Goal: Task Accomplishment & Management: Use online tool/utility

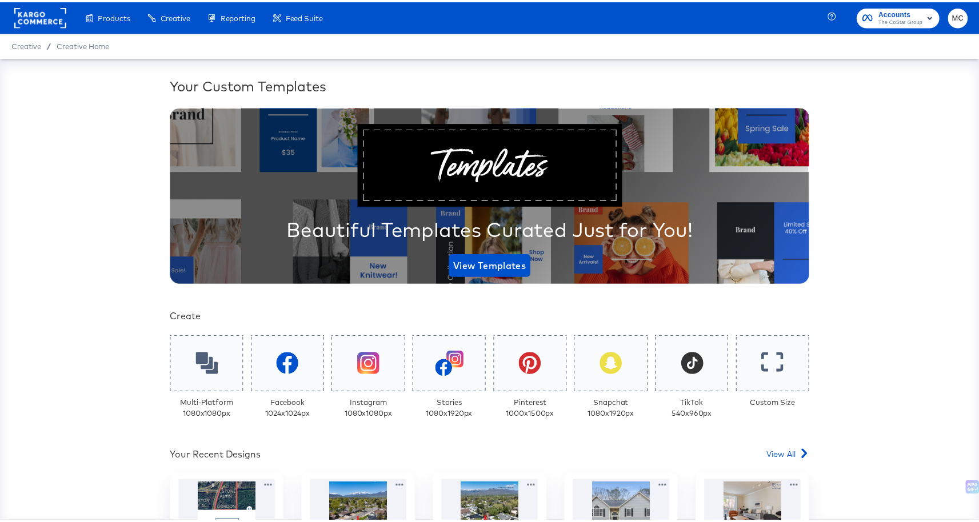
scroll to position [191, 0]
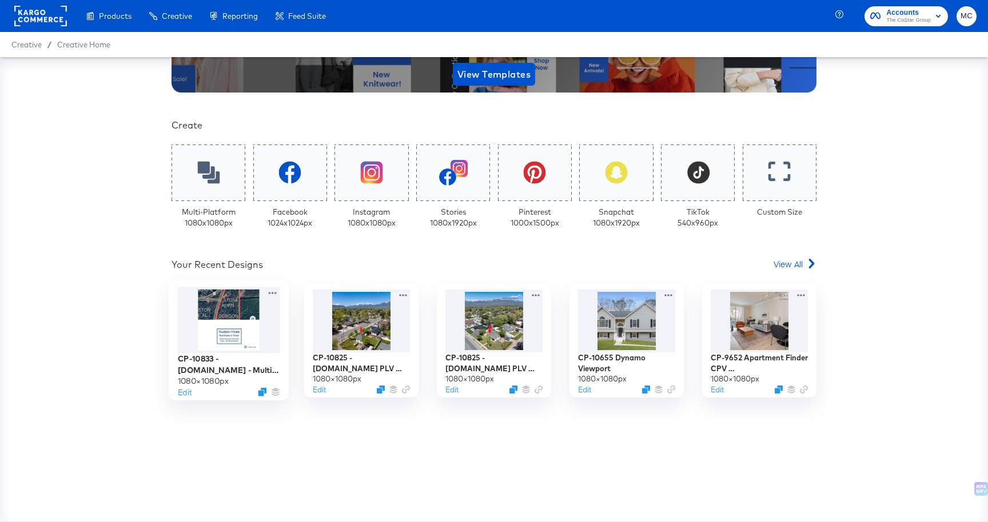
click at [245, 309] on div at bounding box center [229, 321] width 102 height 66
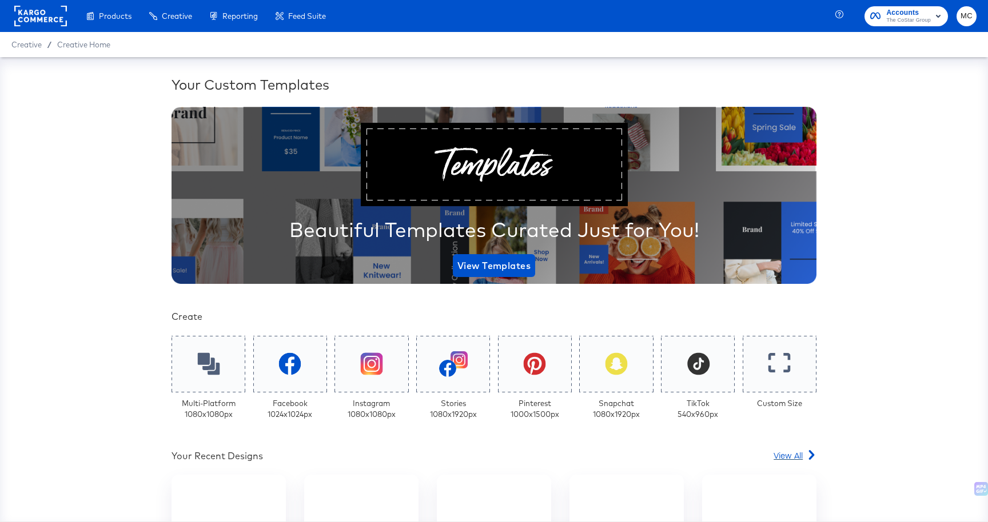
click at [796, 453] on span "View All" at bounding box center [787, 455] width 29 height 11
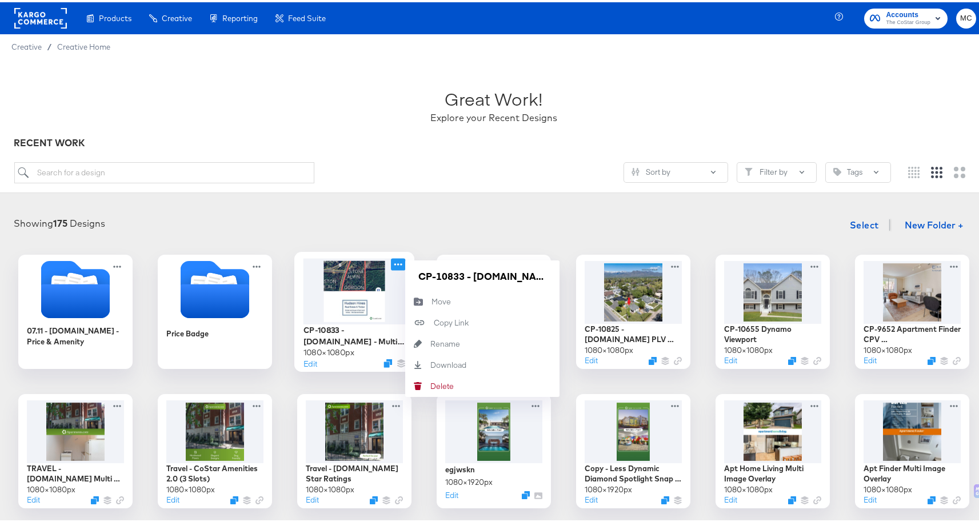
click at [395, 263] on icon at bounding box center [398, 262] width 14 height 12
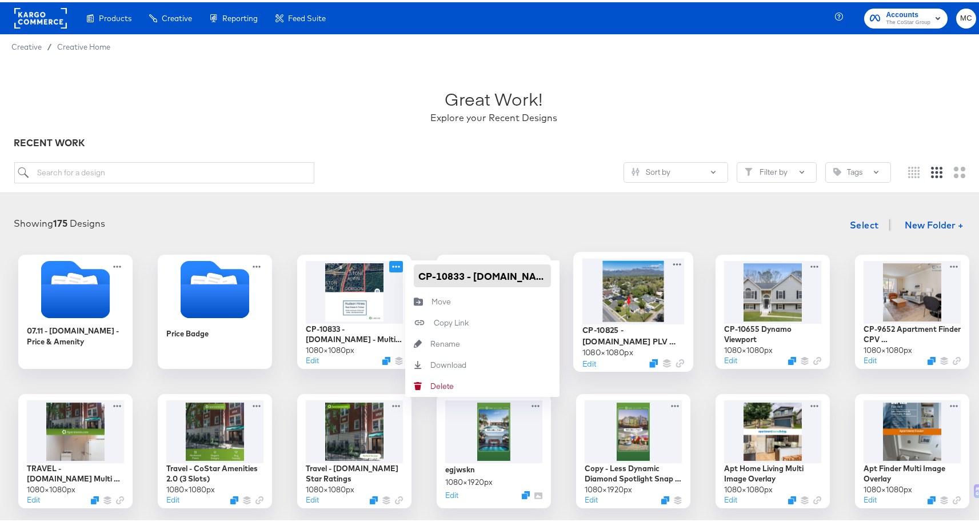
scroll to position [0, 90]
drag, startPoint x: 414, startPoint y: 272, endPoint x: 610, endPoint y: 270, distance: 196.6
click at [606, 273] on div "07.11 - Homes.com - Price & Amenity Price Badge CP-10833 - Lands.com - Multi im…" at bounding box center [493, 519] width 965 height 533
click at [480, 273] on input "CP-10833 - [DOMAIN_NAME] - Multi image evergreen" at bounding box center [482, 273] width 137 height 23
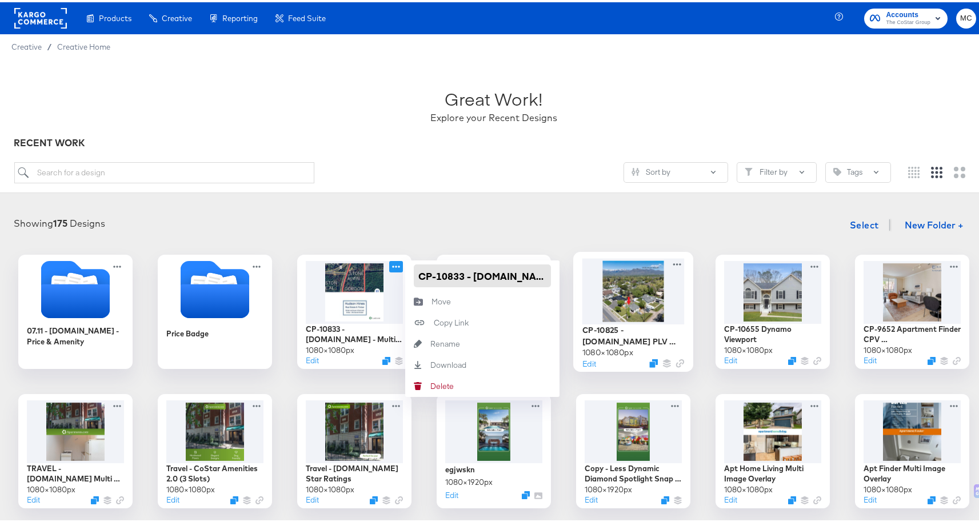
scroll to position [0, 90]
drag, startPoint x: 413, startPoint y: 273, endPoint x: 614, endPoint y: 282, distance: 201.4
click at [614, 282] on div "07.11 - Homes.com - Price & Amenity Price Badge CP-10833 - Lands.com - Multi im…" at bounding box center [493, 519] width 965 height 533
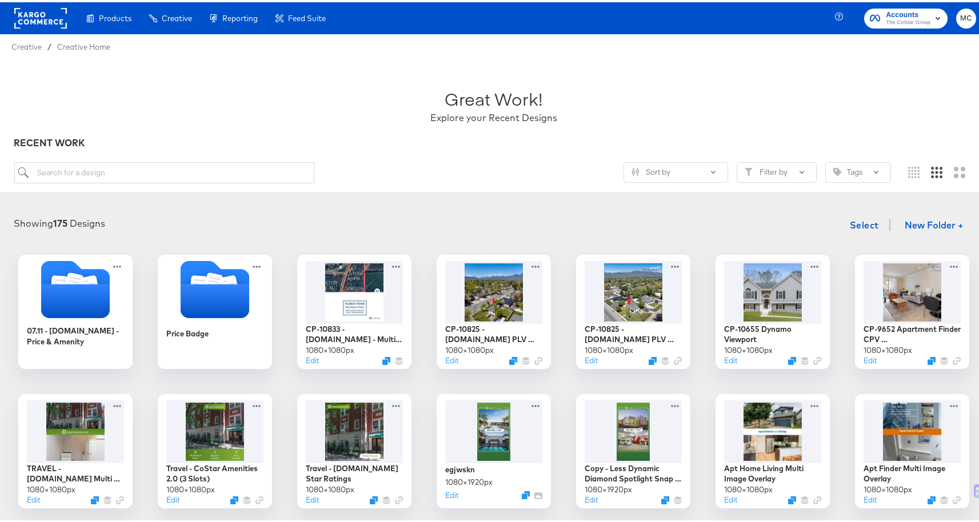
click at [191, 174] on input "search" at bounding box center [164, 170] width 301 height 21
paste input "CP-10833 - Lands.com - Multi image evergreen"
type input "CP-10833 - Lands.com - Multi image evergreen"
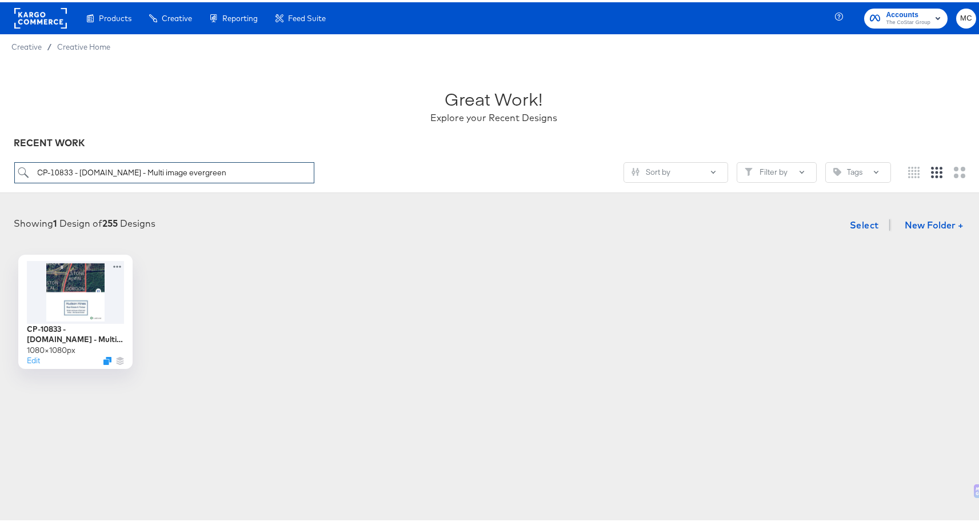
drag, startPoint x: 211, startPoint y: 173, endPoint x: 19, endPoint y: 174, distance: 191.5
click at [19, 174] on input "CP-10833 - Lands.com - Multi image evergreen" at bounding box center [164, 170] width 301 height 21
click at [345, 133] on div "Great Work! Explore your Recent Designs" at bounding box center [494, 98] width 960 height 71
click at [69, 281] on div at bounding box center [76, 289] width 102 height 66
click at [83, 267] on div at bounding box center [76, 289] width 102 height 66
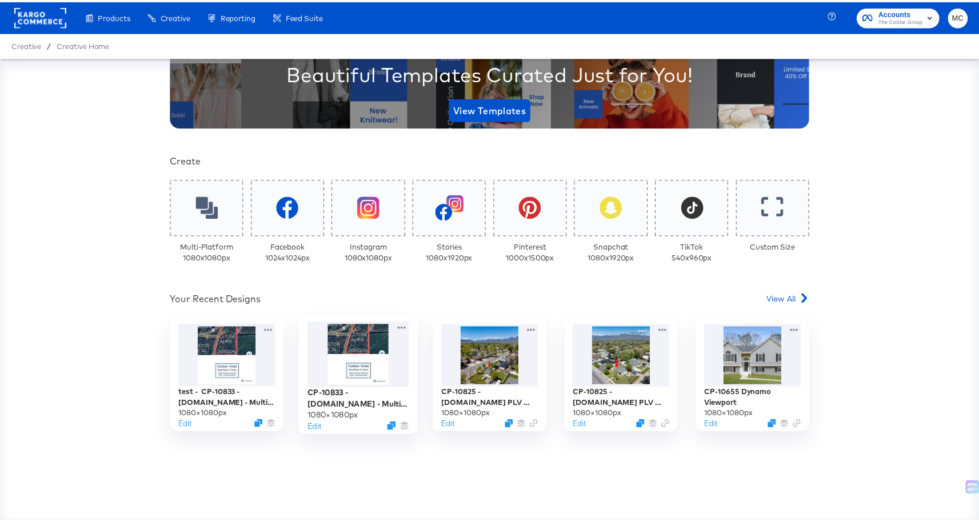
scroll to position [156, 0]
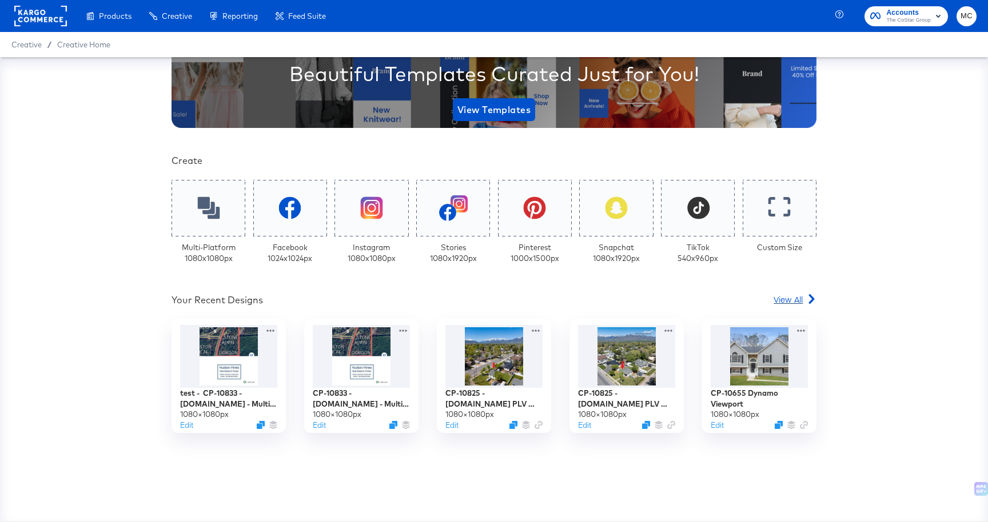
click at [792, 298] on span "View All" at bounding box center [787, 299] width 29 height 11
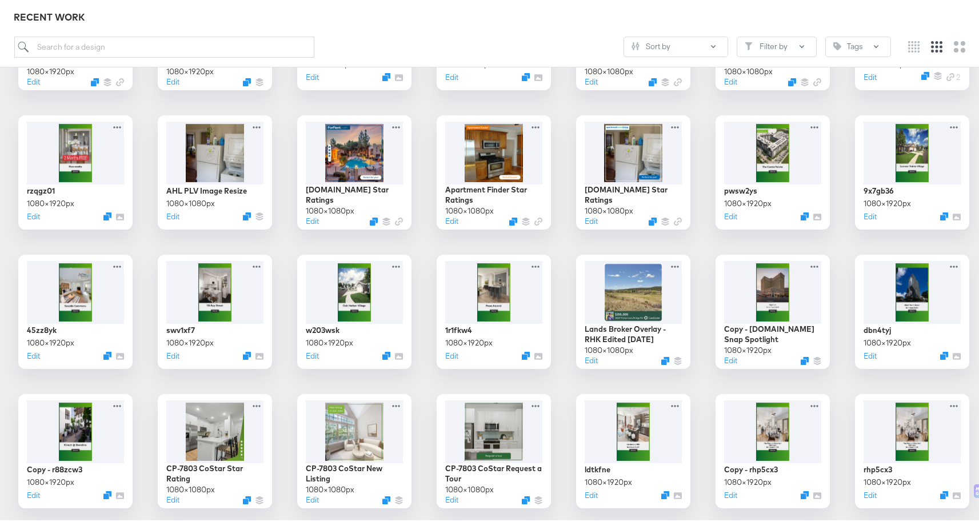
scroll to position [1124, 0]
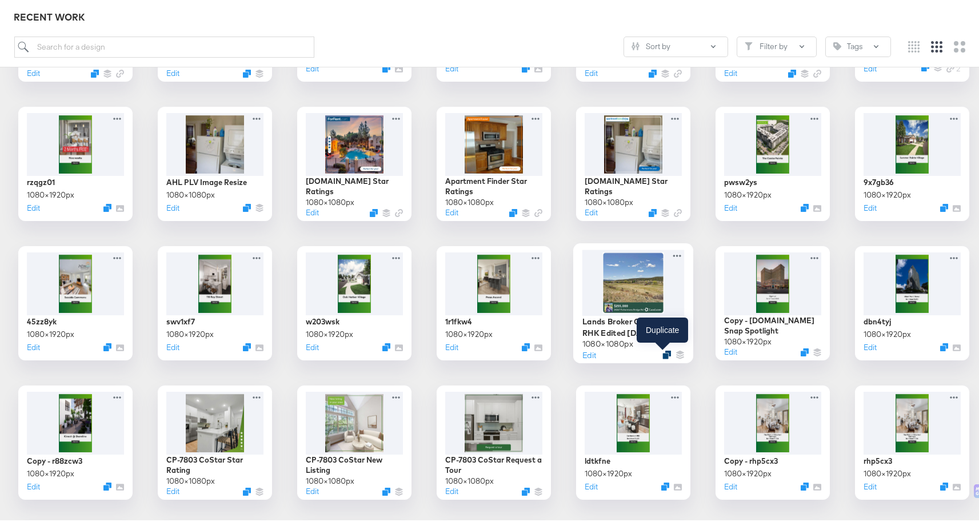
click at [664, 351] on icon "Duplicate" at bounding box center [666, 353] width 9 height 9
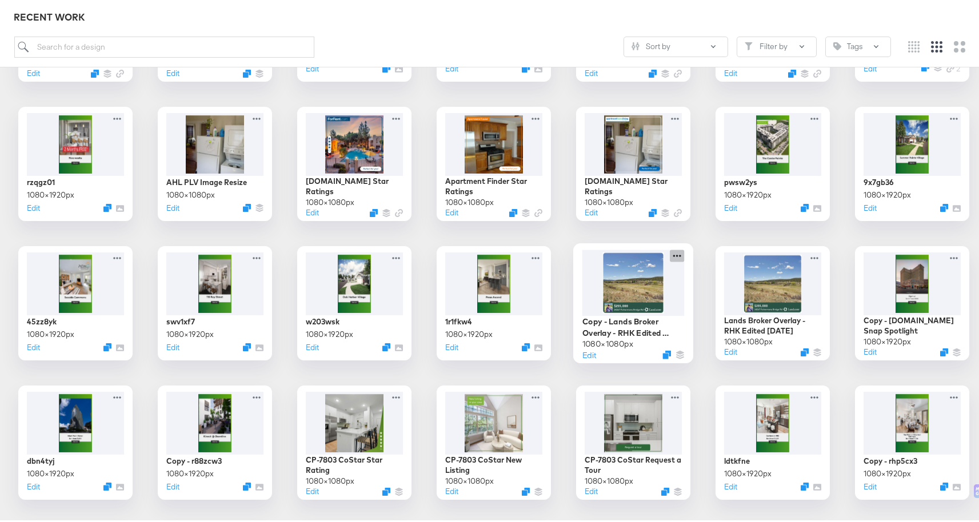
click at [674, 253] on icon at bounding box center [677, 253] width 14 height 12
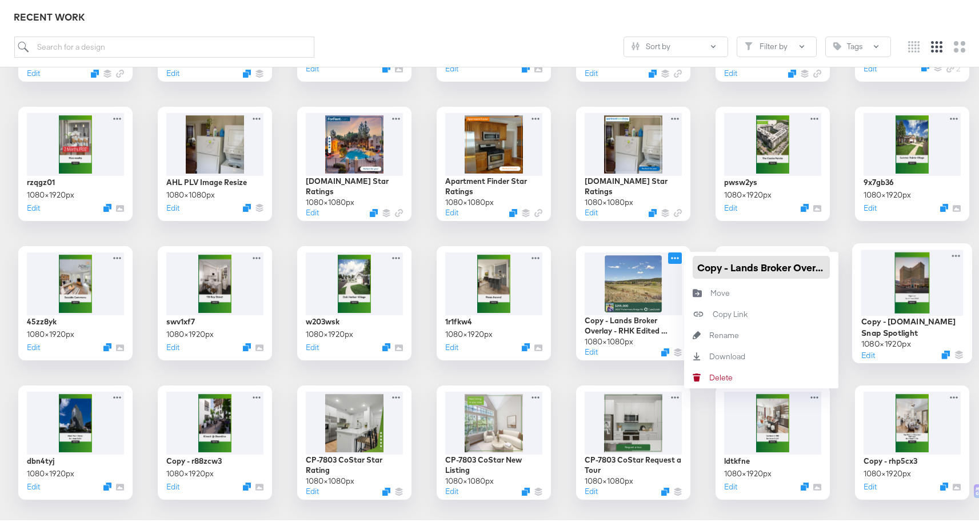
scroll to position [0, 109]
drag, startPoint x: 693, startPoint y: 260, endPoint x: 860, endPoint y: 255, distance: 167.5
click at [800, 265] on input "Copy - Lands Broker Overlay - RHK Edited 12.16.24" at bounding box center [761, 265] width 137 height 23
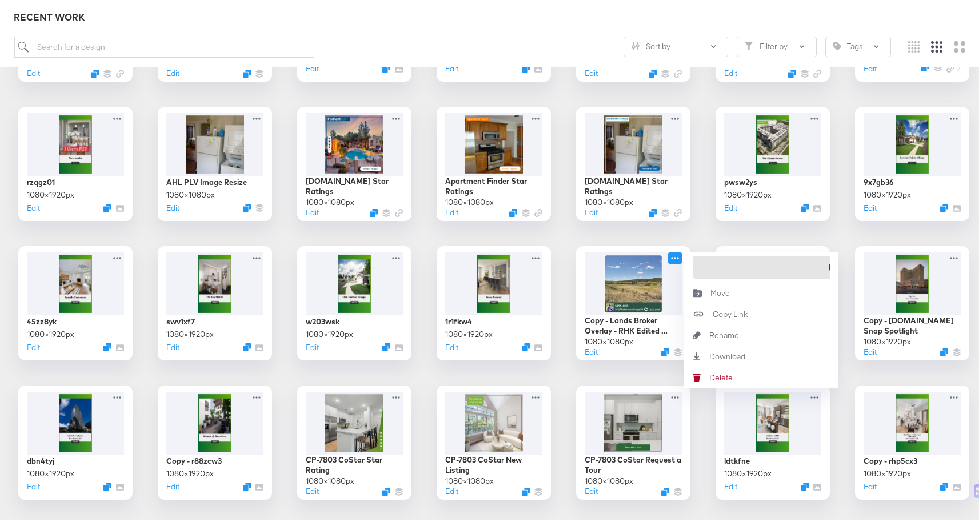
paste input "CP-10833 - Lands.com - Multi image evergreen"
type input "CP-10833 - Lands.com - Multi image evergreen - V2"
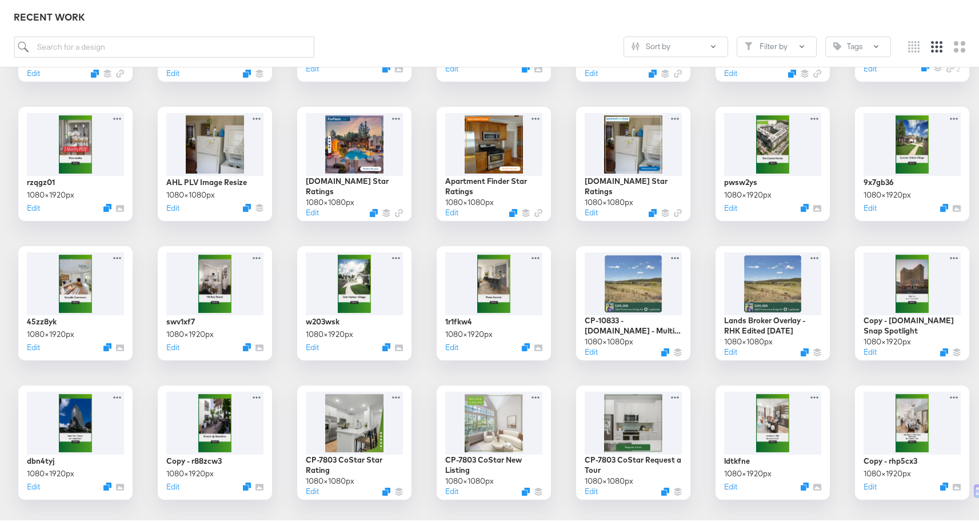
click at [642, 289] on div at bounding box center [633, 280] width 102 height 66
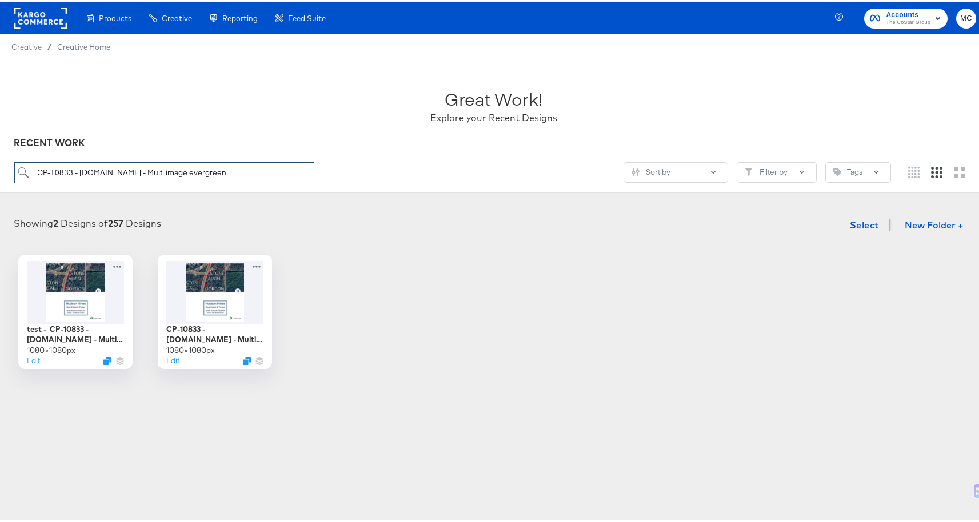
drag, startPoint x: 207, startPoint y: 171, endPoint x: 8, endPoint y: 158, distance: 199.3
click at [8, 158] on div "Great Work! Explore your Recent Designs RECENT WORK CP-10833 - Lands.com - Mult…" at bounding box center [494, 124] width 988 height 134
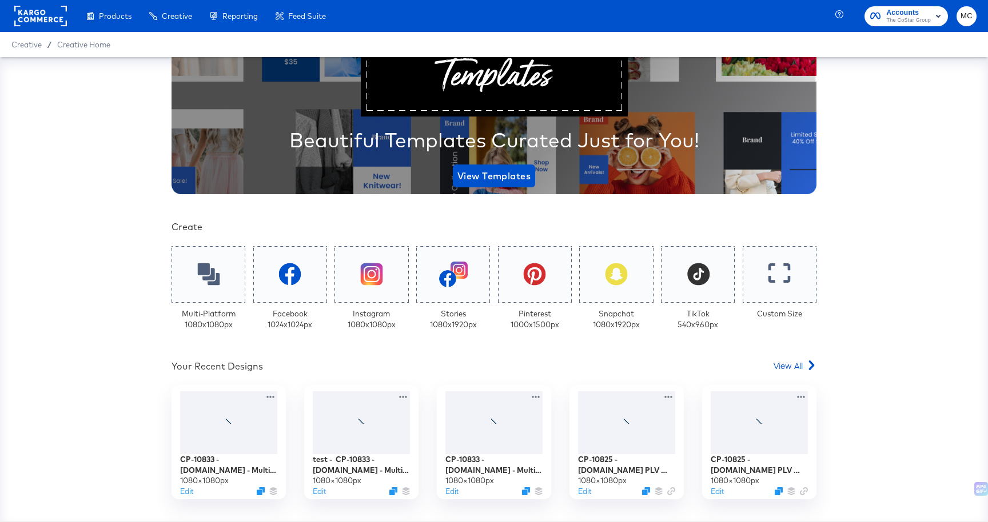
scroll to position [91, 0]
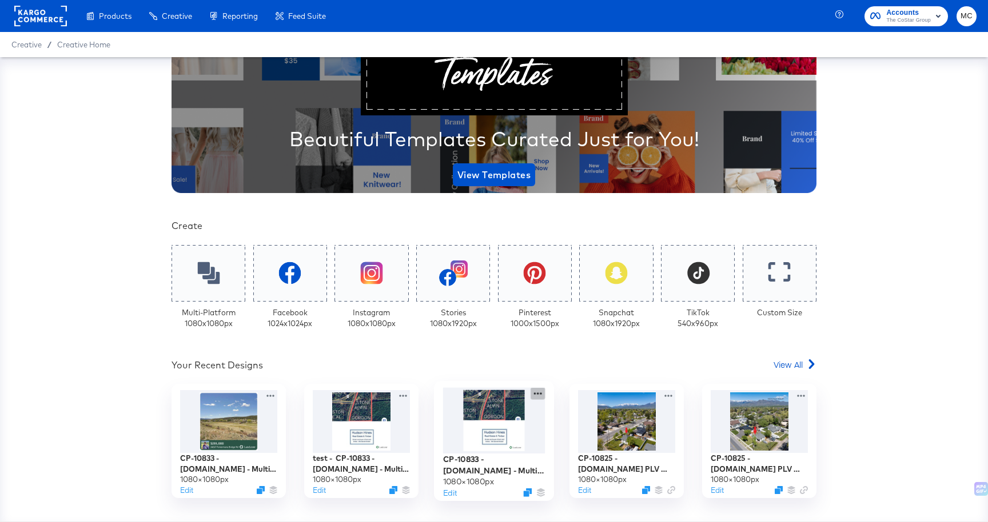
click at [536, 396] on icon at bounding box center [537, 394] width 14 height 12
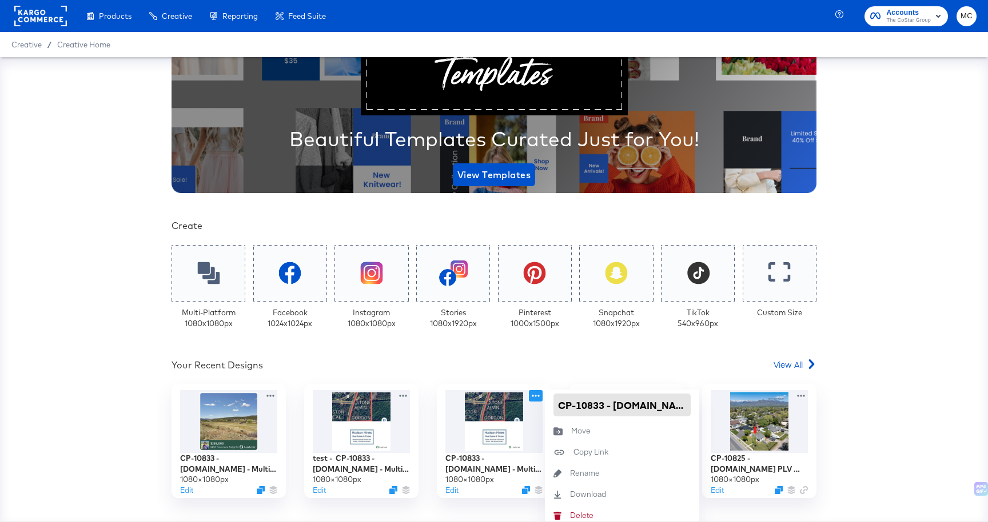
click at [637, 402] on input "CP-10833 - Lands.com - Multi image evergreen" at bounding box center [621, 405] width 137 height 23
type input "CP-10833 - Land - Multi image evergreen"
click at [696, 365] on div "Your Recent Designs View All" at bounding box center [493, 367] width 645 height 17
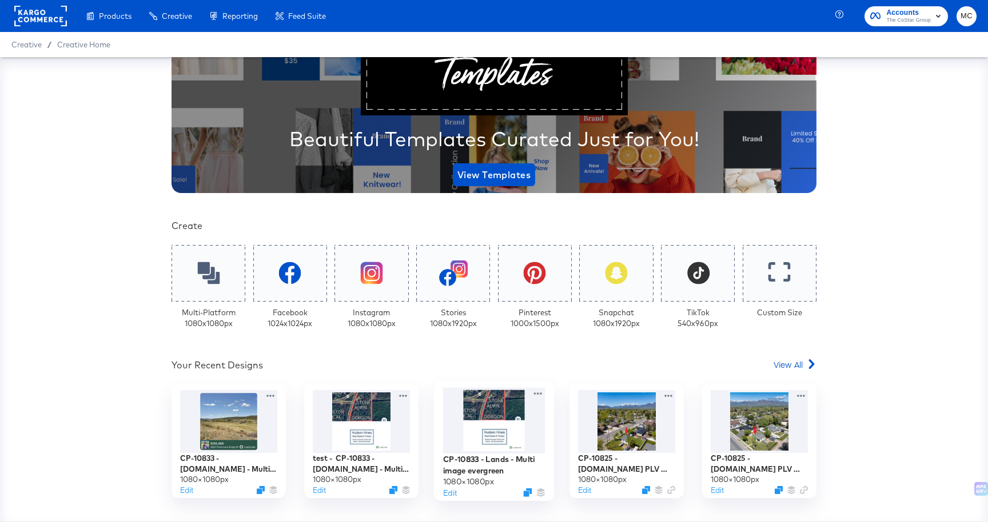
click at [477, 453] on div at bounding box center [494, 421] width 102 height 66
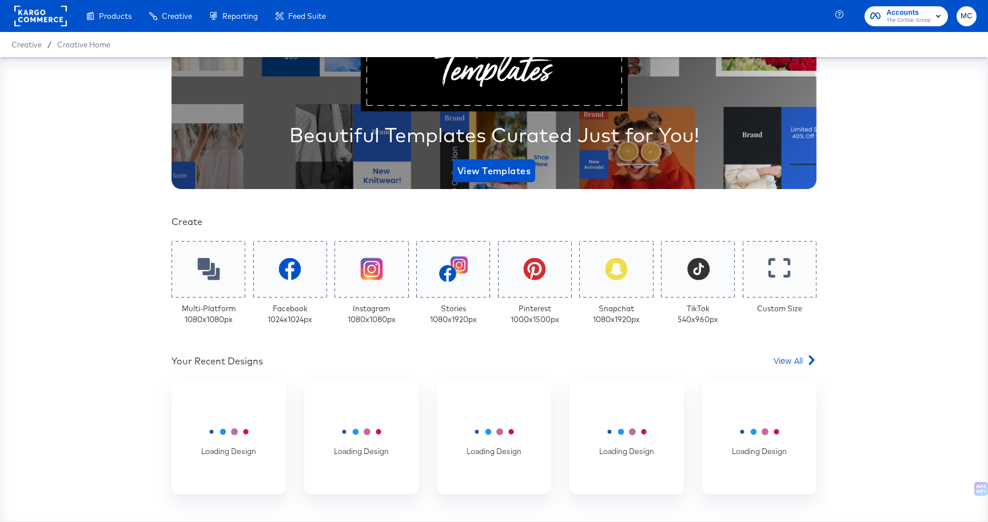
scroll to position [94, 0]
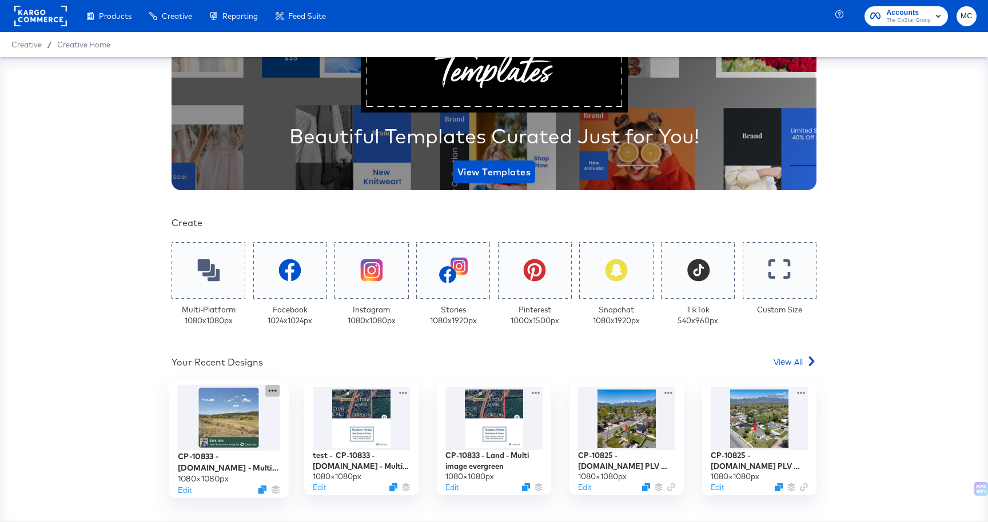
click at [269, 393] on icon at bounding box center [272, 391] width 14 height 12
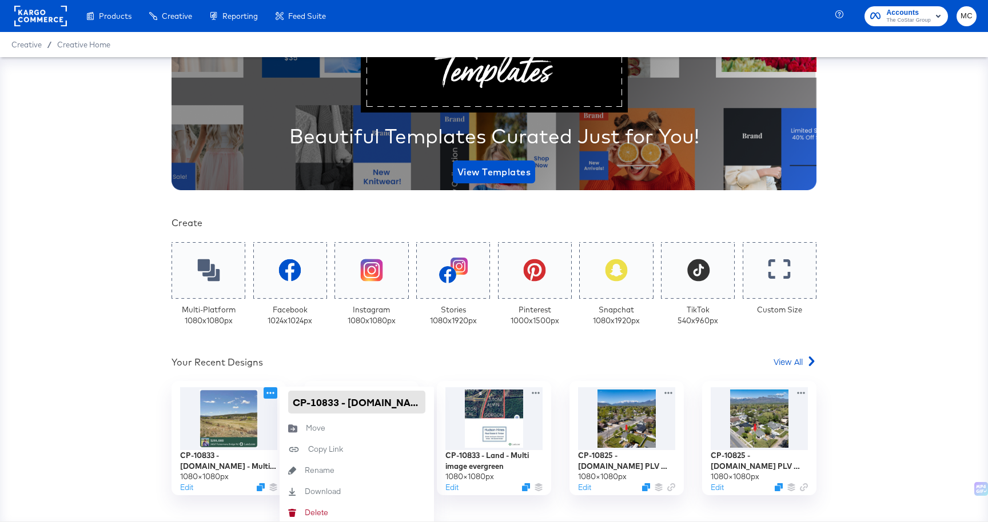
click at [366, 400] on input "CP-10833 - Lands.com - Multi image evergreen - V2" at bounding box center [356, 402] width 137 height 23
click at [392, 404] on input "CP-10833 - Lands.com - Multi image evergreen - V2" at bounding box center [356, 402] width 137 height 23
type input "CP-10833 - Land - Multi image evergreen - V2"
click at [528, 344] on div "Your Custom Templates Beautiful Templates Curated Just for You! View Templates …" at bounding box center [493, 300] width 645 height 638
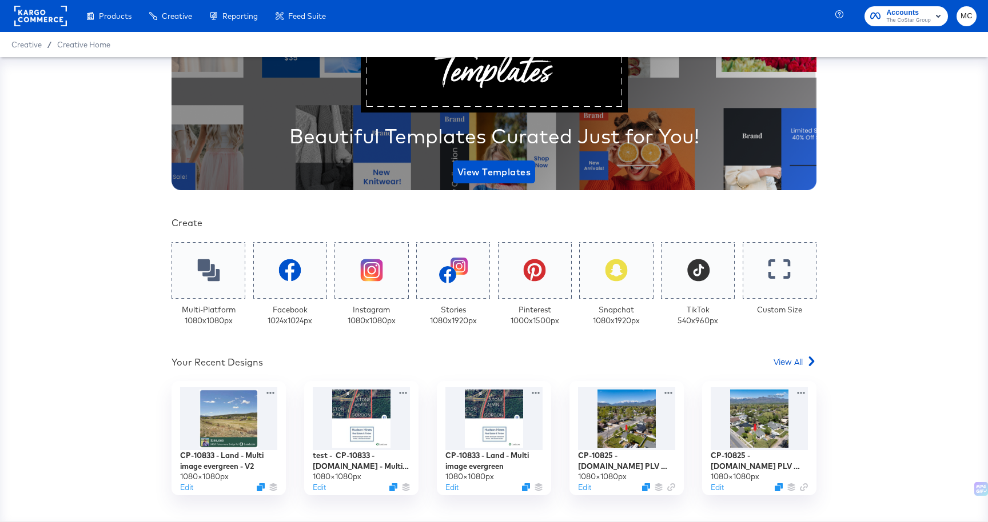
click at [965, 15] on span "MC" at bounding box center [966, 16] width 11 height 13
click at [792, 31] on div "Products Products Product Catalogs Enhance Your Product Catalog, Map Them to Pu…" at bounding box center [494, 16] width 988 height 32
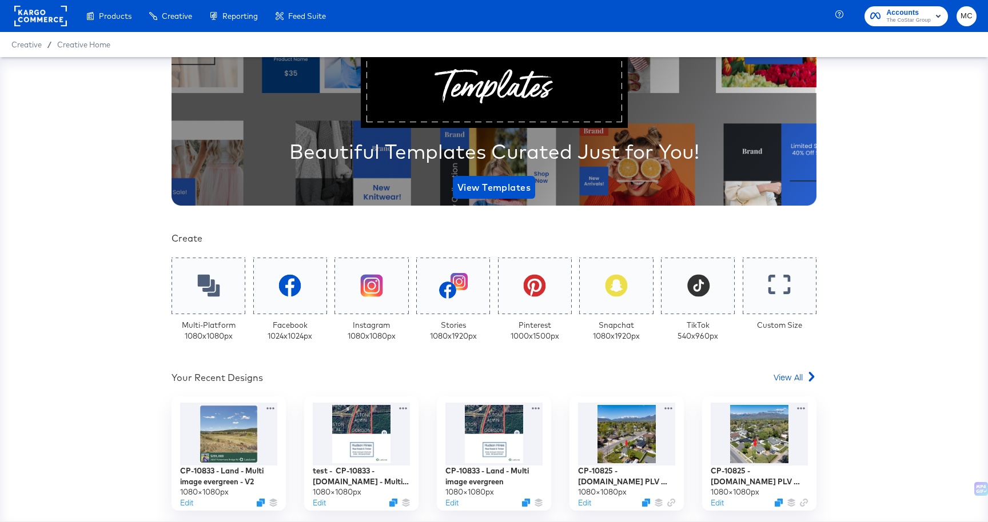
scroll to position [106, 0]
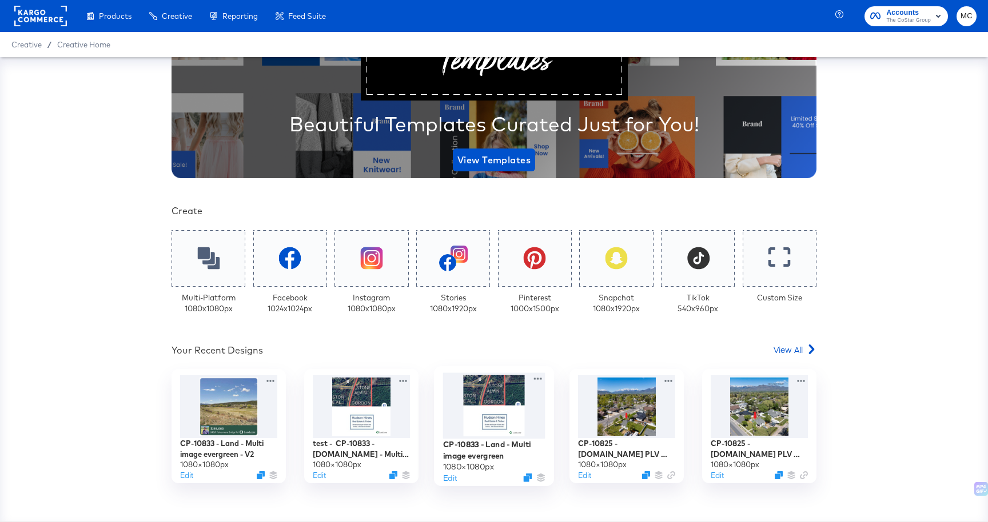
click at [477, 389] on div at bounding box center [494, 406] width 102 height 66
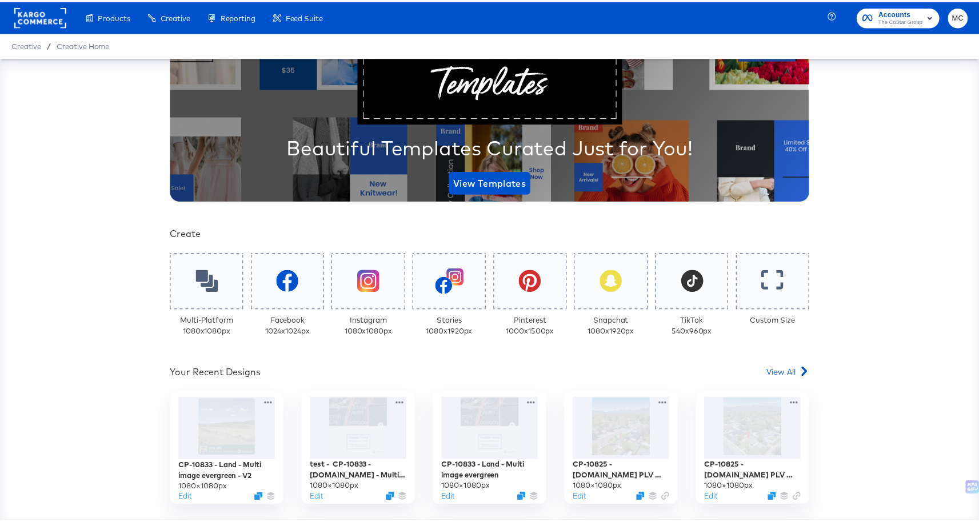
scroll to position [95, 0]
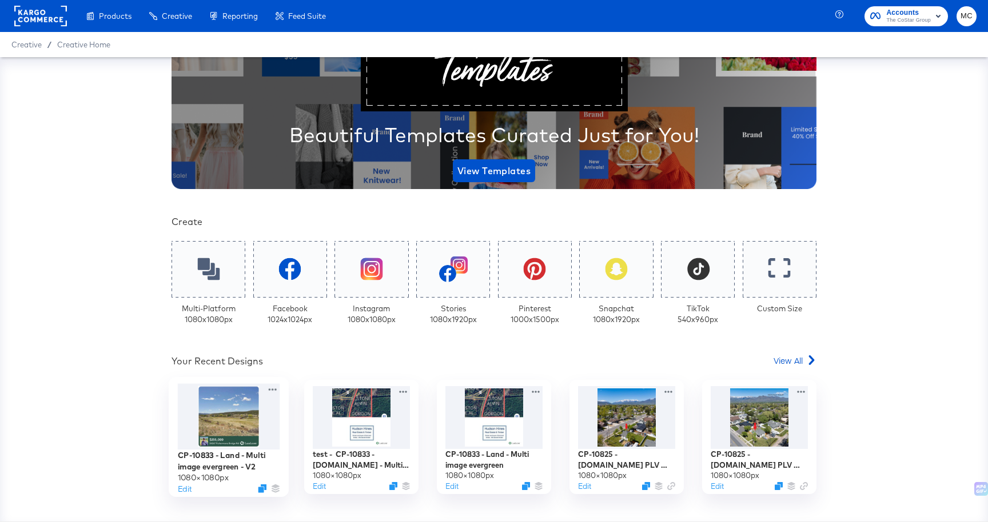
click at [224, 422] on div at bounding box center [229, 417] width 102 height 66
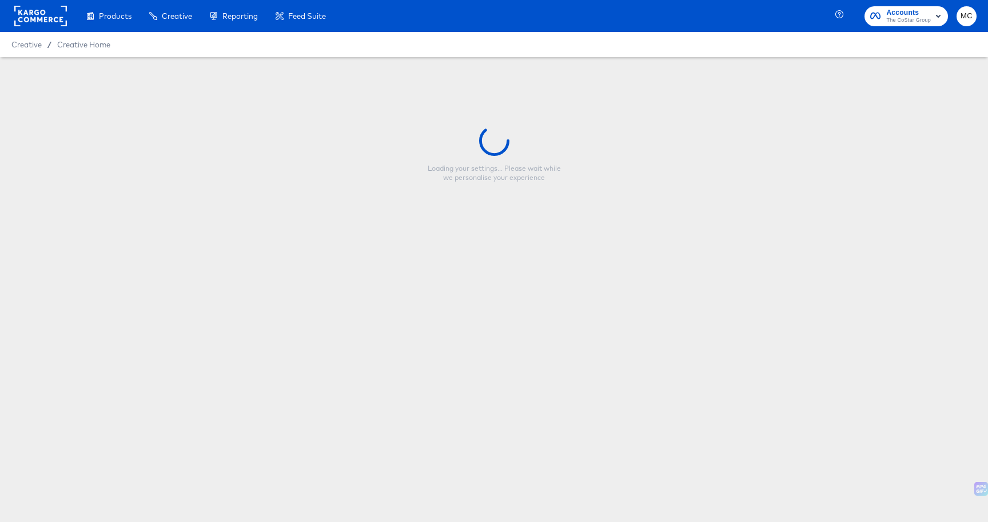
type input "CP-10833 - Land - Multi image evergreen - V2"
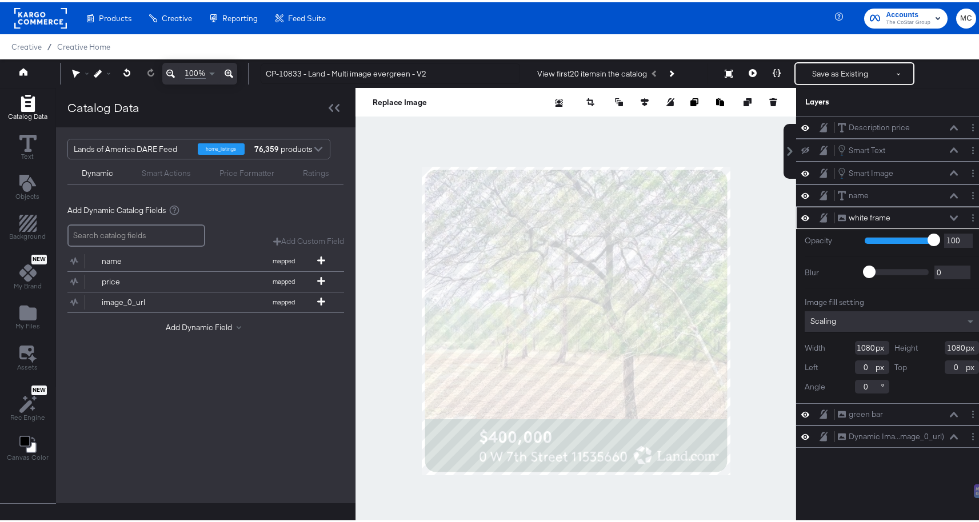
click at [939, 217] on div "white frame white frame" at bounding box center [897, 216] width 121 height 12
click at [967, 218] on button "Layer Options" at bounding box center [973, 216] width 12 height 12
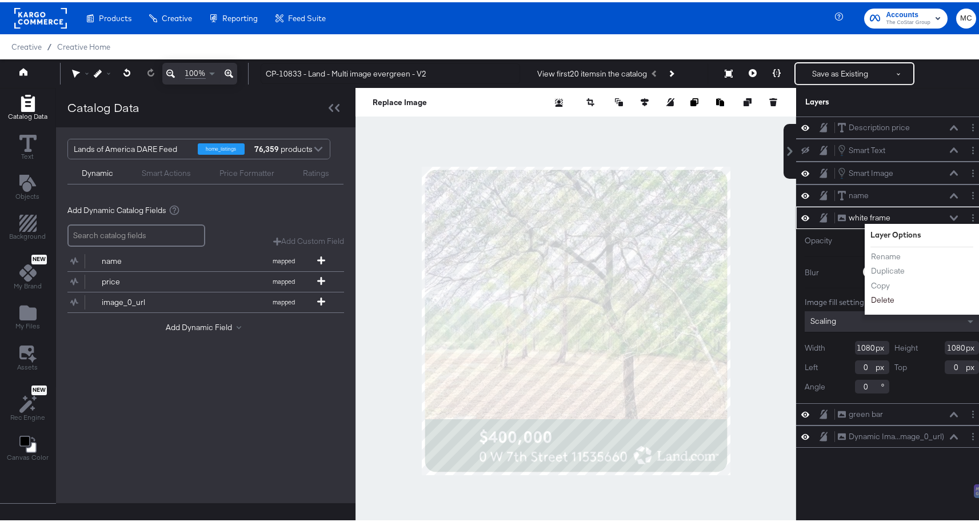
click at [879, 298] on button "Delete" at bounding box center [883, 298] width 25 height 12
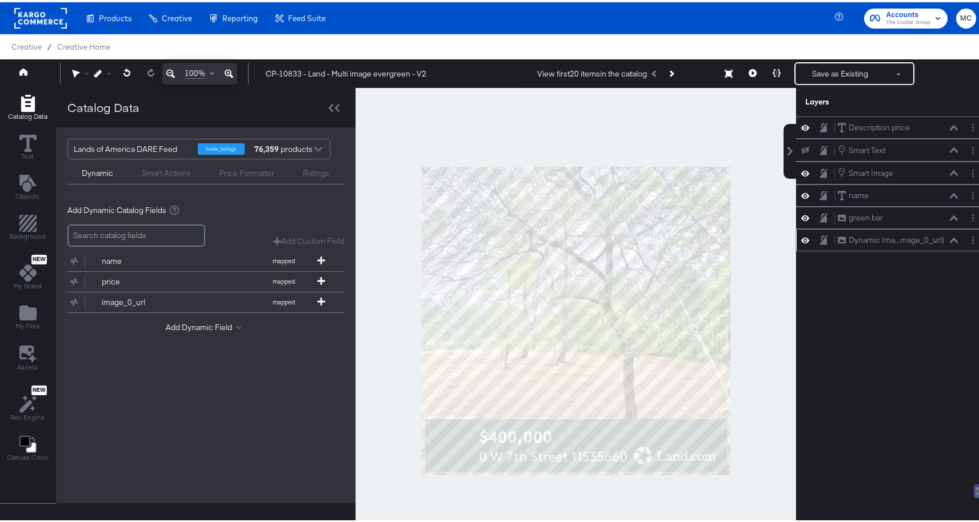
click at [802, 234] on div at bounding box center [809, 238] width 16 height 11
click at [801, 237] on icon at bounding box center [805, 238] width 8 height 10
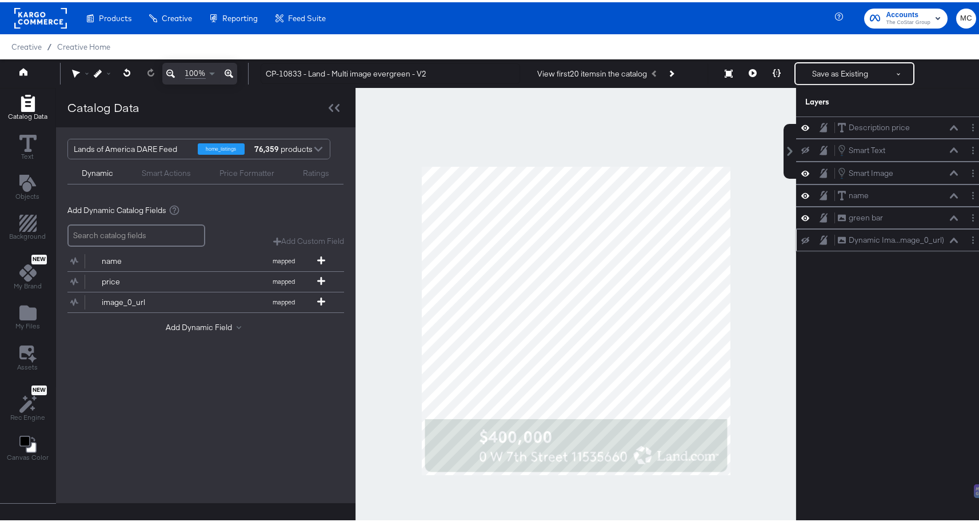
click at [801, 237] on icon at bounding box center [805, 238] width 8 height 7
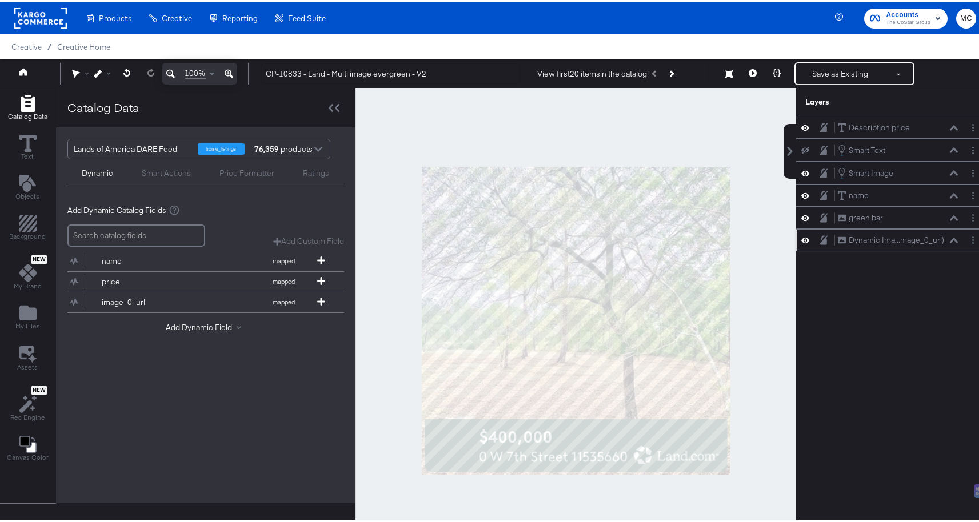
click at [801, 237] on icon at bounding box center [805, 238] width 8 height 10
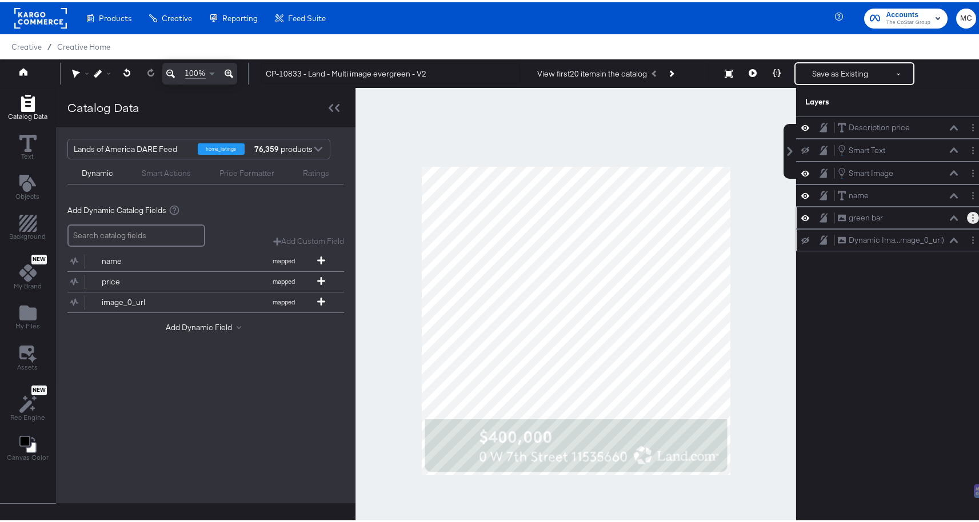
click at [967, 213] on button "Layer Options" at bounding box center [973, 216] width 12 height 12
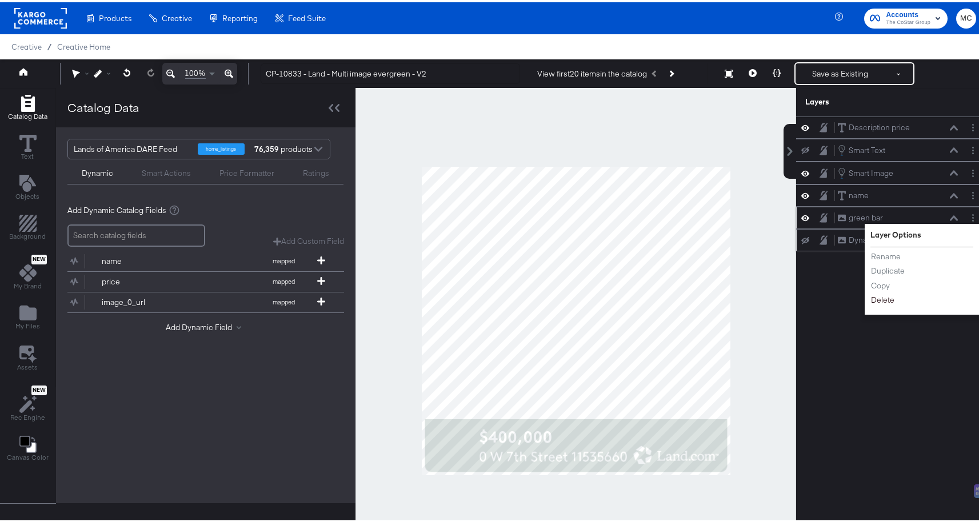
click at [877, 293] on button "Delete" at bounding box center [883, 298] width 25 height 12
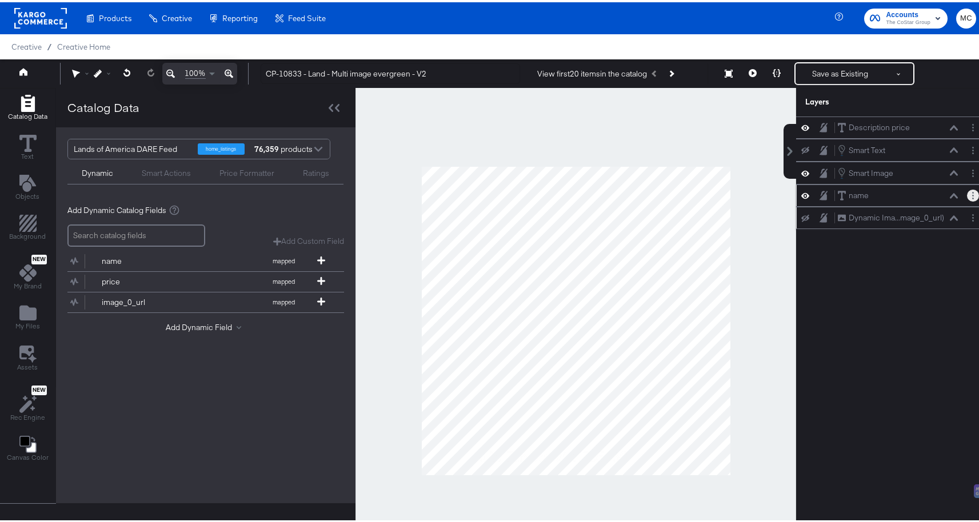
click at [967, 190] on button "Layer Options" at bounding box center [973, 193] width 12 height 12
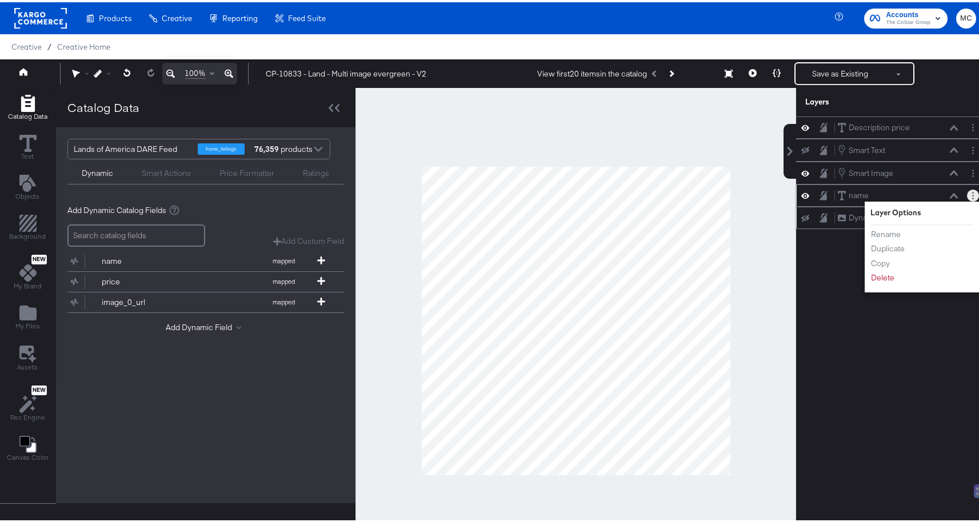
click at [889, 273] on li "Delete" at bounding box center [902, 276] width 63 height 12
click at [879, 276] on button "Delete" at bounding box center [883, 276] width 25 height 12
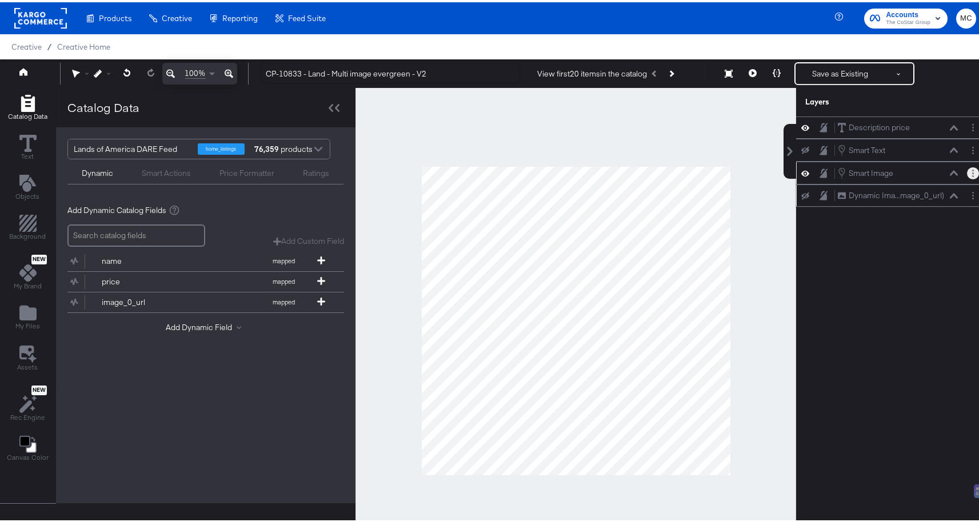
click at [972, 171] on circle "Layer Options" at bounding box center [973, 171] width 2 height 2
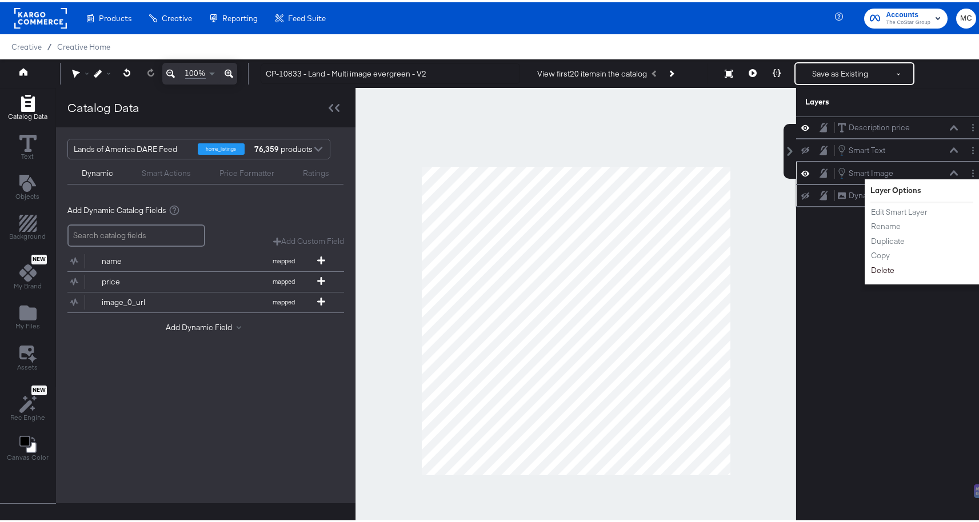
click at [873, 266] on button "Delete" at bounding box center [883, 268] width 25 height 12
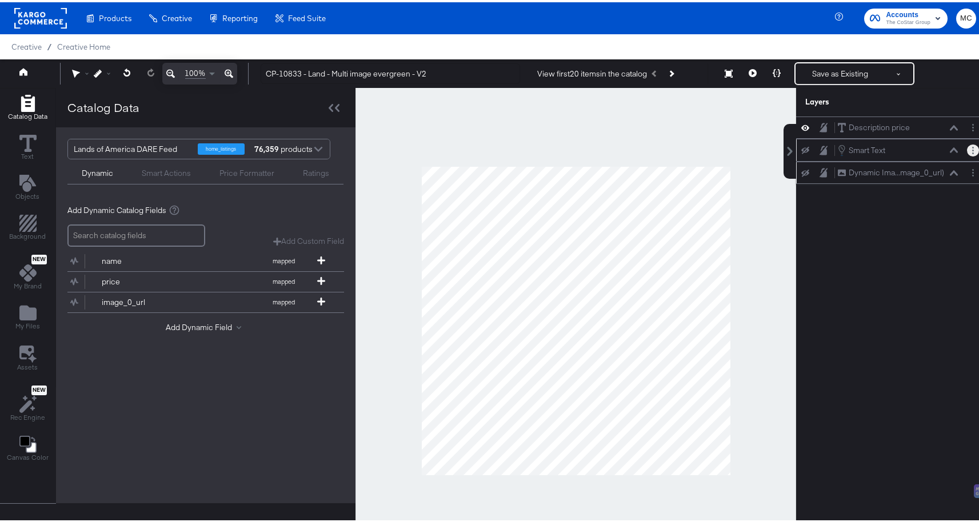
click at [972, 147] on circle "Layer Options" at bounding box center [973, 148] width 2 height 2
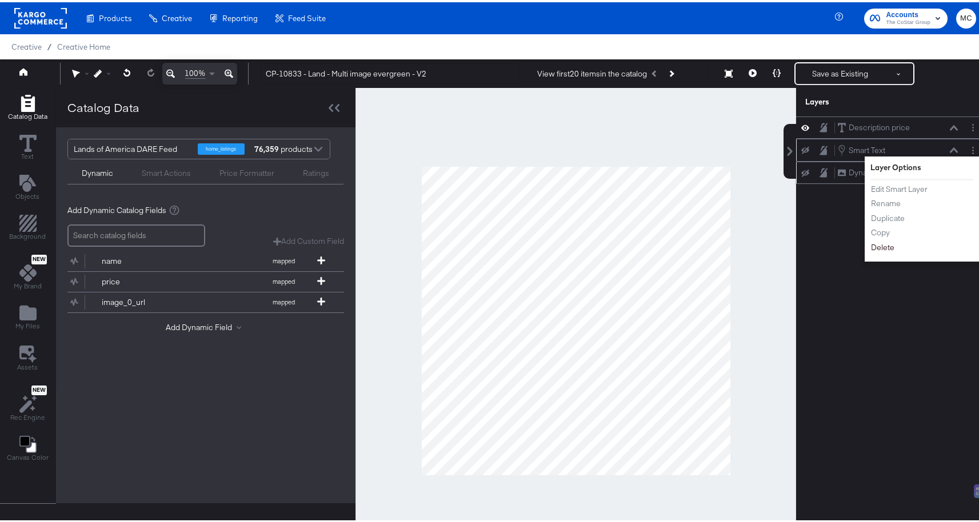
click at [875, 243] on button "Delete" at bounding box center [883, 245] width 25 height 12
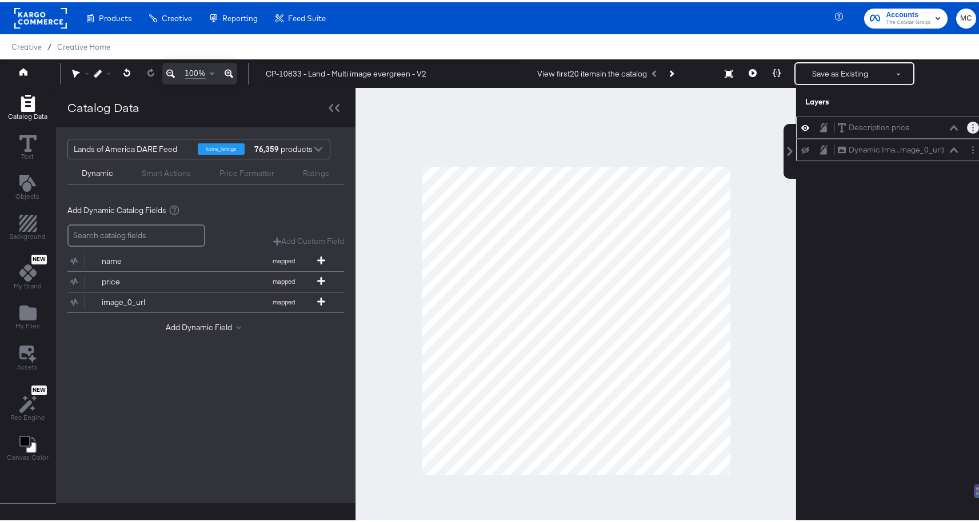
click at [972, 126] on circle "Layer Options" at bounding box center [973, 126] width 2 height 2
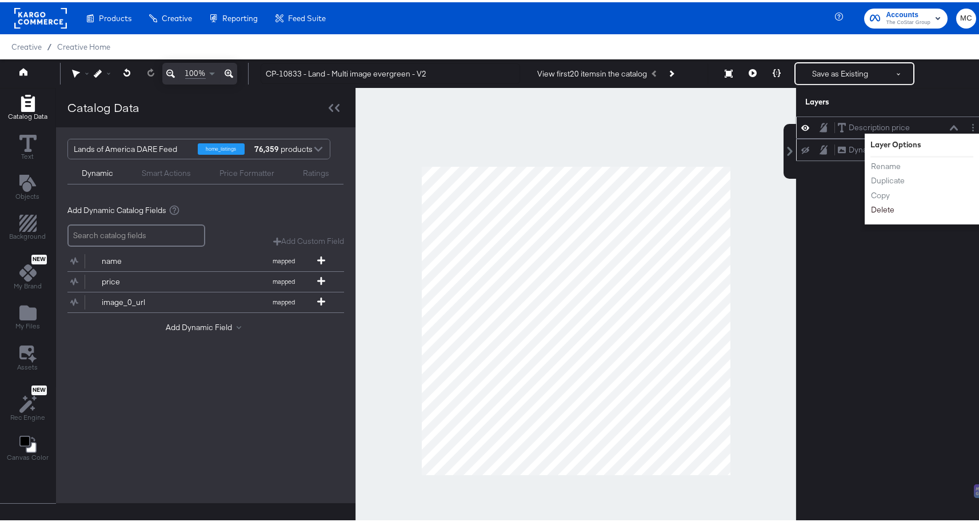
click at [871, 210] on button "Delete" at bounding box center [883, 208] width 25 height 12
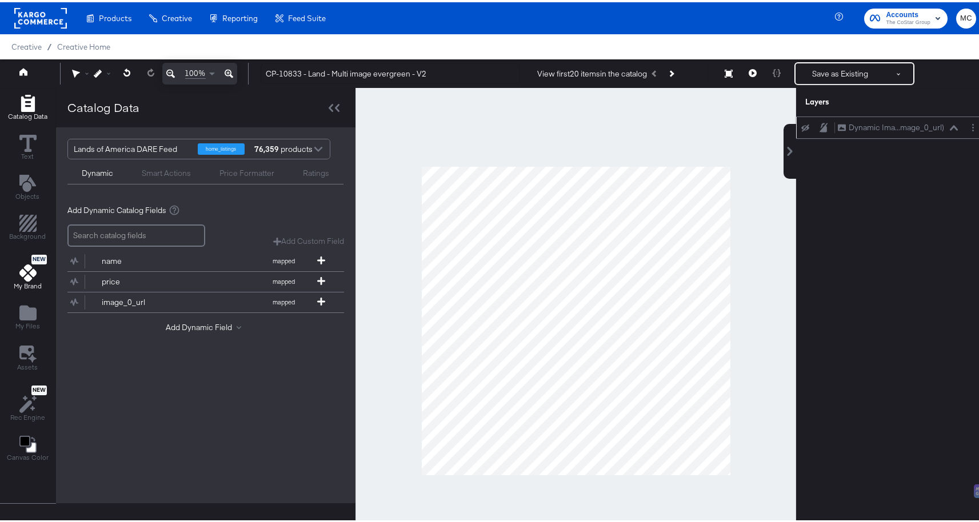
click at [25, 287] on span "My Brand" at bounding box center [28, 284] width 28 height 9
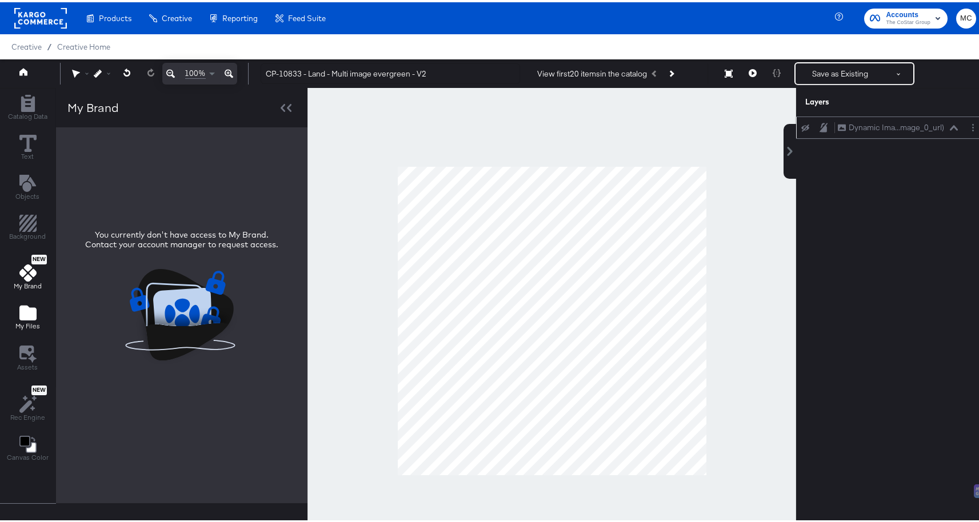
click at [29, 323] on span "My Files" at bounding box center [27, 324] width 25 height 9
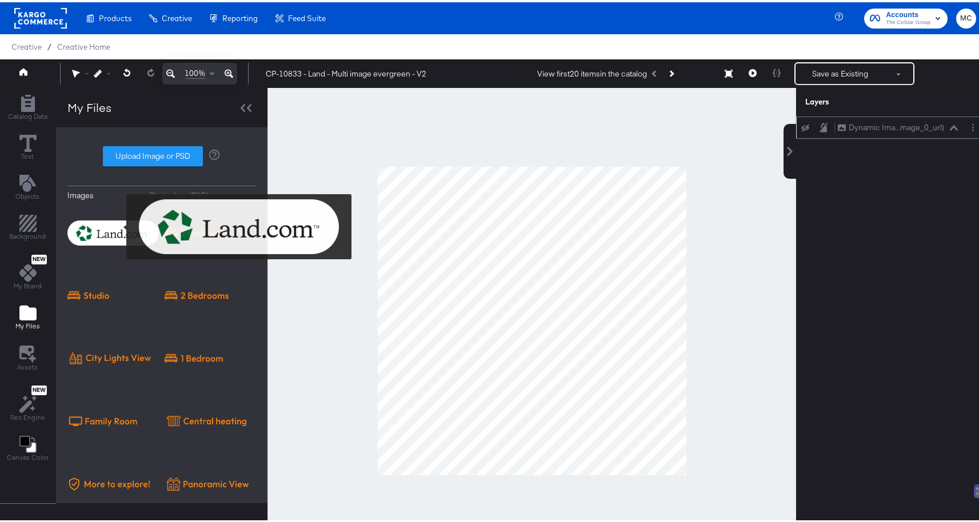
click at [119, 225] on img at bounding box center [112, 230] width 91 height 57
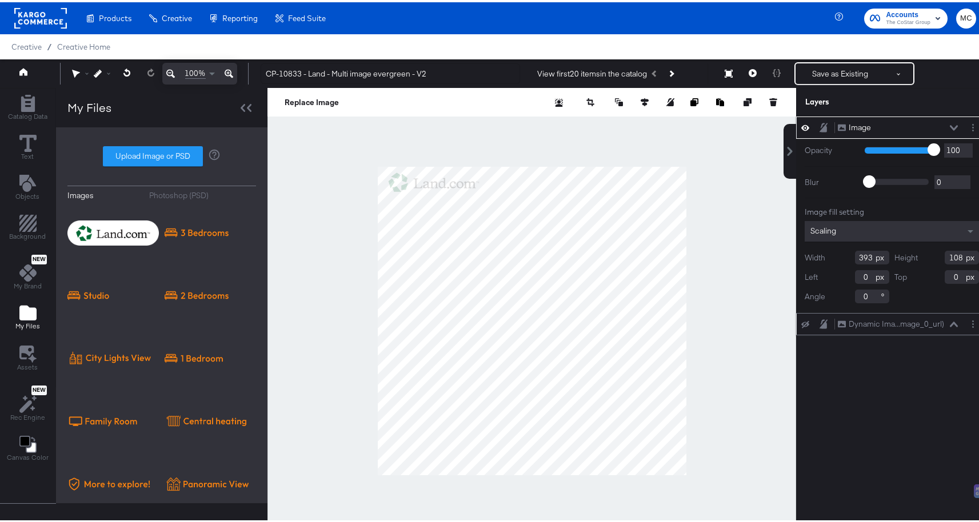
drag, startPoint x: 864, startPoint y: 255, endPoint x: 798, endPoint y: 255, distance: 66.3
click at [805, 255] on div "Width 393" at bounding box center [847, 256] width 85 height 14
type input "788"
drag, startPoint x: 955, startPoint y: 255, endPoint x: 912, endPoint y: 259, distance: 43.1
click at [912, 259] on div "Height 108" at bounding box center [937, 256] width 85 height 14
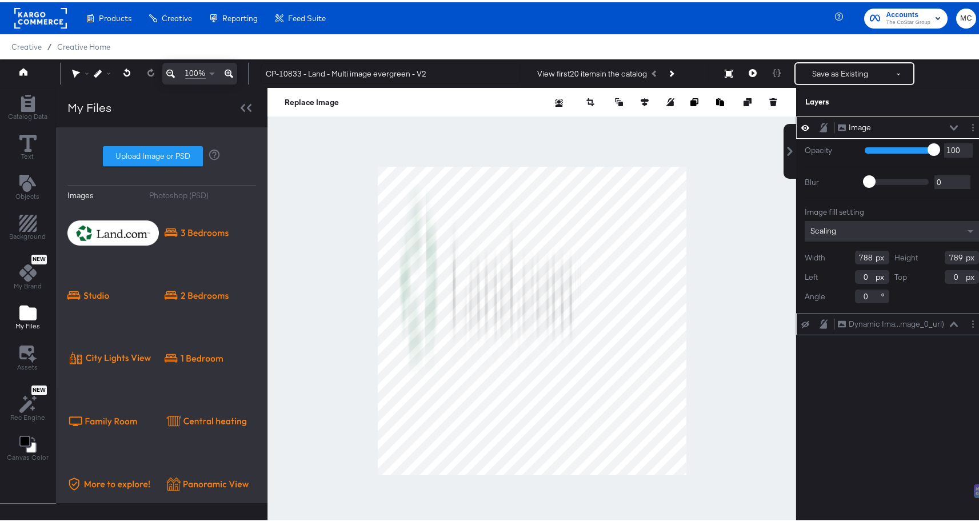
type input "789"
drag, startPoint x: 862, startPoint y: 275, endPoint x: 818, endPoint y: 277, distance: 43.5
click at [818, 277] on div "Left 0" at bounding box center [847, 275] width 85 height 14
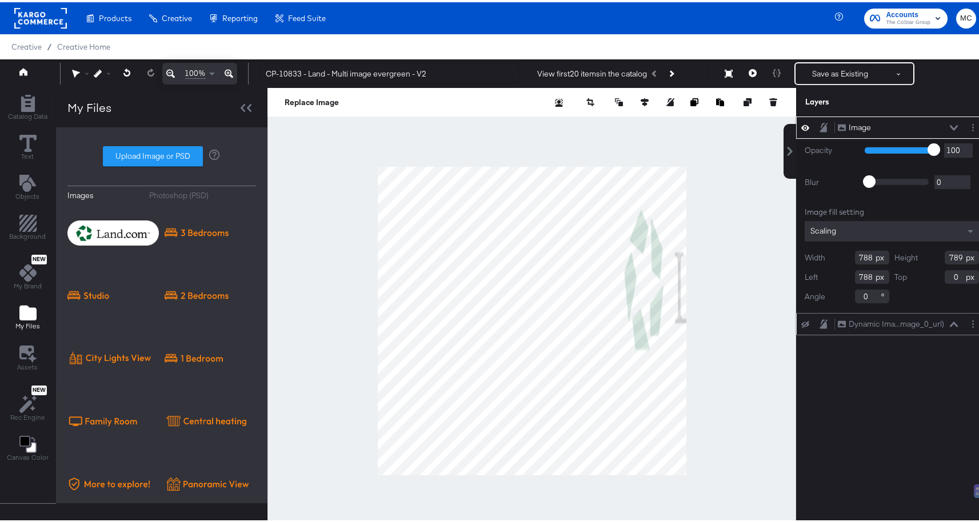
type input "788"
drag, startPoint x: 953, startPoint y: 276, endPoint x: 908, endPoint y: 277, distance: 45.2
click at [908, 277] on div "Top 0" at bounding box center [937, 275] width 85 height 14
type input "789"
drag, startPoint x: 863, startPoint y: 256, endPoint x: 828, endPoint y: 257, distance: 35.4
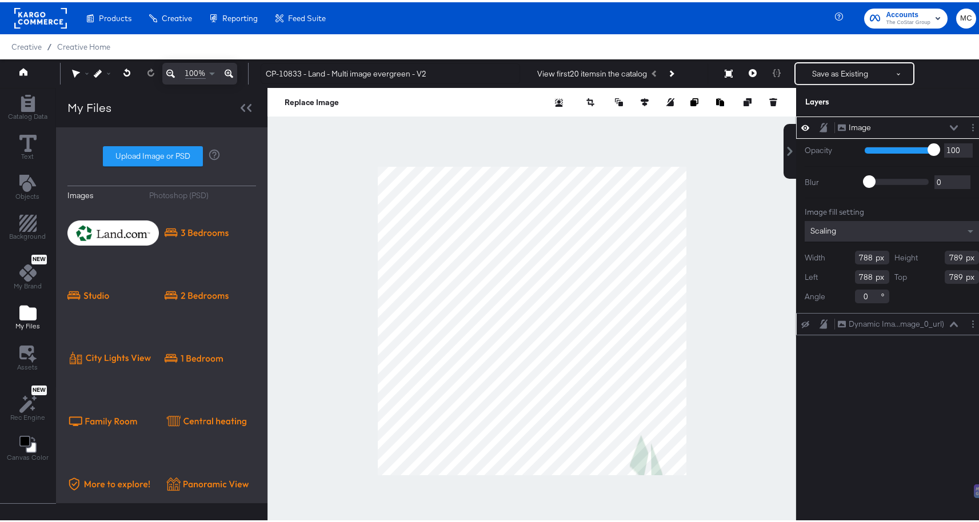
click at [828, 257] on div "Width 788" at bounding box center [847, 256] width 85 height 14
type input "262"
drag, startPoint x: 955, startPoint y: 255, endPoint x: 924, endPoint y: 256, distance: 30.9
click at [924, 256] on div "Height 789" at bounding box center [937, 256] width 85 height 14
type input "72"
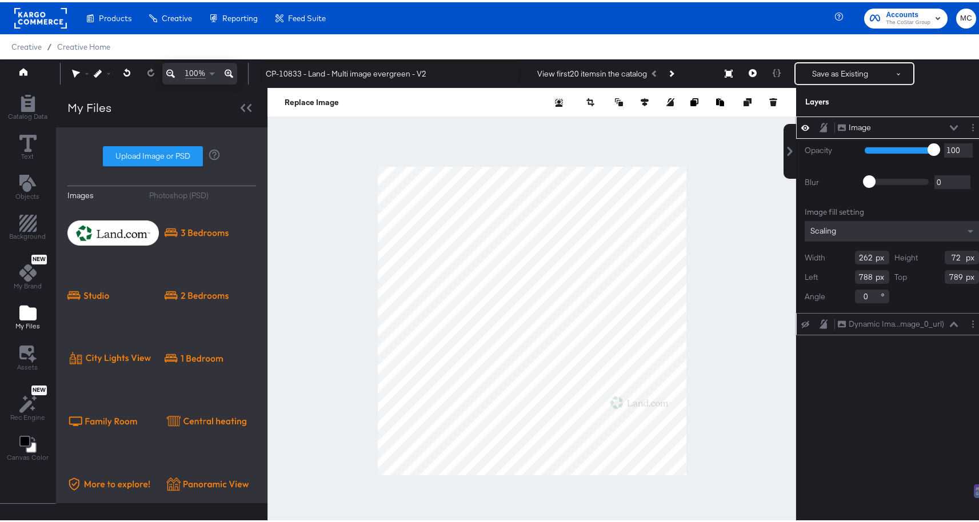
click at [951, 273] on input "789" at bounding box center [962, 275] width 34 height 14
drag, startPoint x: 953, startPoint y: 273, endPoint x: 905, endPoint y: 273, distance: 48.0
click at [905, 273] on div "Top 789" at bounding box center [937, 275] width 85 height 14
type input "978"
click at [851, 126] on div "Image" at bounding box center [860, 125] width 22 height 11
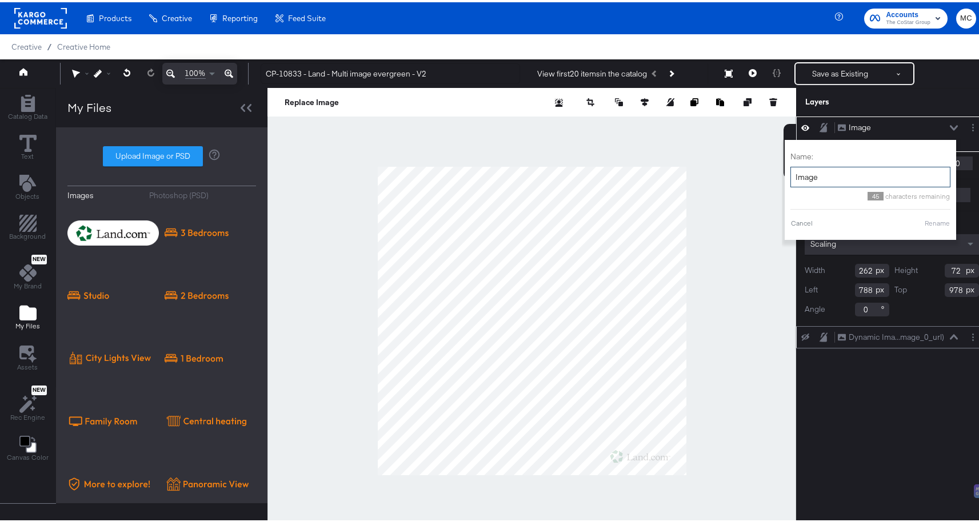
drag, startPoint x: 798, startPoint y: 175, endPoint x: 786, endPoint y: 173, distance: 12.7
click at [790, 173] on input "Image" at bounding box center [870, 175] width 160 height 21
type input "Land badge"
click at [925, 223] on button "Rename" at bounding box center [937, 221] width 26 height 10
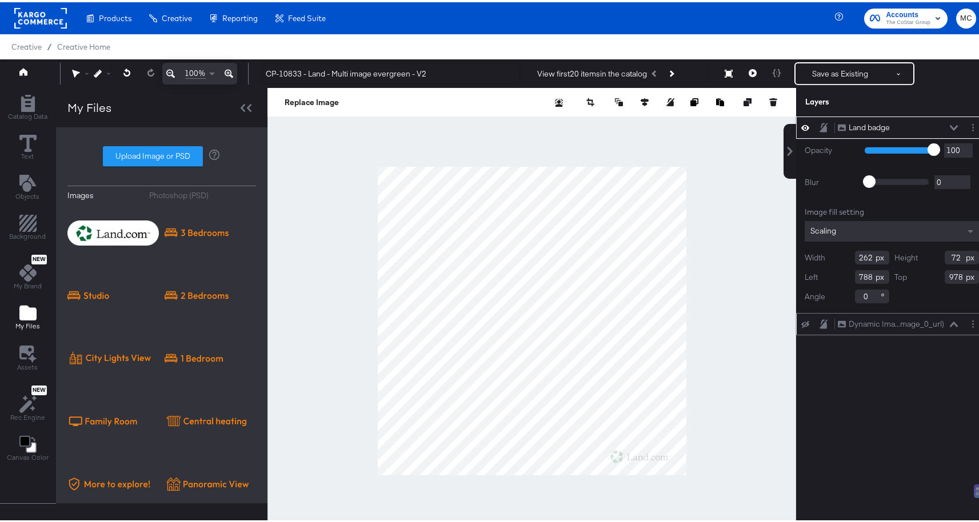
click at [820, 128] on icon at bounding box center [824, 125] width 8 height 9
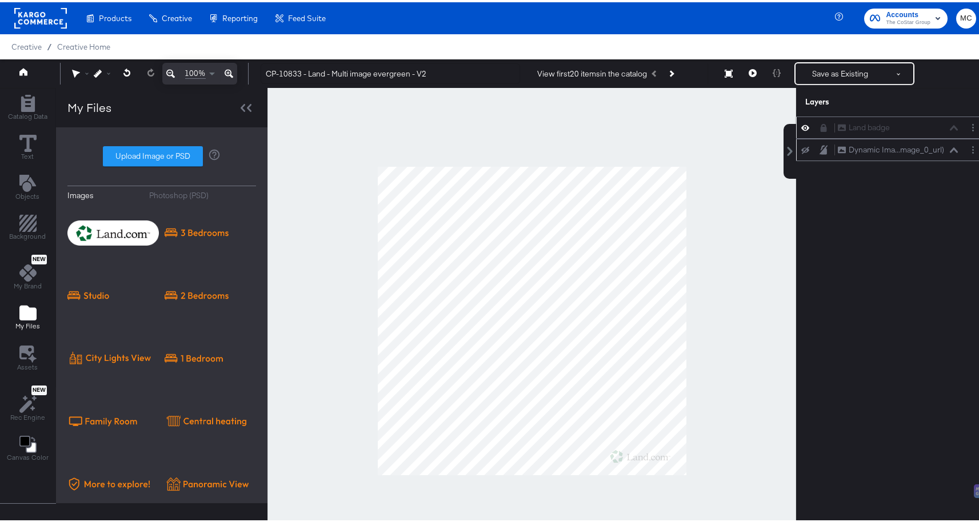
click at [801, 147] on icon at bounding box center [805, 147] width 8 height 7
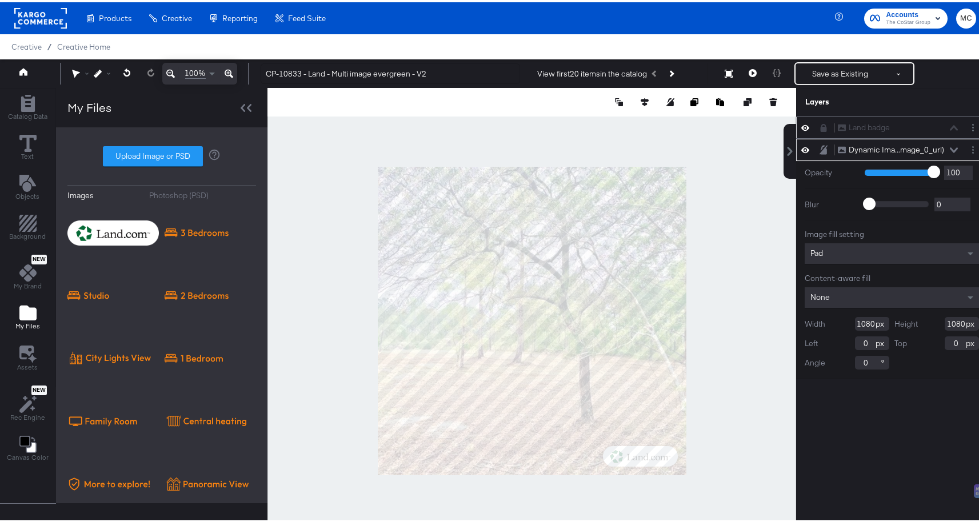
click at [844, 247] on div "Pad" at bounding box center [892, 251] width 174 height 21
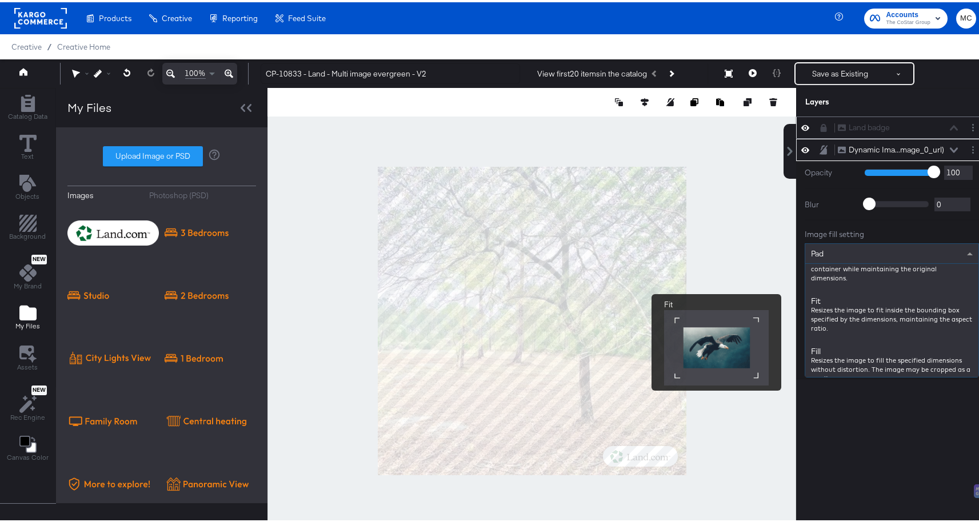
scroll to position [123, 0]
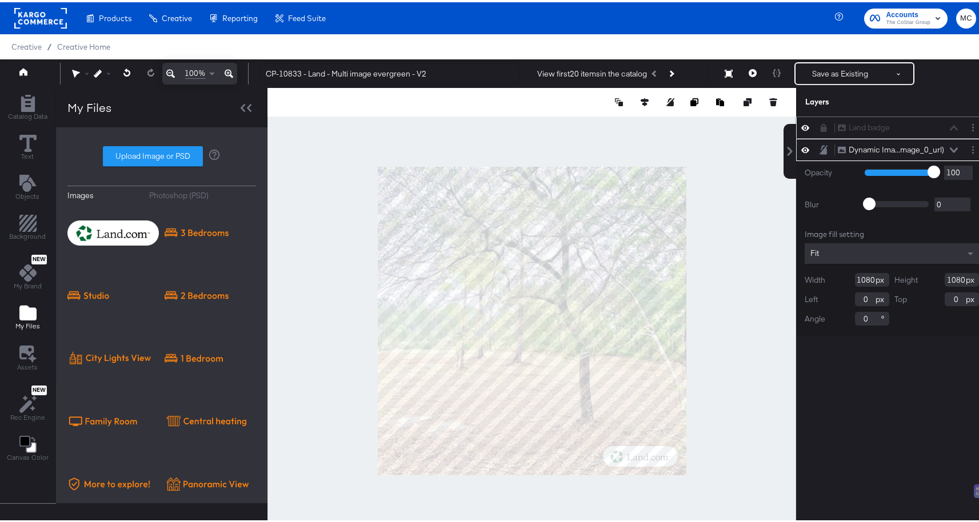
drag, startPoint x: 956, startPoint y: 275, endPoint x: 902, endPoint y: 275, distance: 53.7
click at [902, 275] on div "Height 1080" at bounding box center [937, 278] width 85 height 14
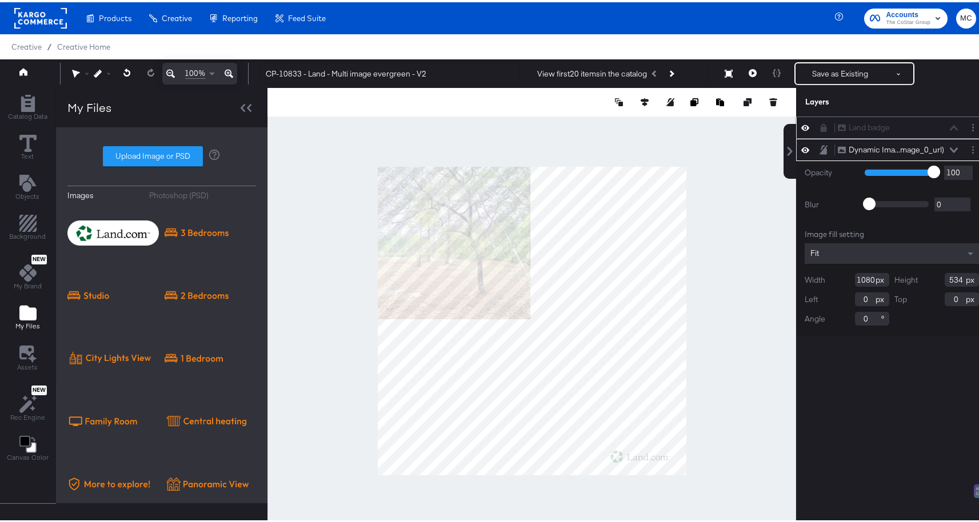
type input "534"
click at [844, 246] on div "Fit" at bounding box center [892, 251] width 174 height 21
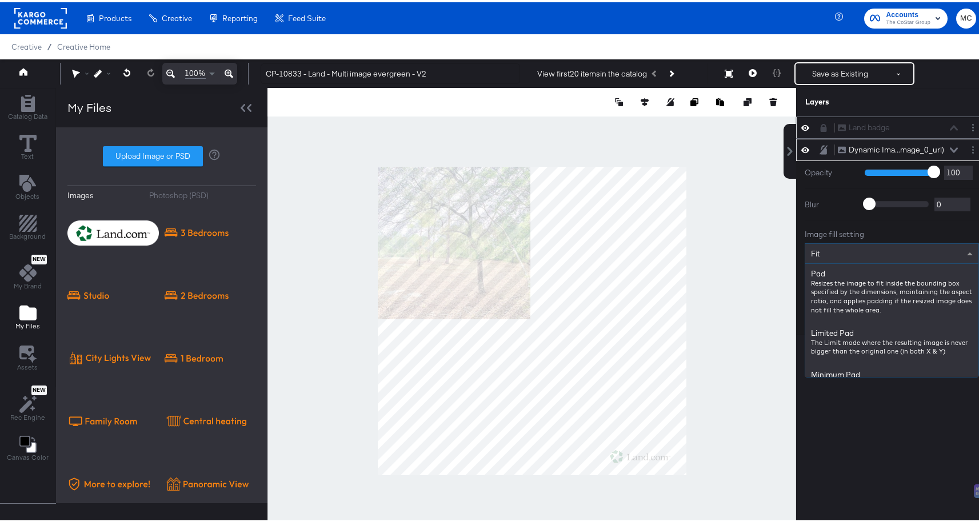
scroll to position [151, 0]
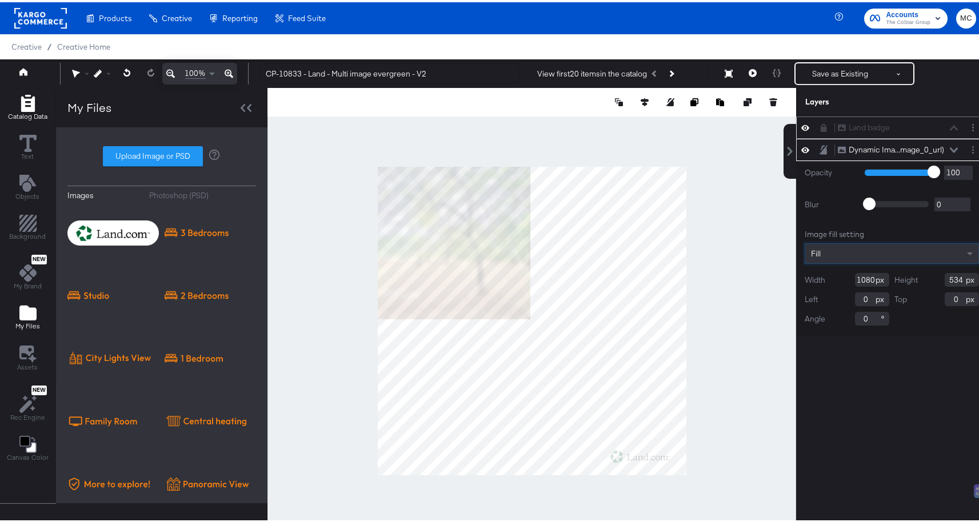
click at [34, 110] on span "Catalog Data" at bounding box center [27, 114] width 39 height 9
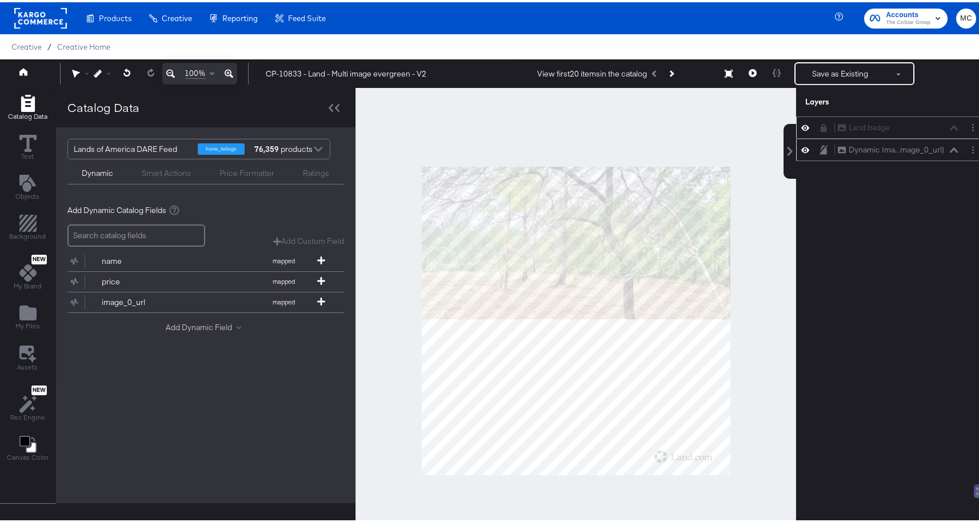
click at [182, 324] on button "Add Dynamic Field" at bounding box center [206, 325] width 80 height 11
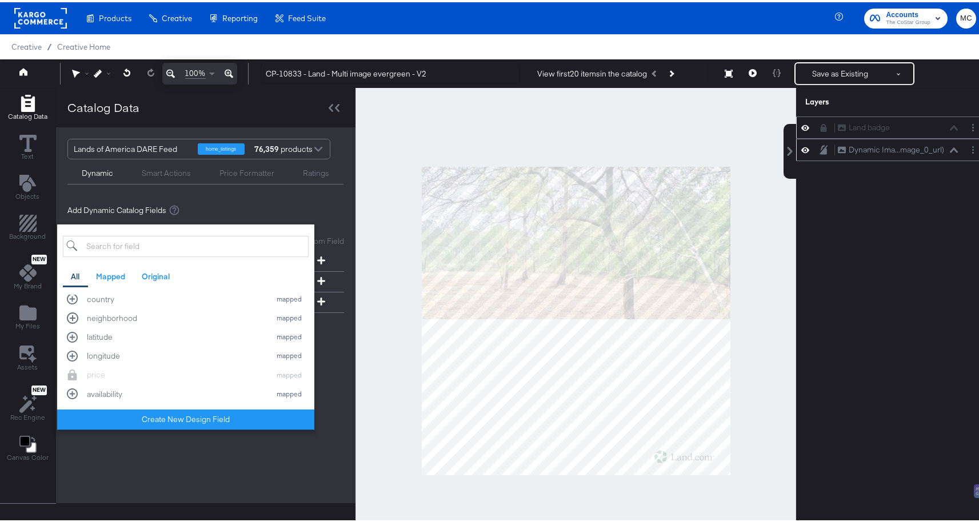
scroll to position [121, 0]
click at [143, 244] on input "search" at bounding box center [186, 244] width 246 height 21
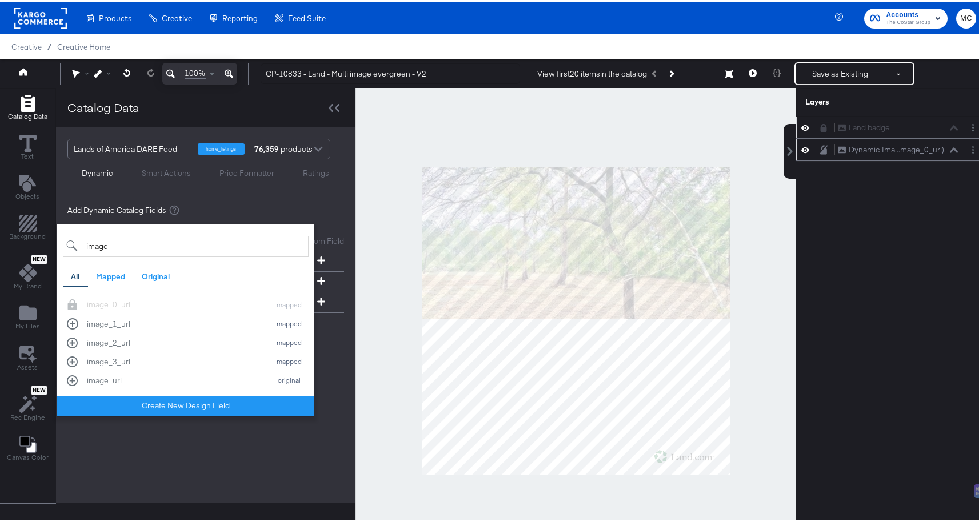
scroll to position [0, 0]
type input "image"
click at [134, 322] on div "image_1_url" at bounding box center [176, 322] width 178 height 11
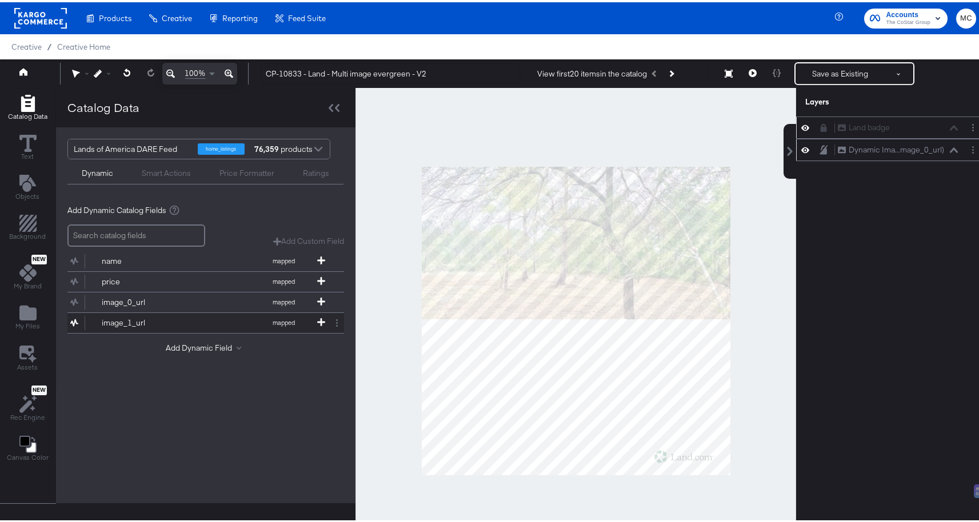
click at [129, 321] on div "image_1_url" at bounding box center [143, 321] width 83 height 11
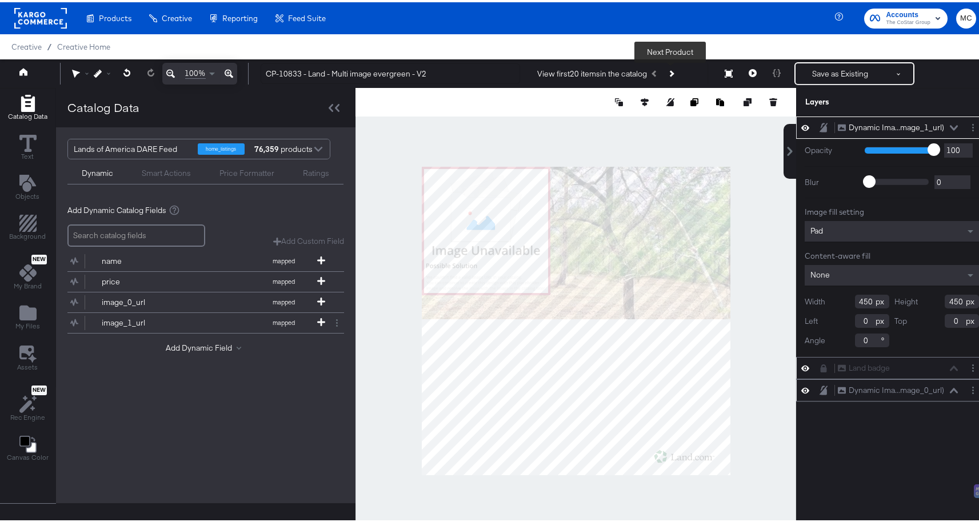
click at [672, 74] on button "Next Product" at bounding box center [671, 71] width 16 height 21
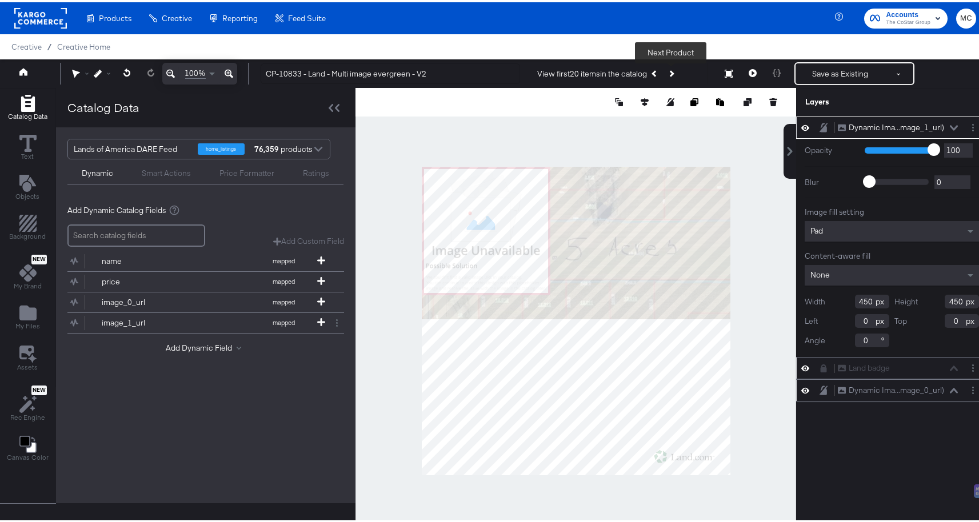
click at [672, 74] on button "Next Product" at bounding box center [671, 71] width 16 height 21
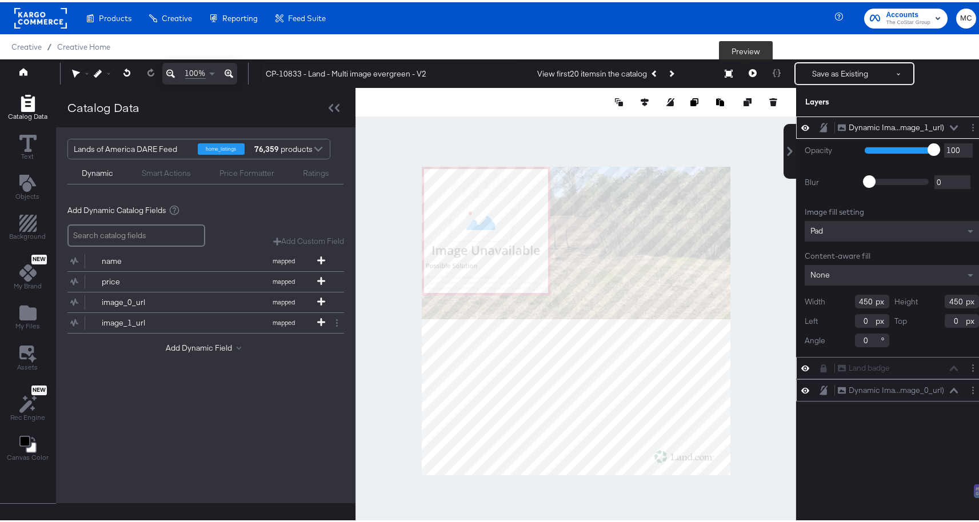
click at [744, 75] on button at bounding box center [753, 71] width 24 height 23
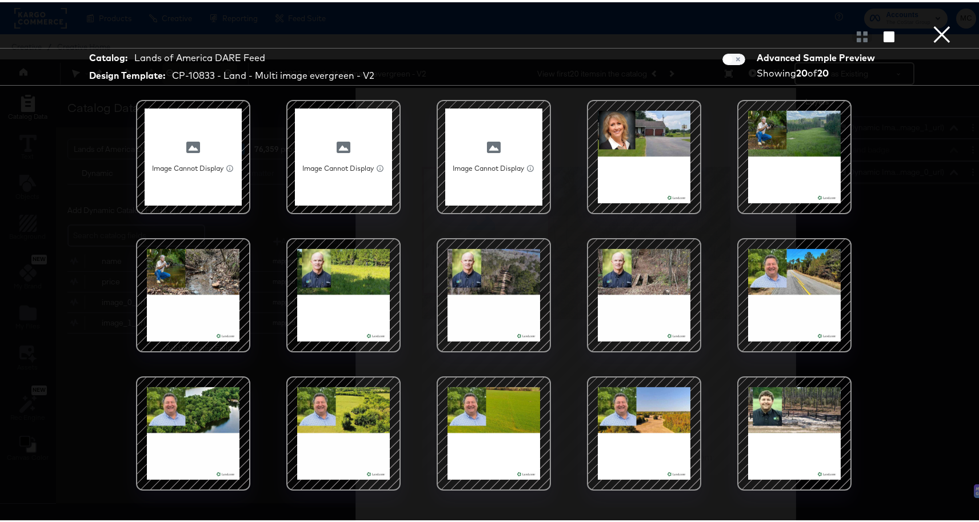
click at [618, 133] on div at bounding box center [644, 154] width 97 height 97
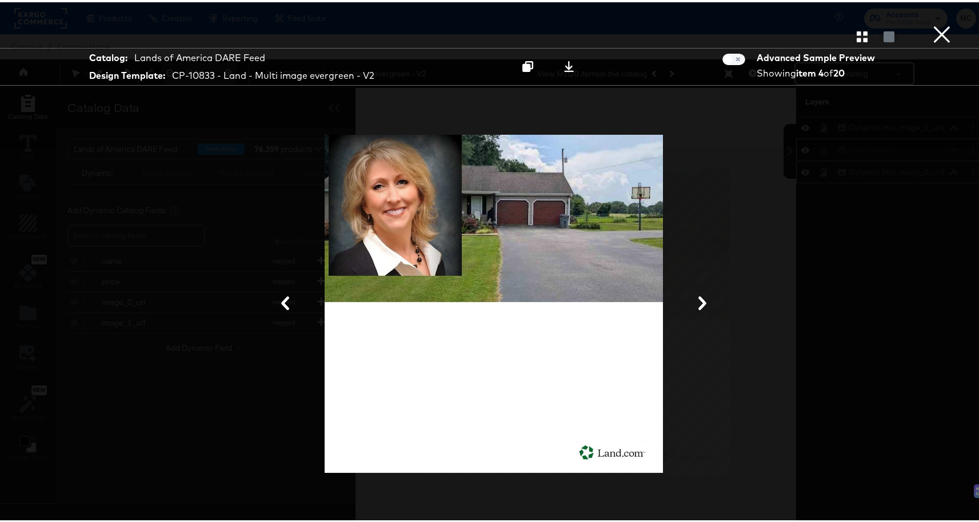
click at [932, 23] on button "×" at bounding box center [942, 11] width 23 height 23
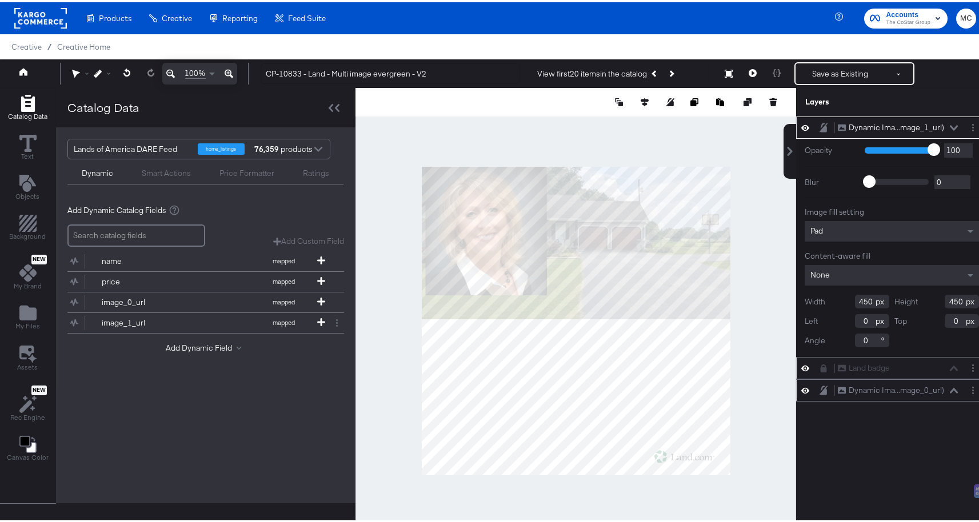
click at [841, 215] on div "Image fill setting Pad Content-aware fill None Width 450 Height 450 Left 0 Top …" at bounding box center [892, 275] width 174 height 141
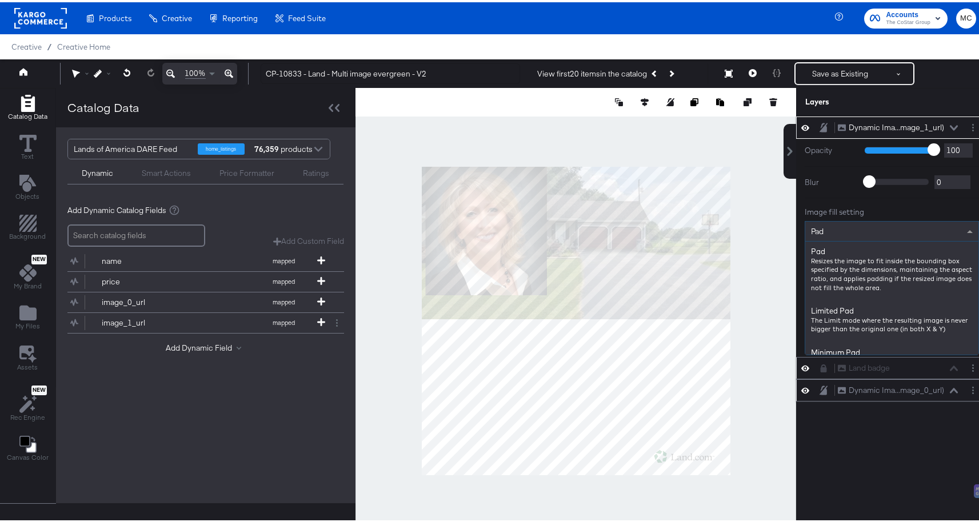
click at [827, 227] on div "Pad" at bounding box center [891, 228] width 173 height 19
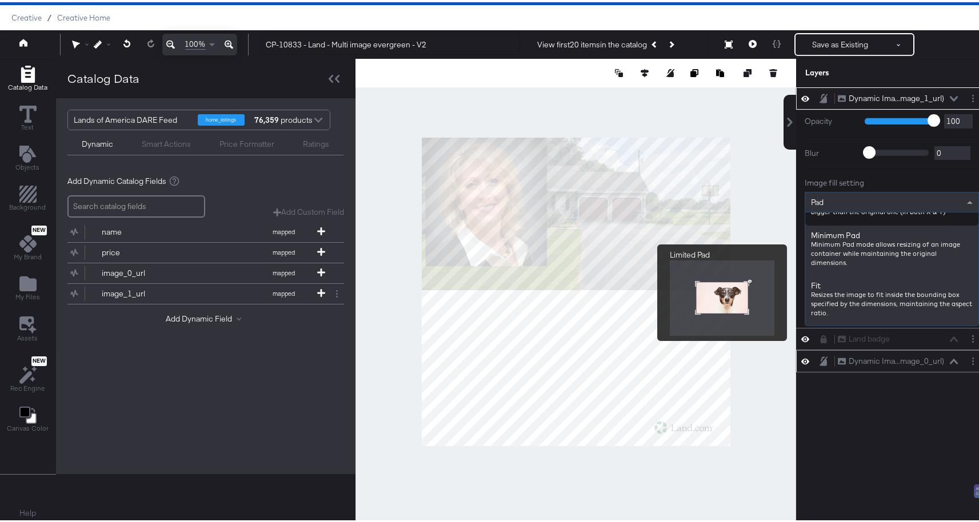
scroll to position [109, 0]
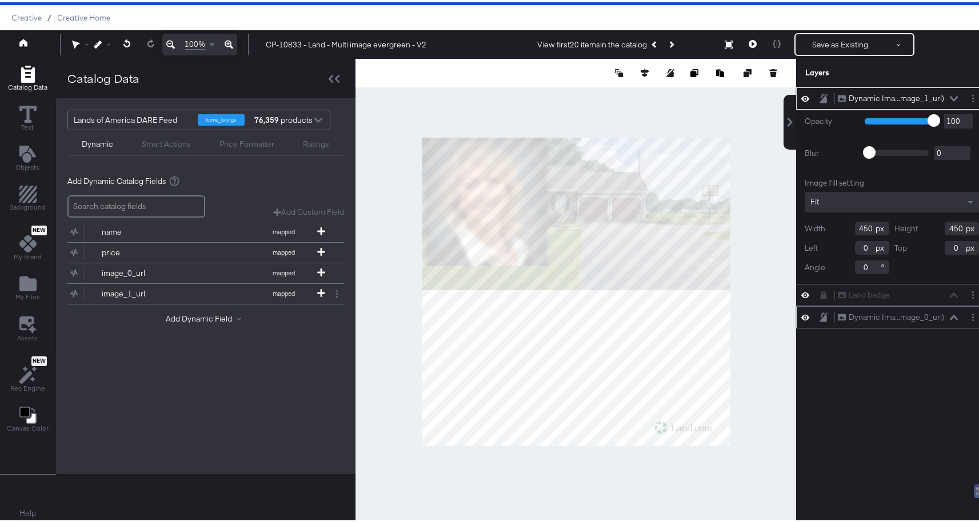
drag, startPoint x: 864, startPoint y: 227, endPoint x: 822, endPoint y: 227, distance: 41.2
click at [822, 227] on div "Width 450" at bounding box center [847, 226] width 85 height 14
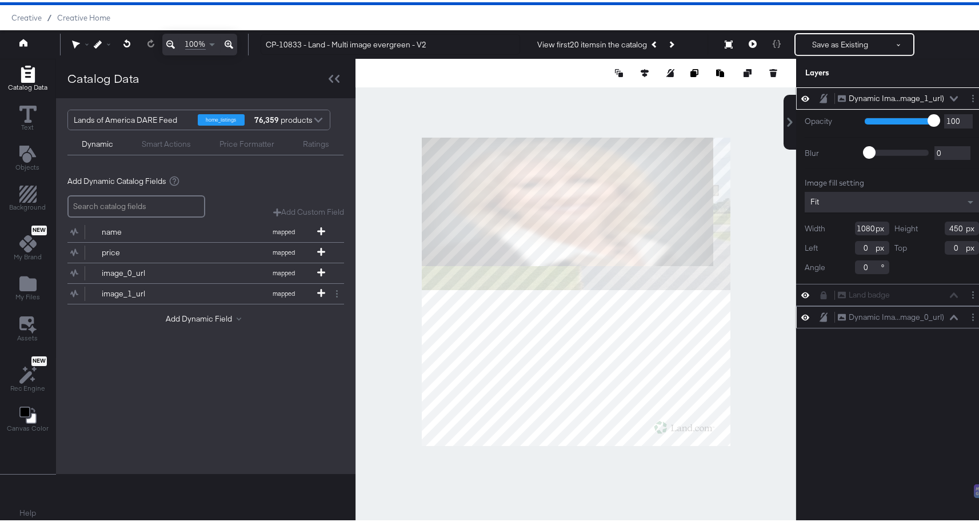
type input "1080"
drag, startPoint x: 953, startPoint y: 226, endPoint x: 904, endPoint y: 226, distance: 49.2
click at [904, 226] on div "Height 450" at bounding box center [937, 226] width 85 height 14
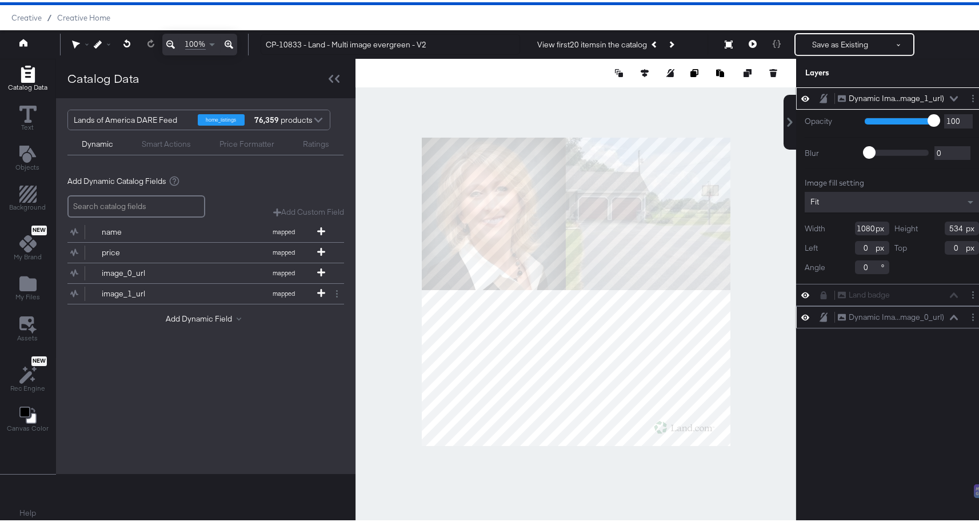
type input "534"
click at [864, 203] on div "Fit" at bounding box center [892, 200] width 174 height 21
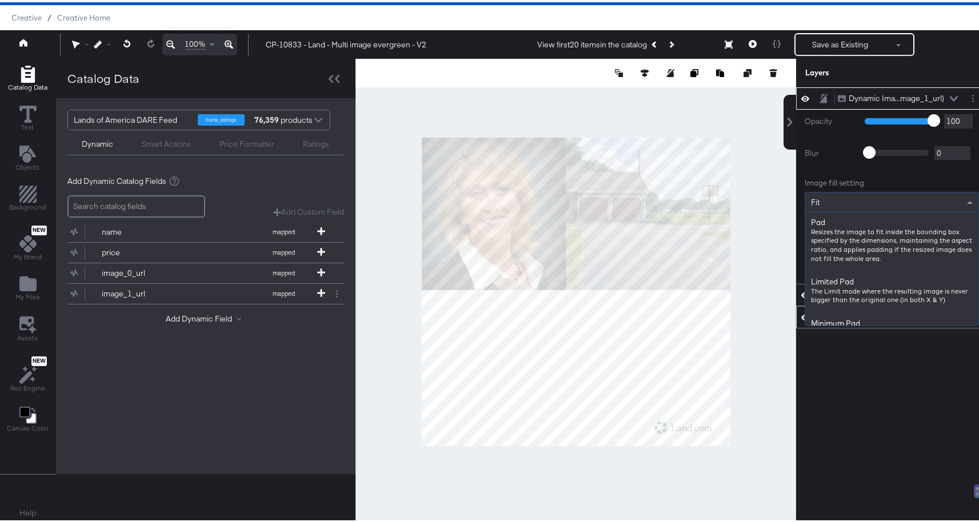
scroll to position [151, 0]
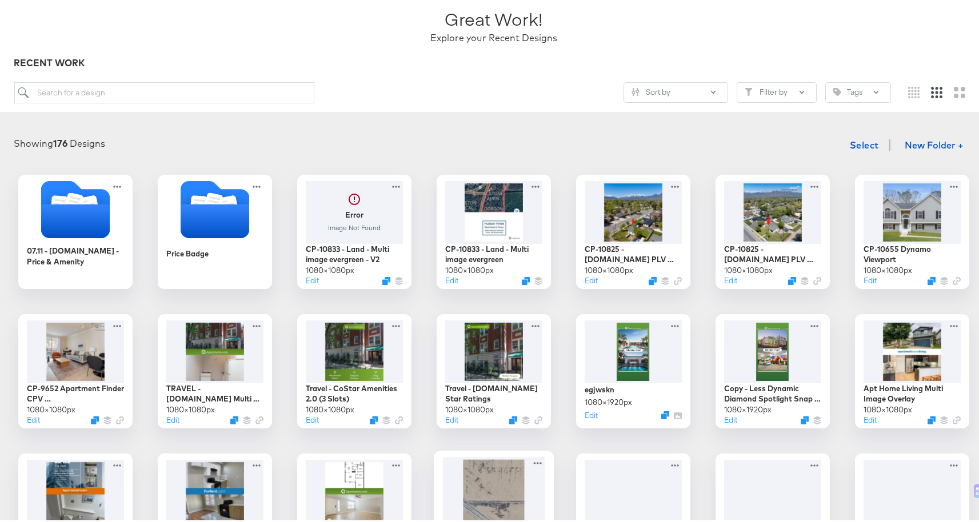
scroll to position [58, 0]
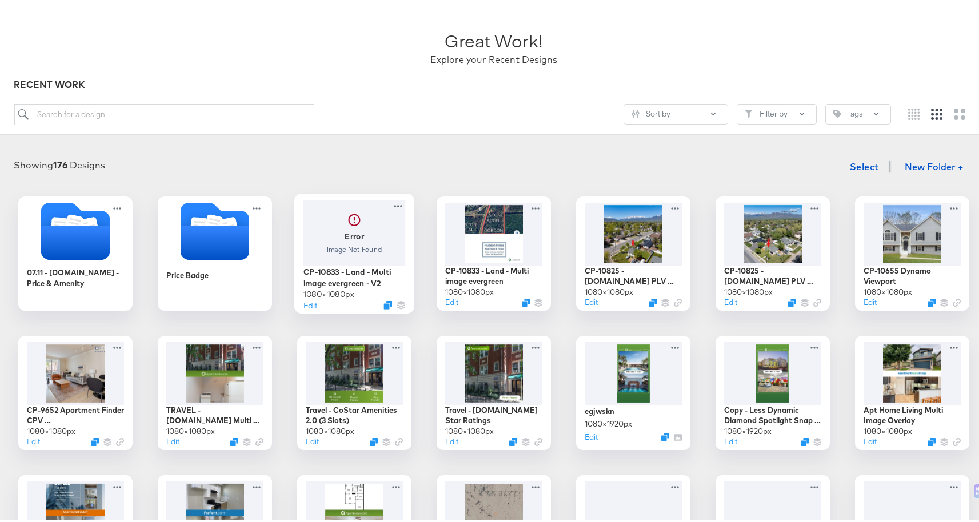
click at [346, 225] on div at bounding box center [355, 231] width 102 height 66
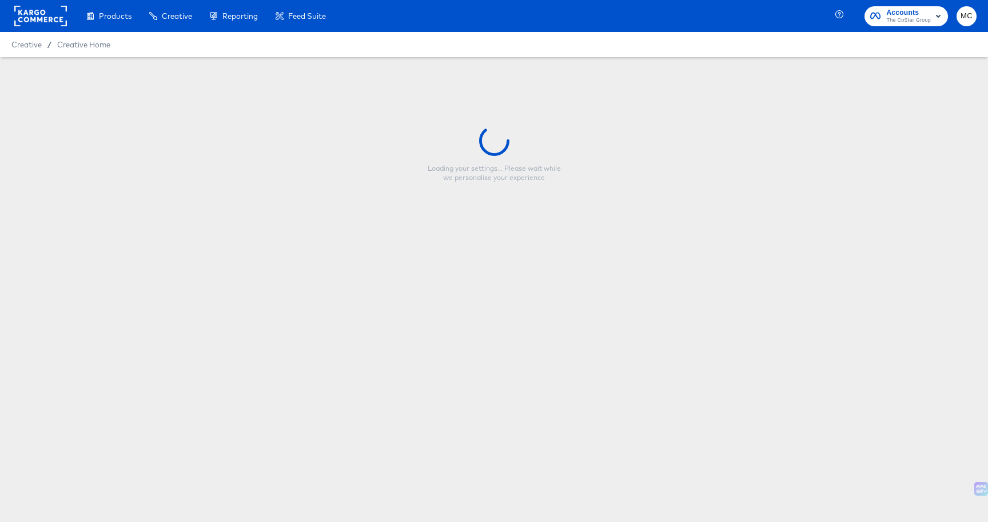
type input "CP-10833 - Land - Multi image evergreen - V2"
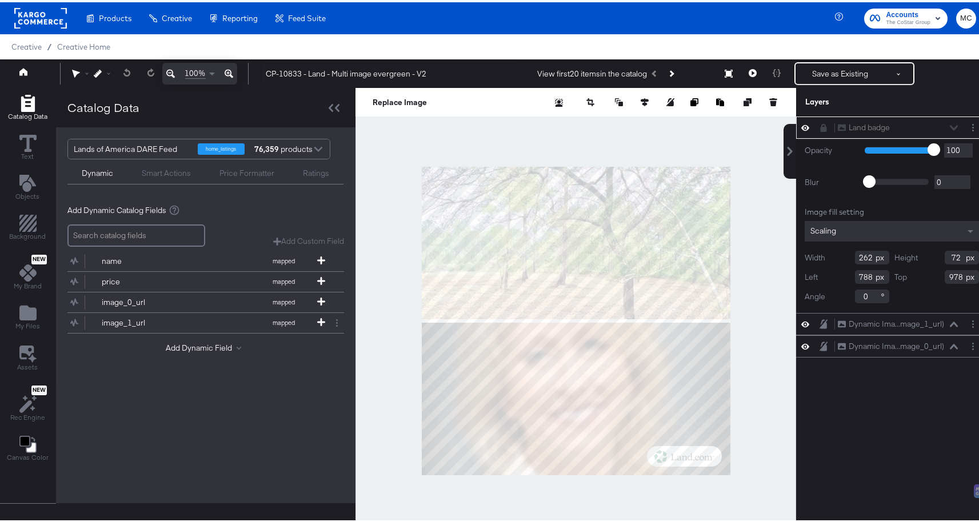
click at [933, 429] on div "Land badge Land badge Opacity 1 100 100 Blur 0 2000 0 Image fill setting Scalin…" at bounding box center [891, 324] width 191 height 420
click at [675, 73] on button "Next Product" at bounding box center [671, 71] width 16 height 21
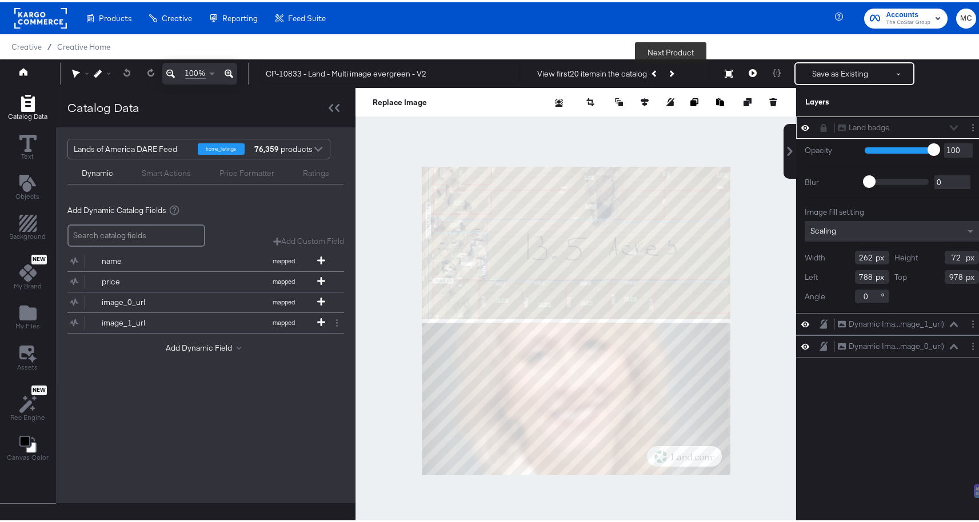
click at [675, 73] on button "Next Product" at bounding box center [671, 71] width 16 height 21
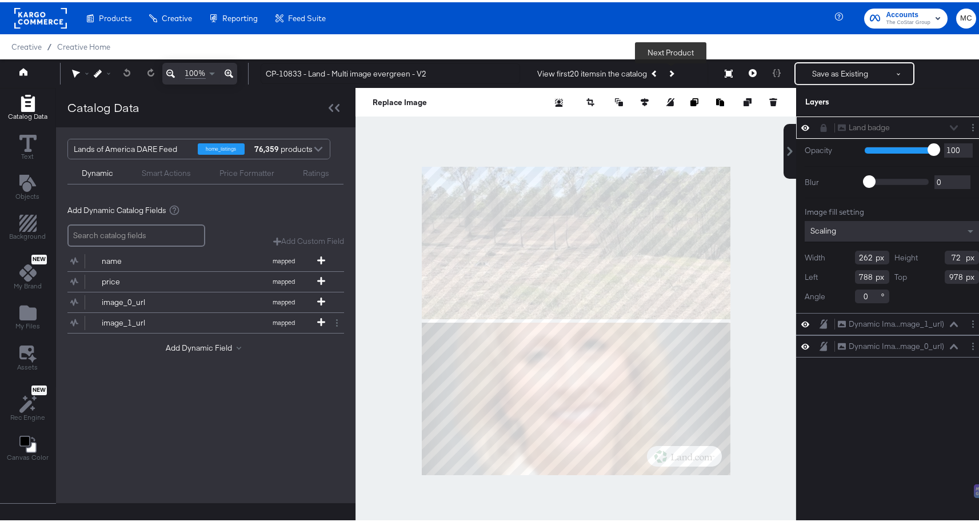
click at [675, 73] on button "Next Product" at bounding box center [671, 71] width 16 height 21
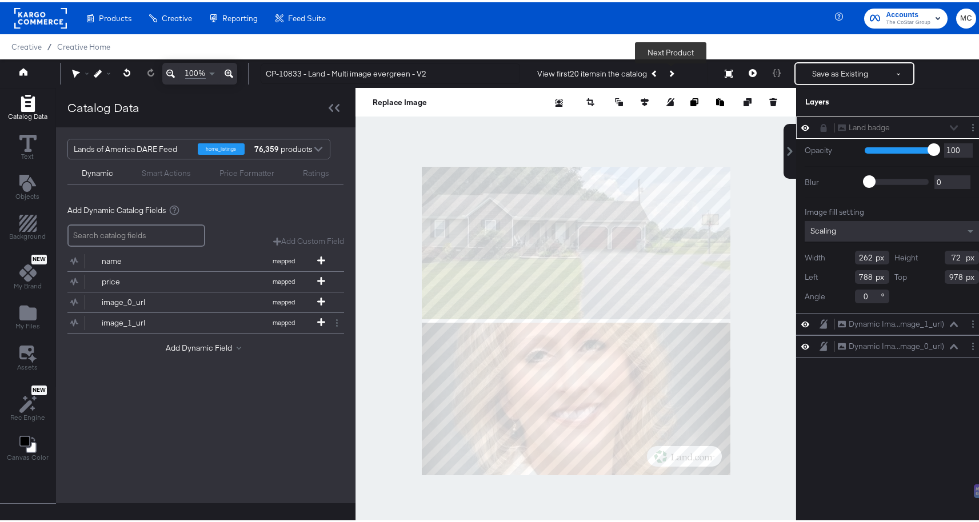
click at [675, 73] on button "Next Product" at bounding box center [671, 71] width 16 height 21
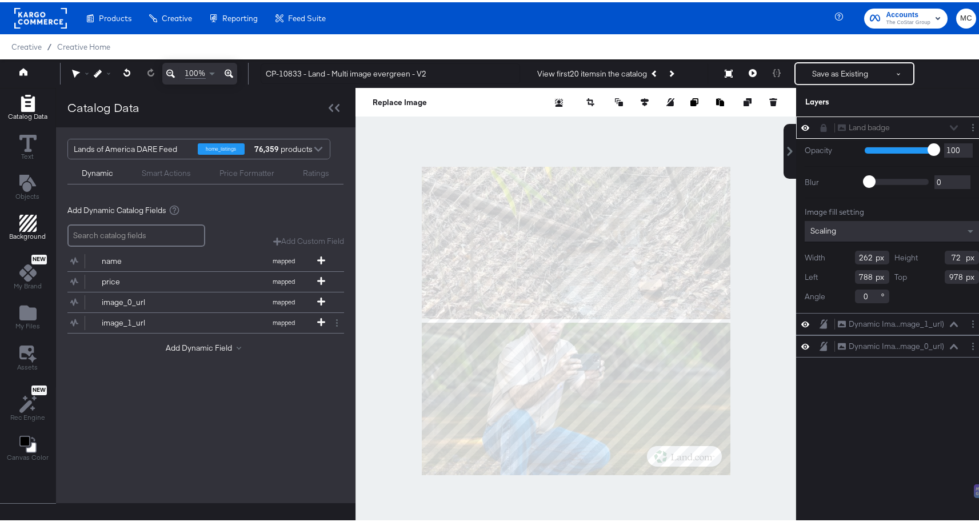
click at [38, 219] on div "Background" at bounding box center [28, 226] width 37 height 26
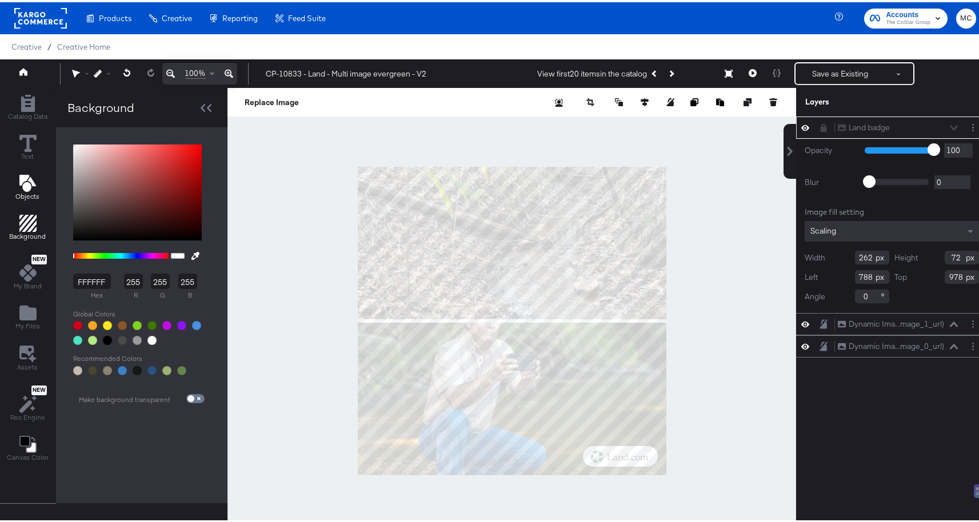
click at [27, 186] on icon "Add Text" at bounding box center [27, 181] width 17 height 17
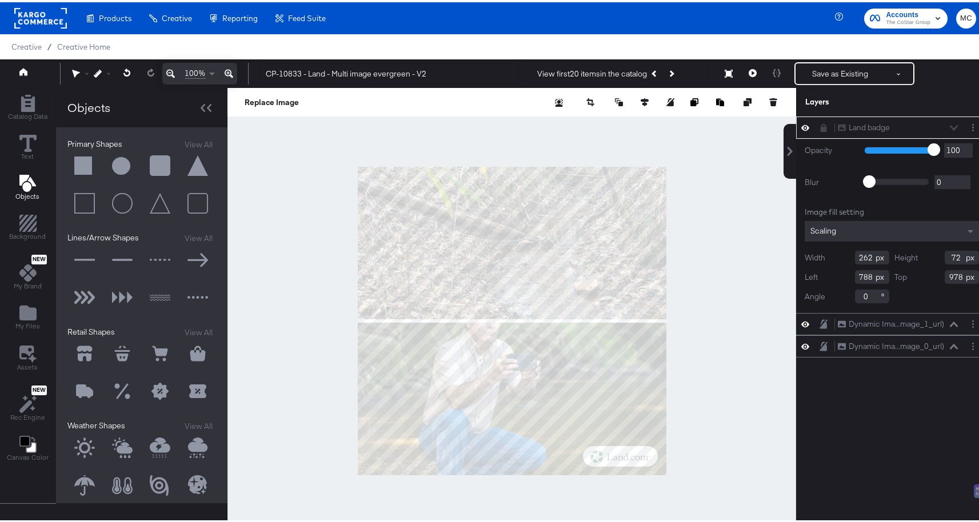
click at [92, 254] on button at bounding box center [84, 258] width 34 height 34
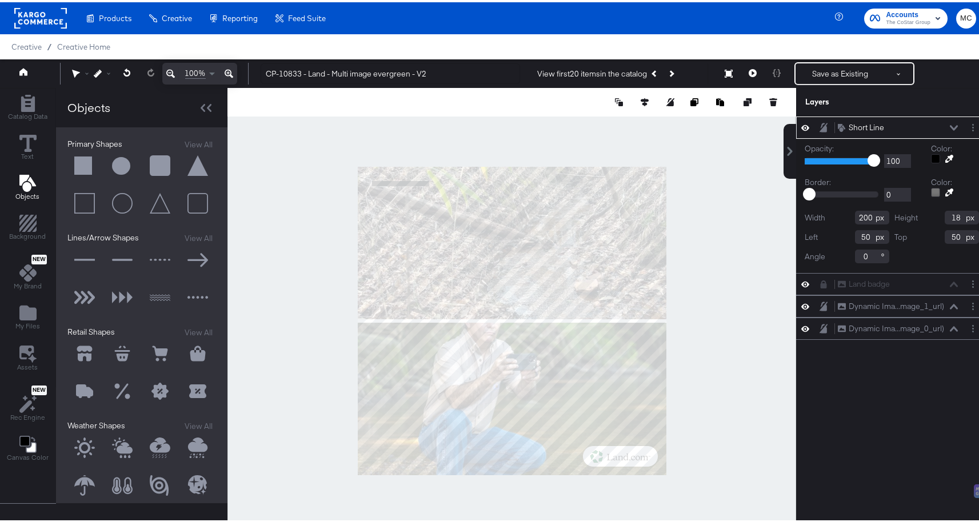
drag, startPoint x: 864, startPoint y: 213, endPoint x: 825, endPoint y: 213, distance: 39.4
click at [825, 213] on div "Width 200" at bounding box center [847, 216] width 85 height 14
type input "1080"
drag, startPoint x: 955, startPoint y: 217, endPoint x: 927, endPoint y: 217, distance: 28.6
click at [927, 217] on div "Height 18" at bounding box center [937, 216] width 85 height 14
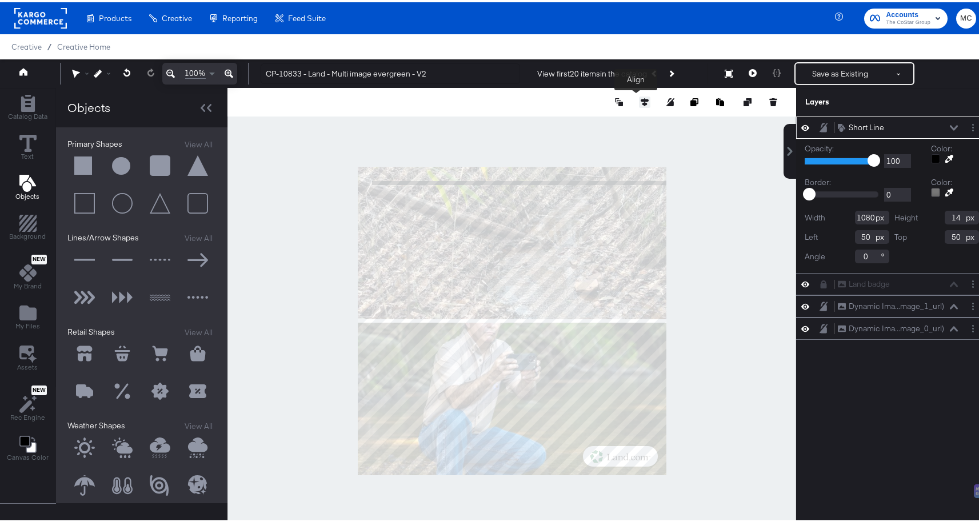
type input "14"
click at [641, 99] on icon at bounding box center [645, 100] width 8 height 8
click at [620, 120] on icon at bounding box center [624, 120] width 8 height 7
type input "533"
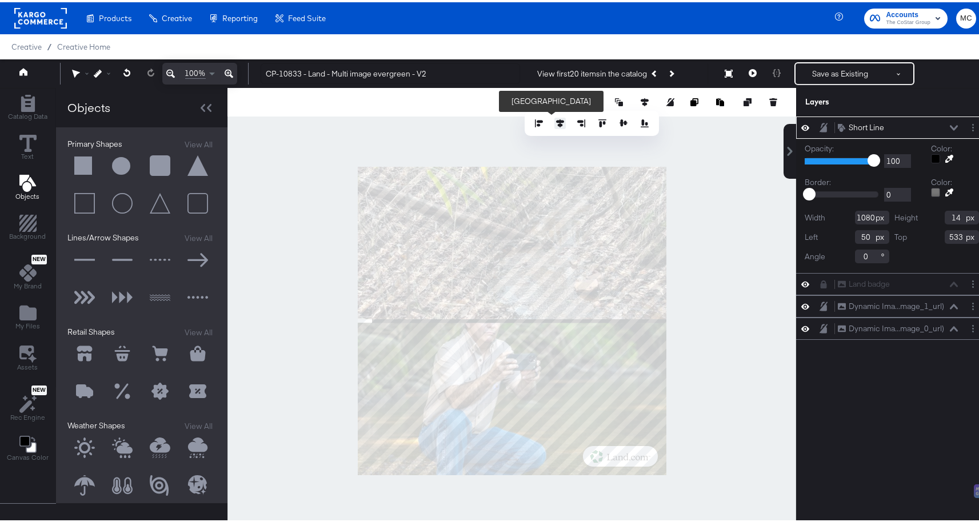
click at [556, 123] on icon at bounding box center [560, 121] width 8 height 8
type input "0"
click at [556, 123] on icon at bounding box center [560, 121] width 8 height 8
click at [951, 239] on input "533" at bounding box center [962, 235] width 34 height 14
type input "534"
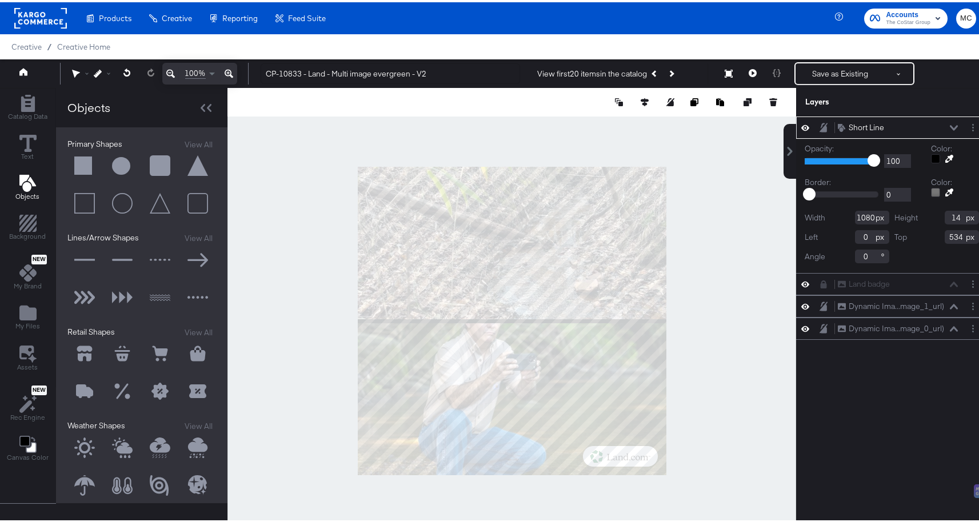
click at [931, 155] on div at bounding box center [935, 156] width 9 height 9
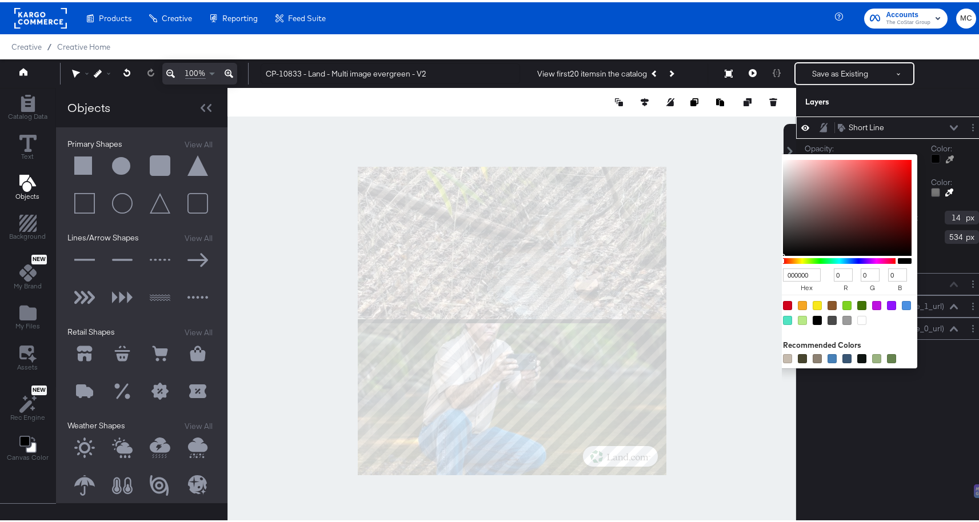
click at [857, 320] on div at bounding box center [861, 318] width 9 height 9
type input "FFFFFF"
type input "255"
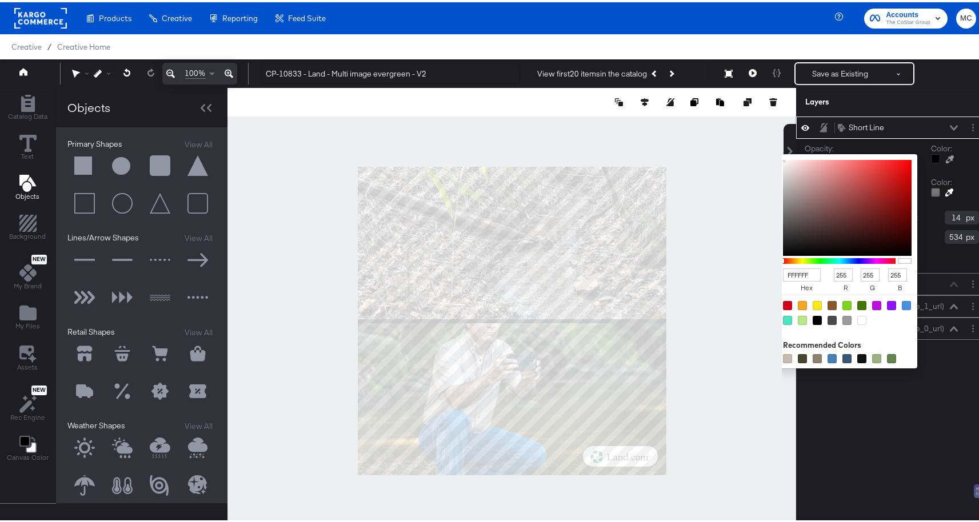
type input "1080"
type input "14"
click at [949, 129] on button at bounding box center [953, 125] width 9 height 7
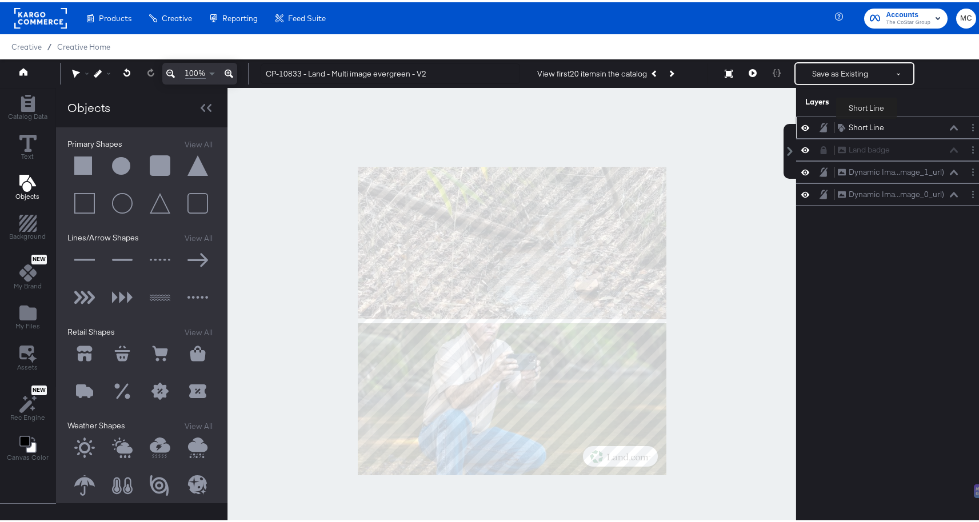
click at [867, 125] on div "Short Line" at bounding box center [866, 125] width 35 height 11
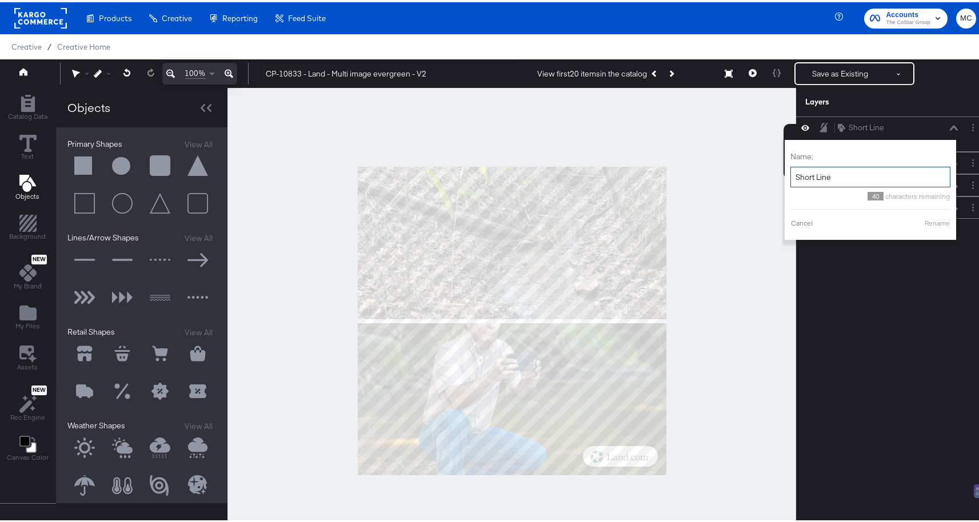
drag, startPoint x: 807, startPoint y: 174, endPoint x: 768, endPoint y: 174, distance: 39.4
click at [768, 114] on div "Catalog Data Text Objects Background New My Brand My Files Assets New Rec Engin…" at bounding box center [494, 100] width 988 height 29
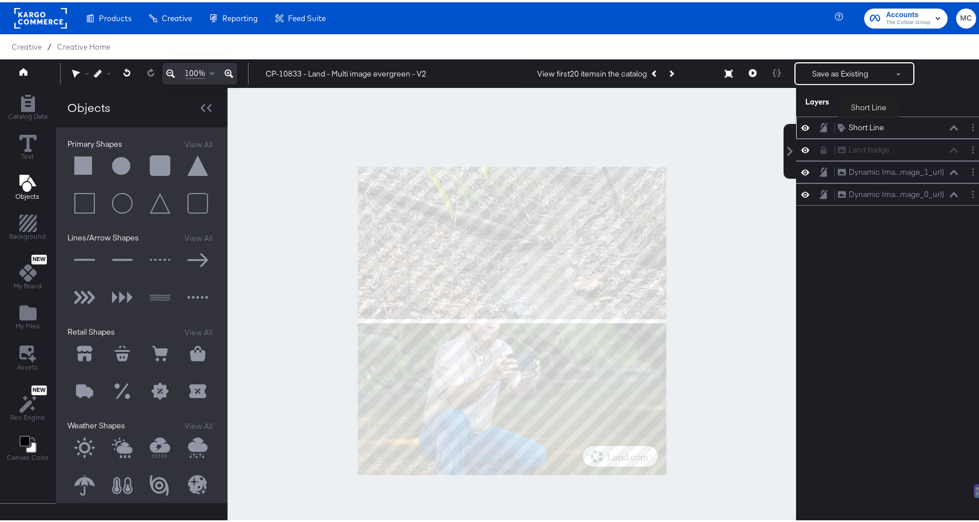
click at [869, 124] on div "Short Line" at bounding box center [866, 125] width 35 height 11
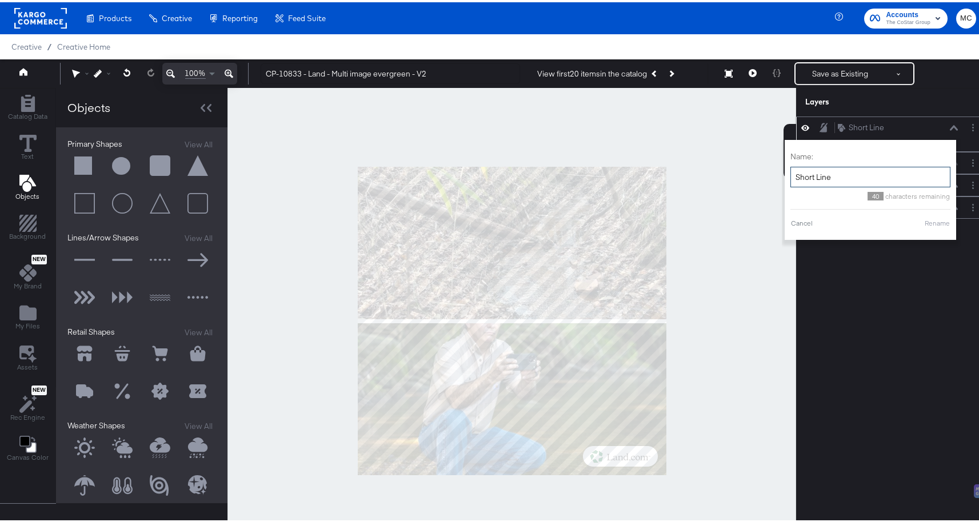
drag, startPoint x: 806, startPoint y: 173, endPoint x: 782, endPoint y: 175, distance: 24.1
click at [790, 175] on input "Short Line" at bounding box center [870, 175] width 160 height 21
type input "Division Line"
click at [930, 221] on button "Rename" at bounding box center [937, 221] width 26 height 10
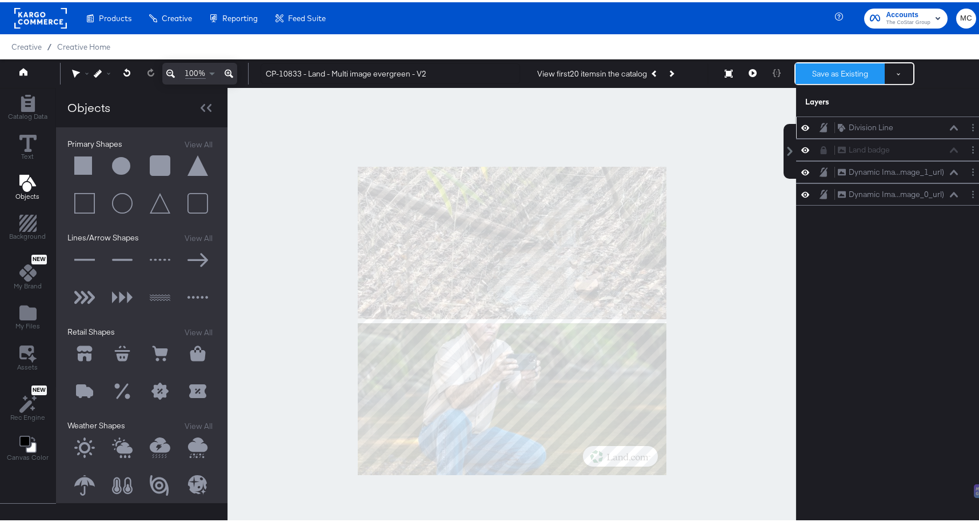
click at [847, 66] on button "Save as Existing" at bounding box center [840, 71] width 89 height 21
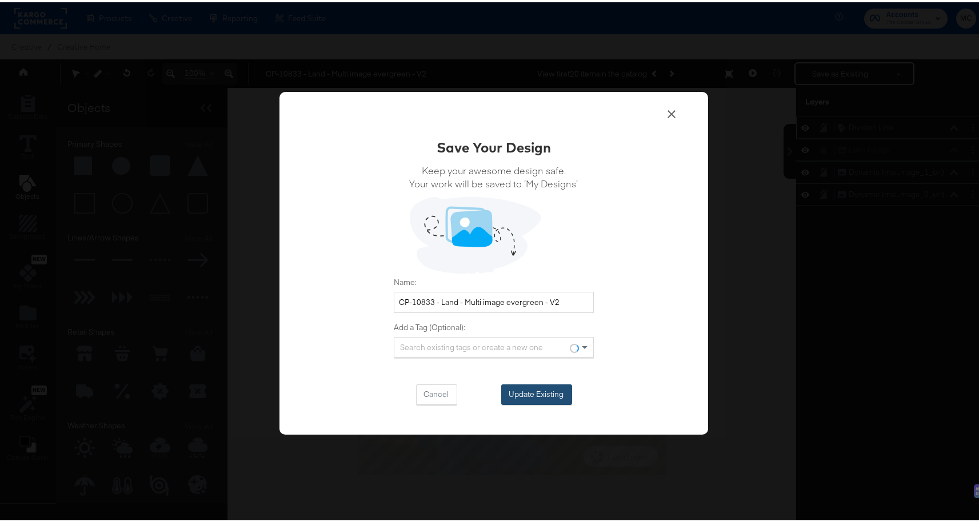
click at [522, 386] on button "Update Existing" at bounding box center [536, 392] width 71 height 21
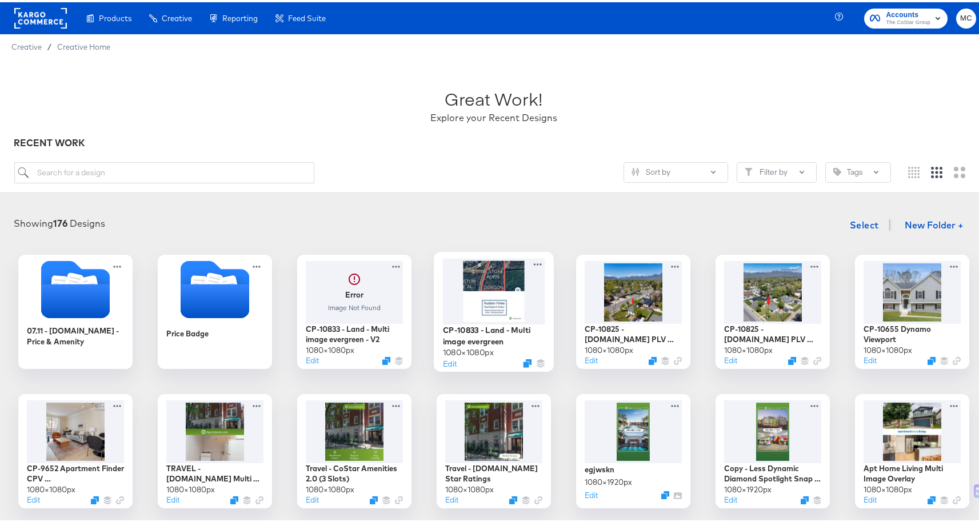
click at [493, 289] on div at bounding box center [494, 289] width 102 height 66
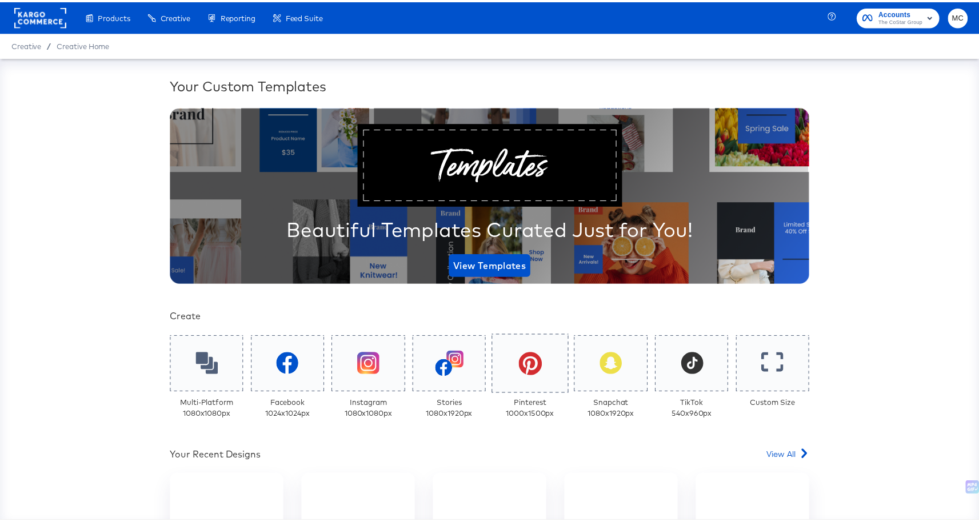
scroll to position [191, 0]
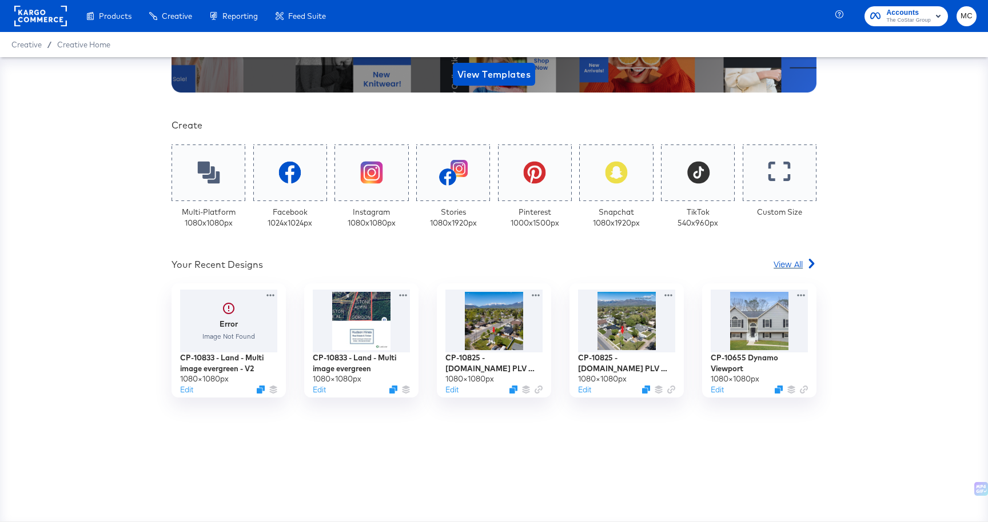
click at [789, 265] on span "View All" at bounding box center [787, 263] width 29 height 11
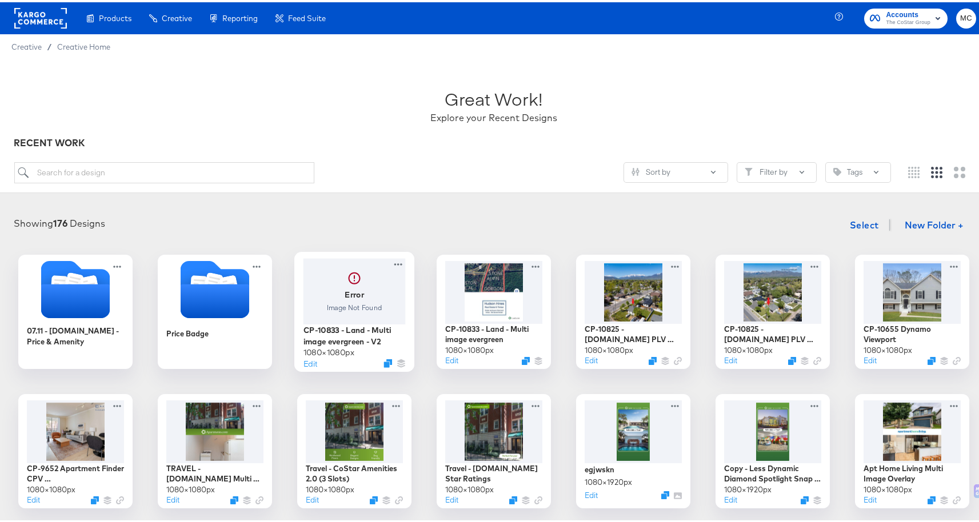
click at [333, 302] on div at bounding box center [355, 289] width 102 height 66
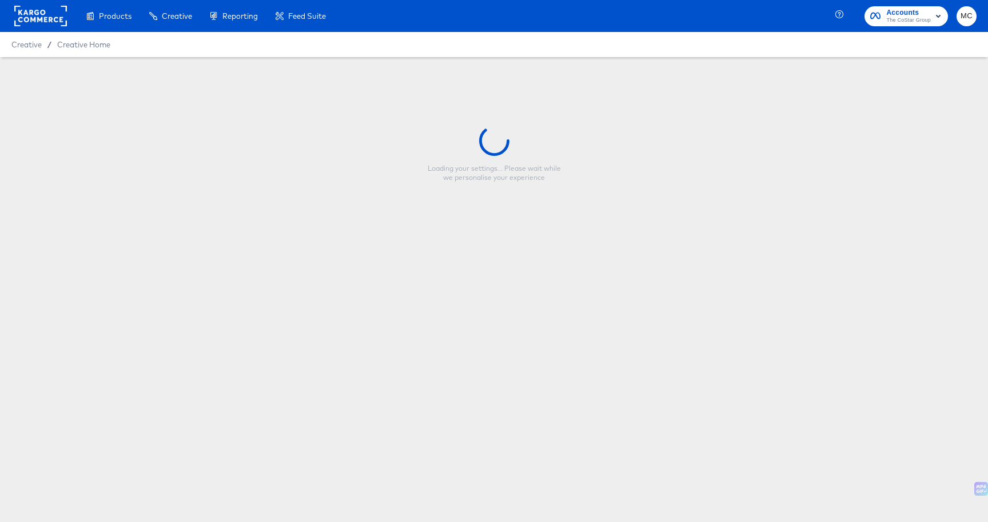
type input "CP-10833 - Land - Multi image evergreen - V2"
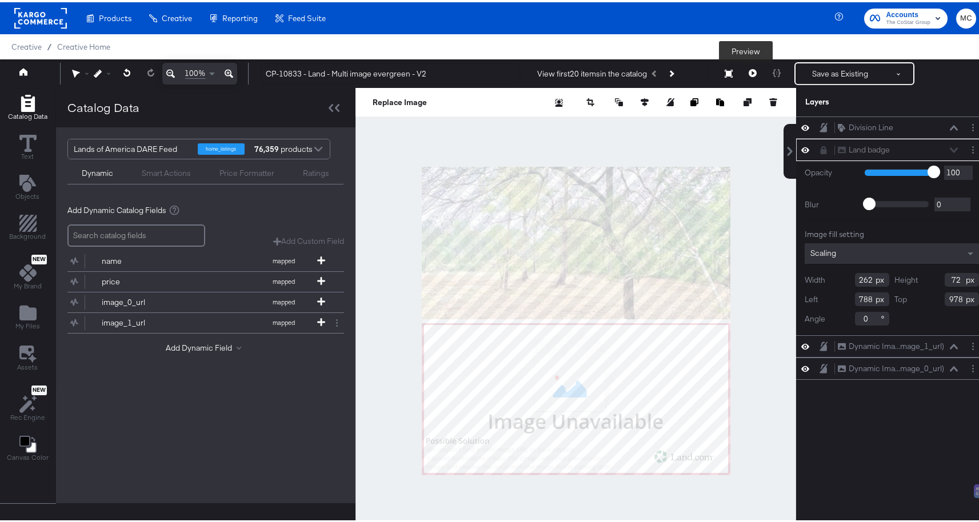
click at [749, 71] on icon at bounding box center [753, 71] width 8 height 8
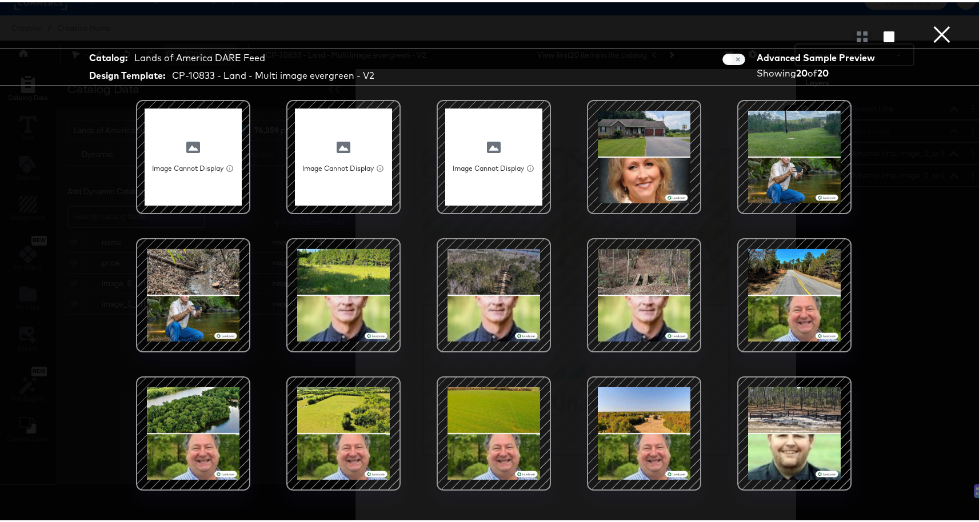
scroll to position [130, 0]
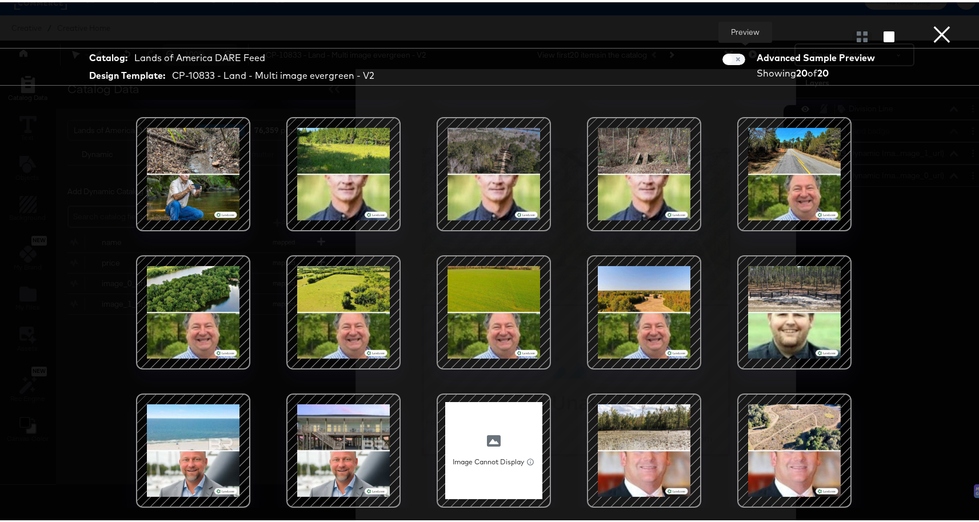
click at [931, 23] on button "×" at bounding box center [942, 11] width 23 height 23
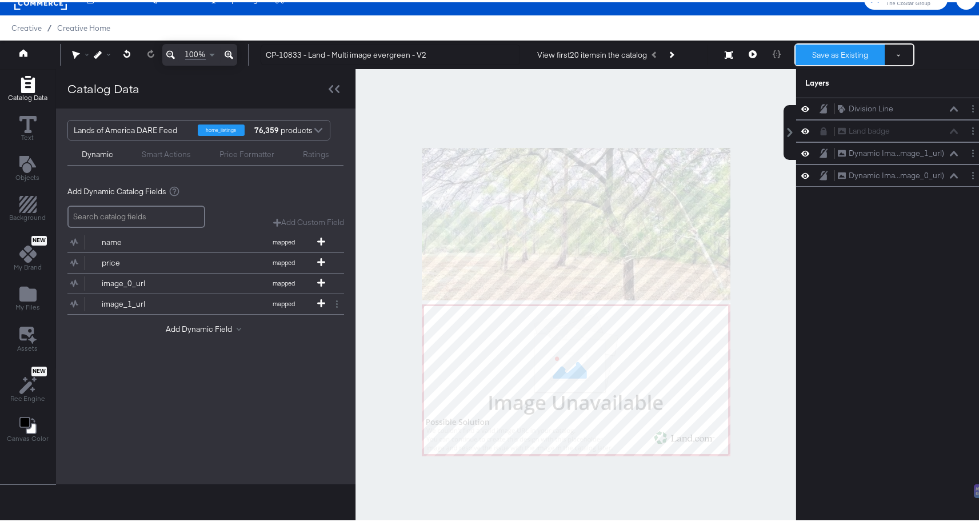
click at [832, 42] on button "Save as Existing" at bounding box center [840, 52] width 89 height 21
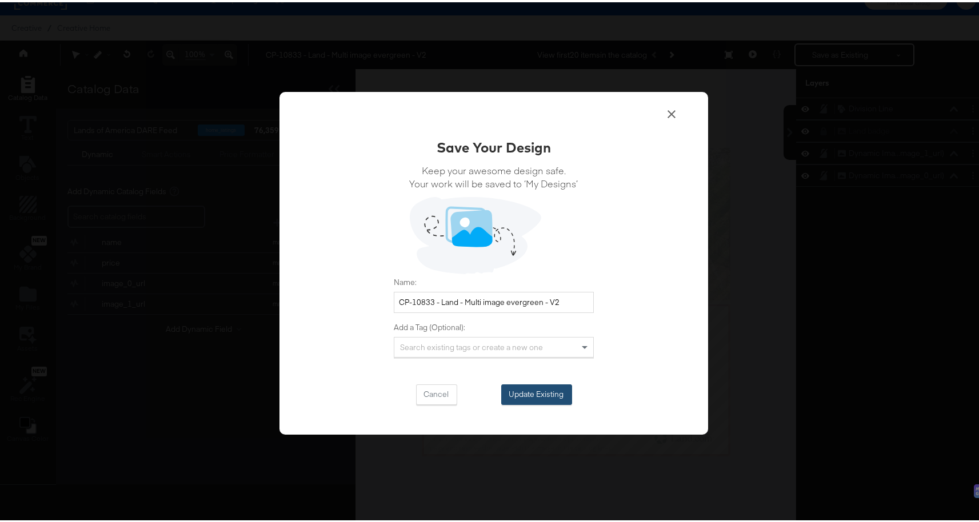
click at [536, 394] on button "Update Existing" at bounding box center [536, 392] width 71 height 21
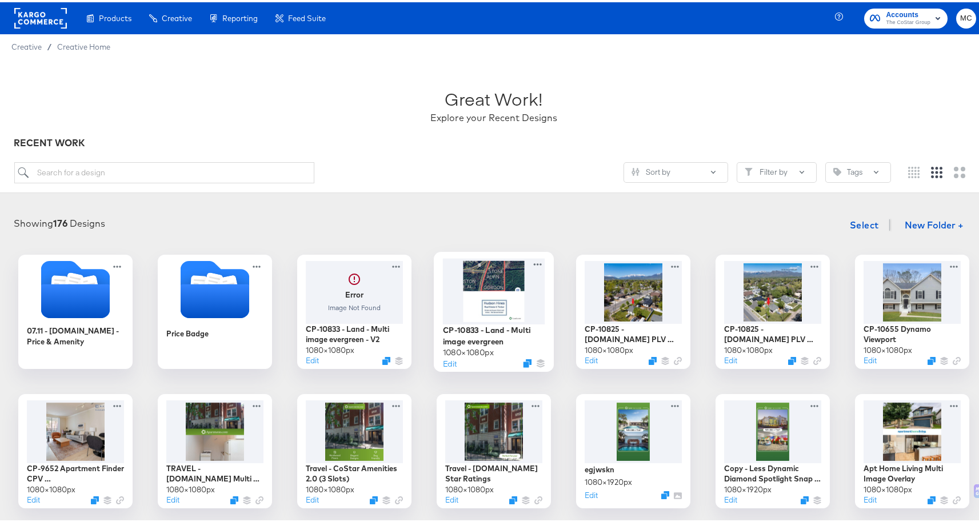
click at [536, 255] on div "CP-10833 - Land - Multi image evergreen 1080 × 1080 px Edit" at bounding box center [494, 310] width 120 height 120
click at [534, 261] on icon at bounding box center [537, 262] width 14 height 12
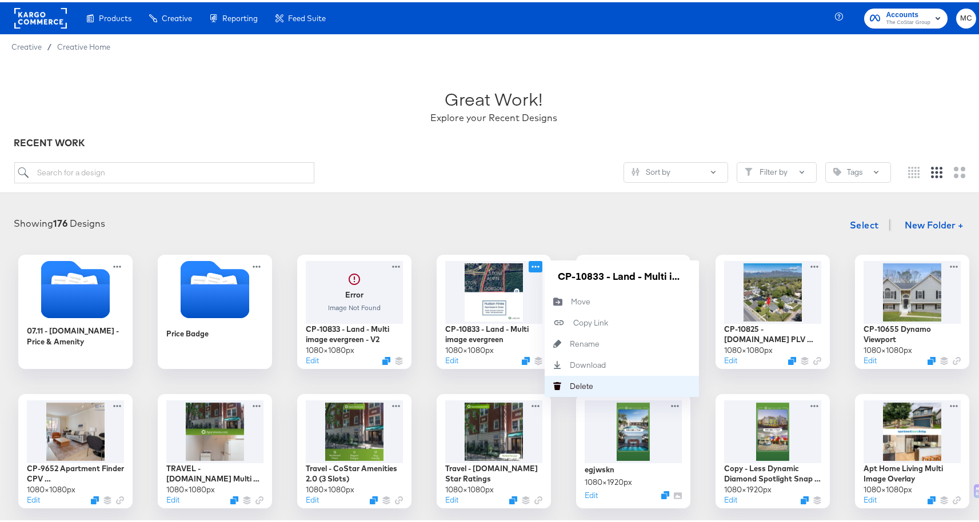
click at [570, 384] on div "Delete Delete" at bounding box center [570, 384] width 0 height 0
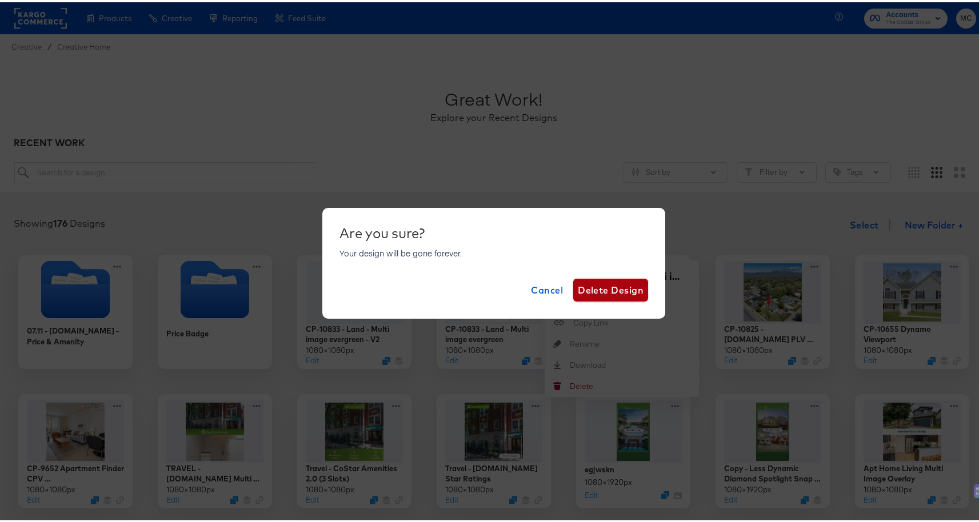
click at [596, 285] on span "Delete Design" at bounding box center [611, 288] width 66 height 16
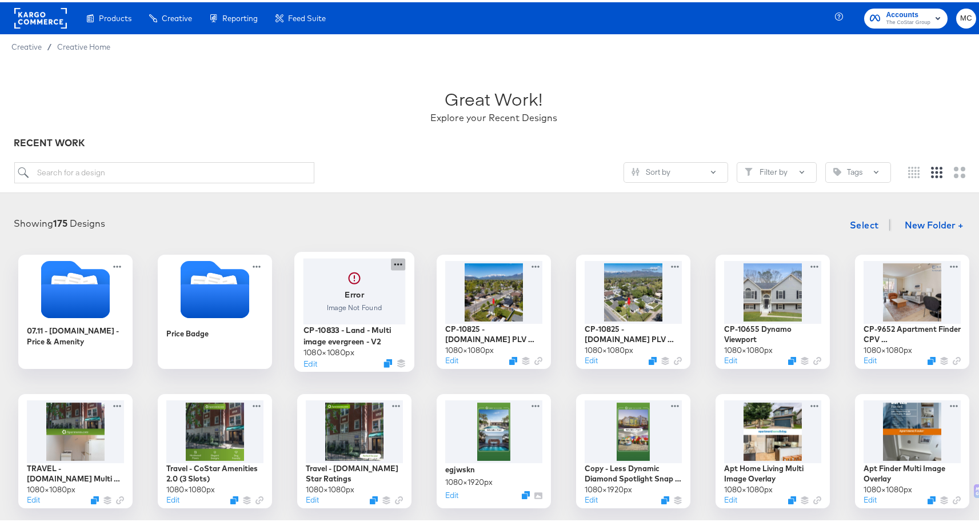
click at [398, 264] on icon at bounding box center [398, 262] width 14 height 12
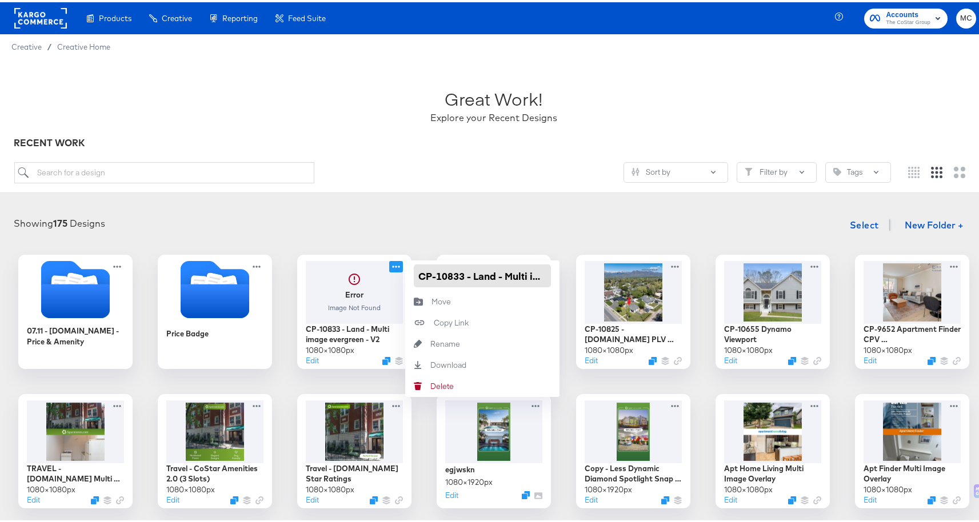
click at [480, 280] on input "CP-10833 - Land - Multi image evergreen - V2" at bounding box center [482, 273] width 137 height 23
type input "CP-10833 - Land - Multi image evergreen"
click at [456, 221] on div "Showing 175 Designs Select New Folder +" at bounding box center [493, 222] width 965 height 23
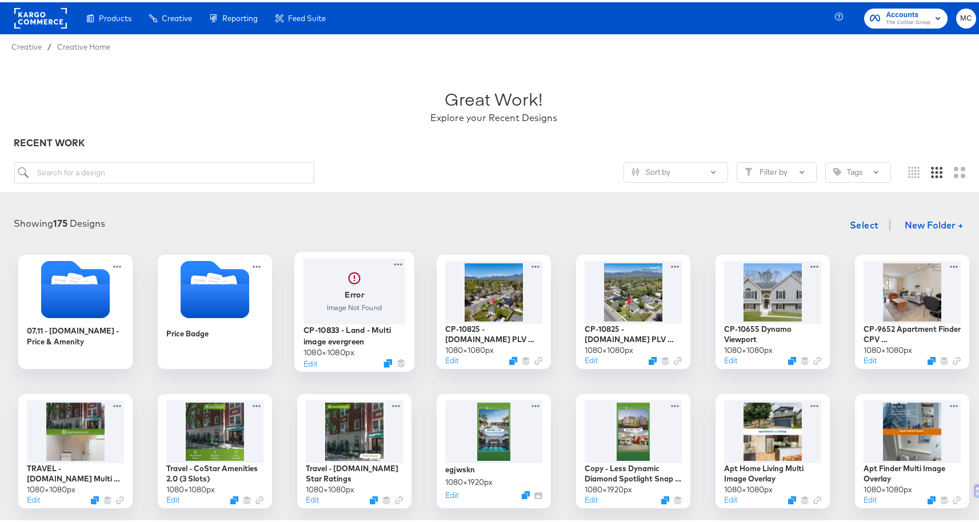
click at [362, 320] on div at bounding box center [355, 289] width 102 height 66
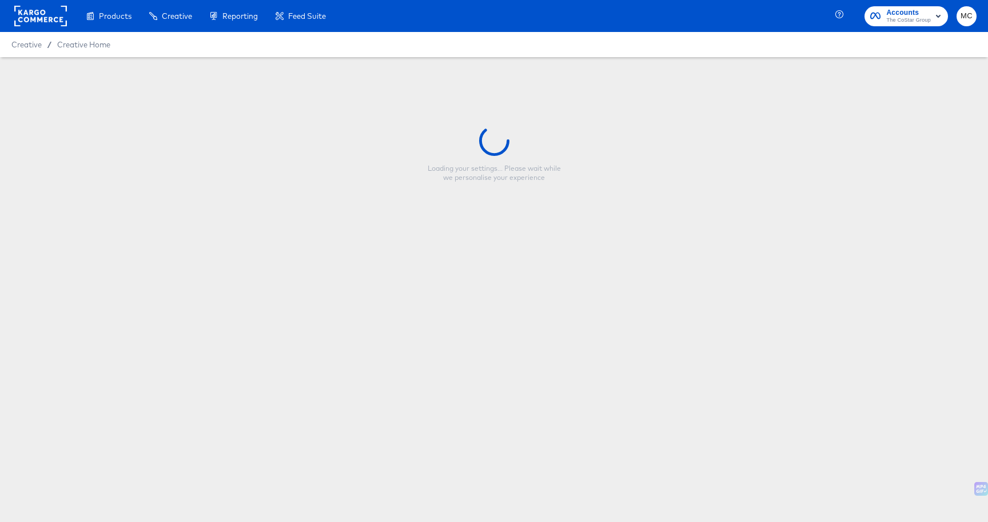
type input "CP-10833 - Land - Multi image evergreen"
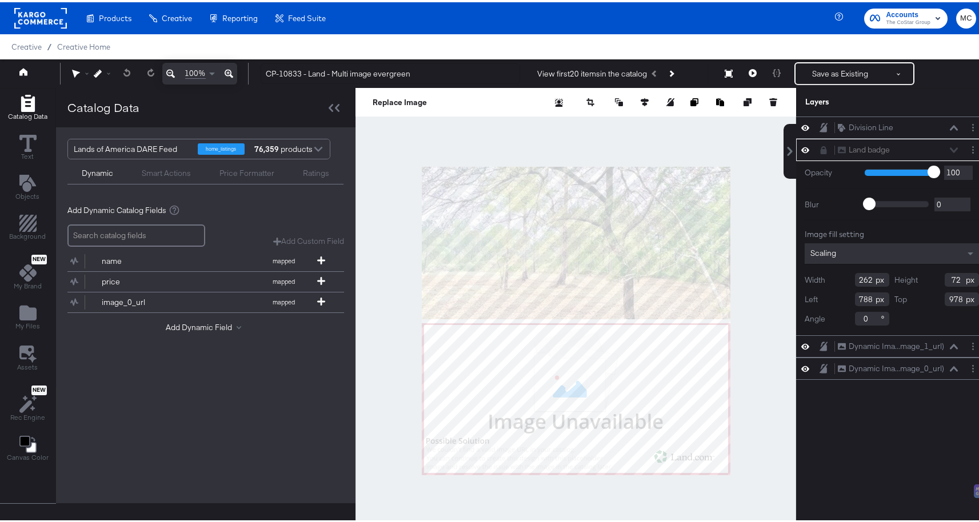
click at [938, 152] on div "Land badge Land badge" at bounding box center [897, 148] width 121 height 12
click at [824, 73] on button "Save as Existing" at bounding box center [840, 71] width 89 height 21
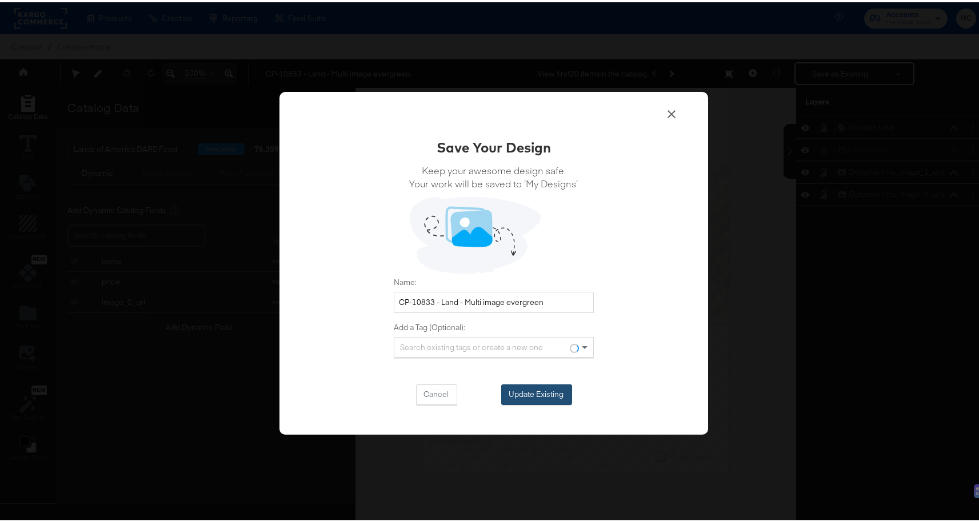
click at [537, 393] on button "Update Existing" at bounding box center [536, 392] width 71 height 21
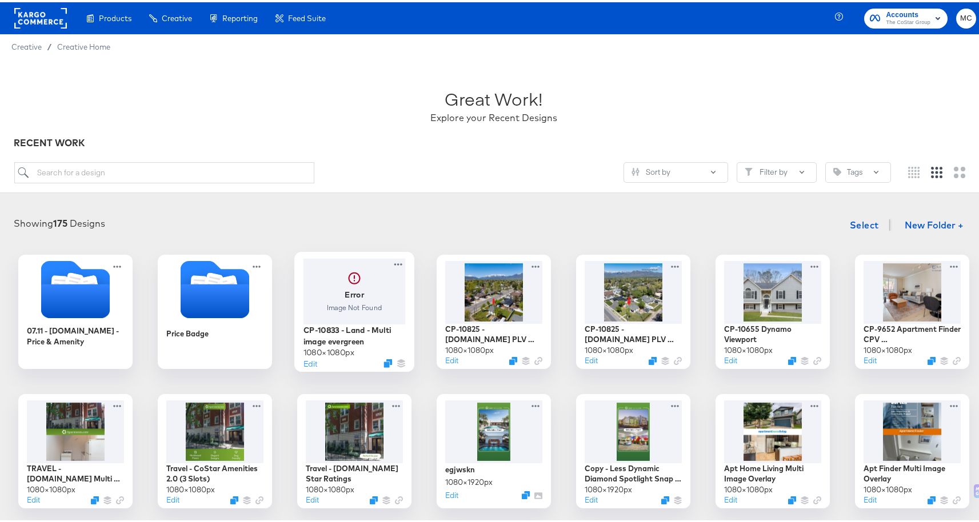
click at [345, 278] on div at bounding box center [355, 289] width 102 height 66
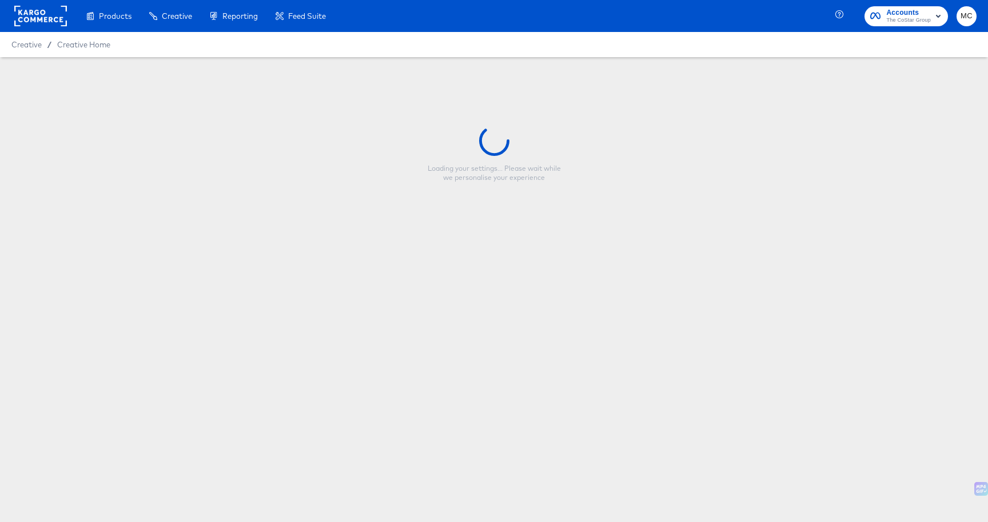
type input "CP-10833 - Land - Multi image evergreen"
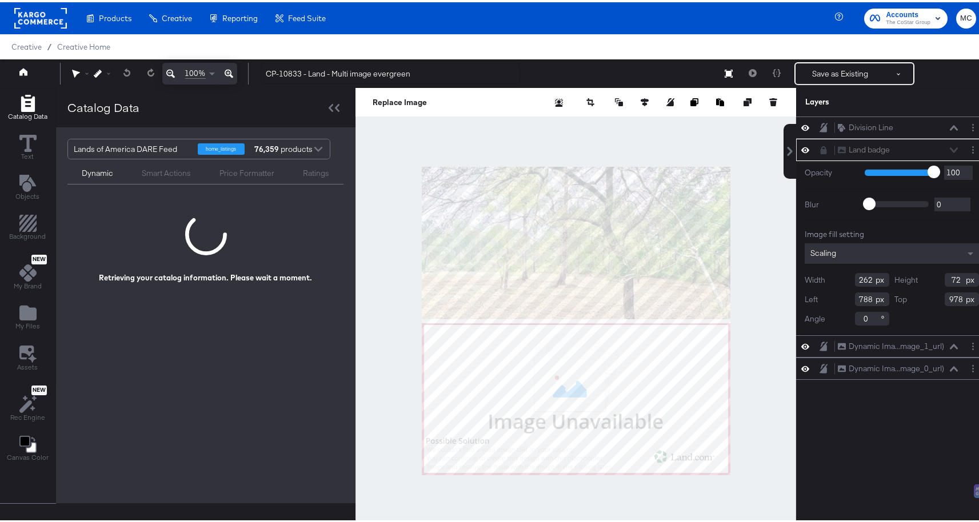
click at [741, 70] on div "Save as Existing See more options" at bounding box center [828, 71] width 174 height 23
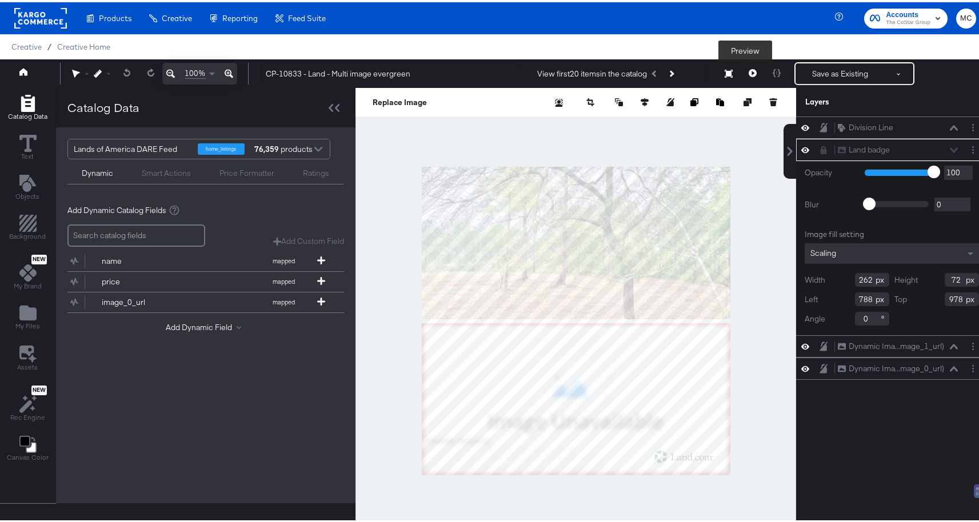
click at [749, 72] on icon at bounding box center [753, 71] width 8 height 8
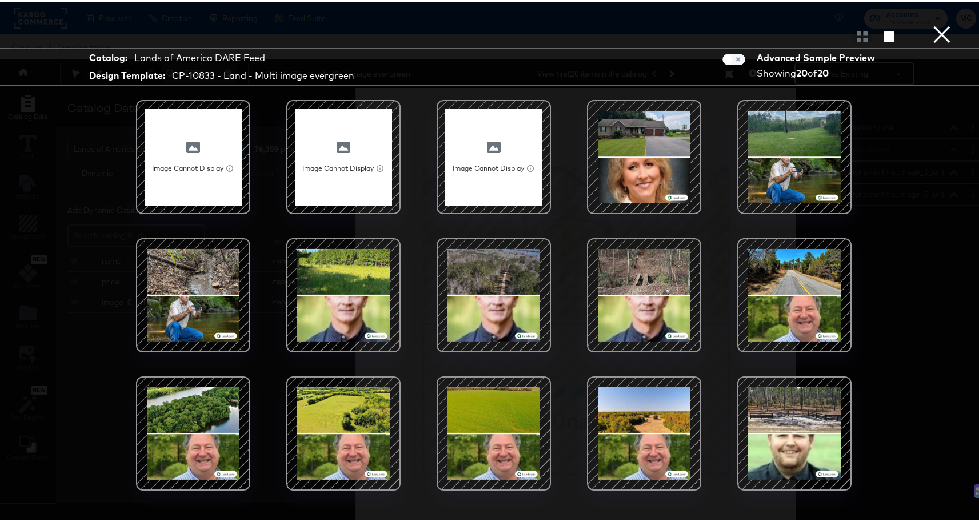
click at [189, 289] on div at bounding box center [193, 293] width 97 height 97
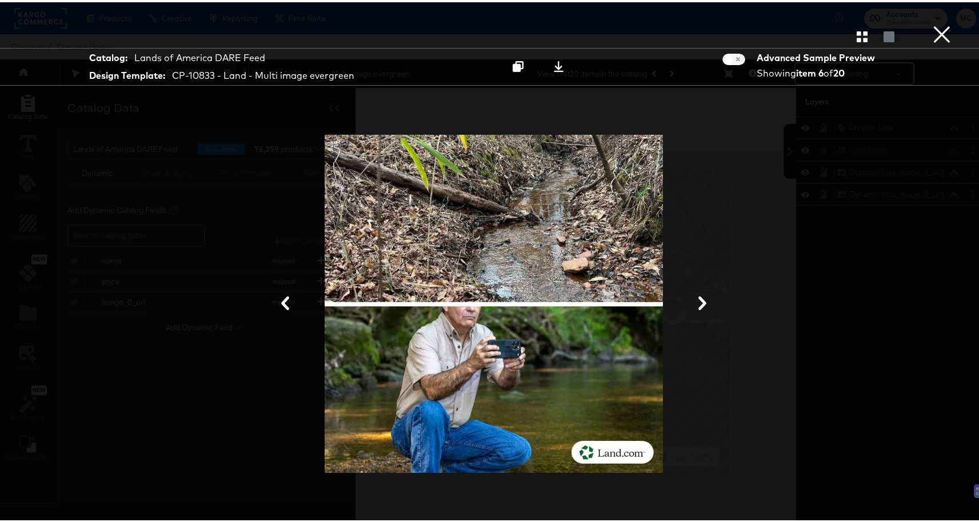
click at [931, 23] on button "×" at bounding box center [942, 11] width 23 height 23
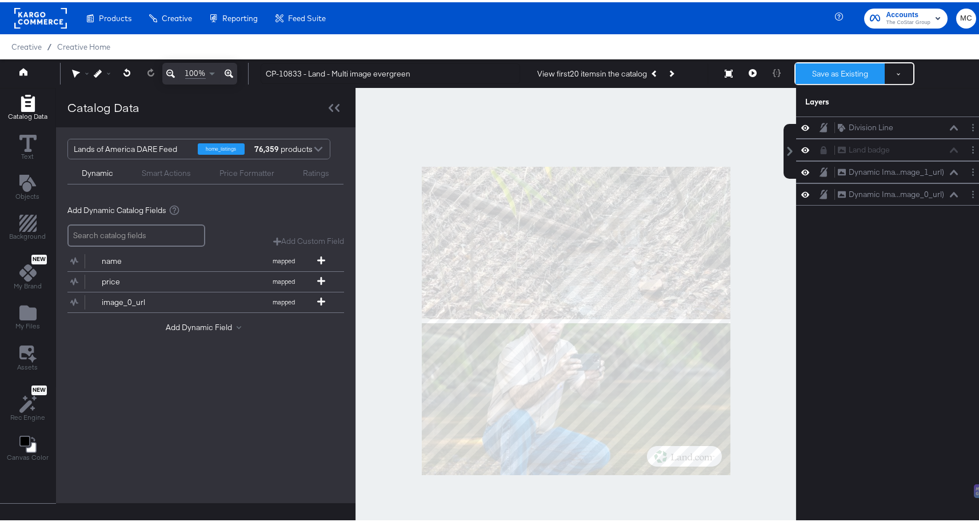
click at [844, 74] on button "Save as Existing" at bounding box center [840, 71] width 89 height 21
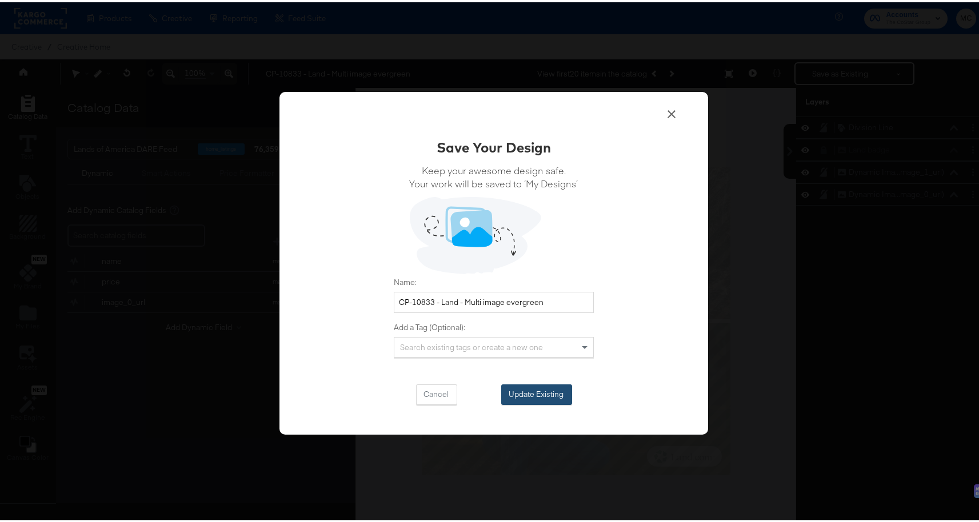
click at [538, 392] on button "Update Existing" at bounding box center [536, 392] width 71 height 21
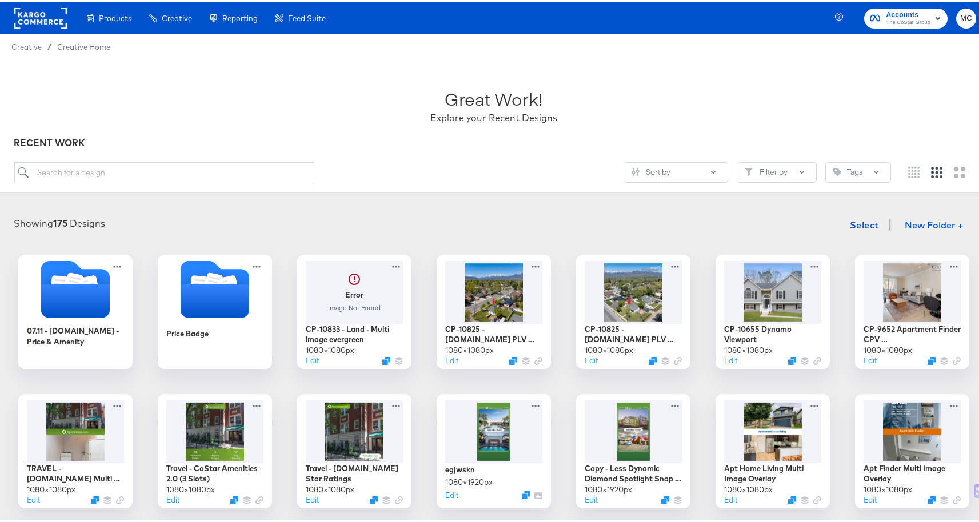
click at [441, 134] on div "RECENT WORK" at bounding box center [494, 140] width 960 height 13
click at [396, 261] on icon at bounding box center [398, 262] width 14 height 12
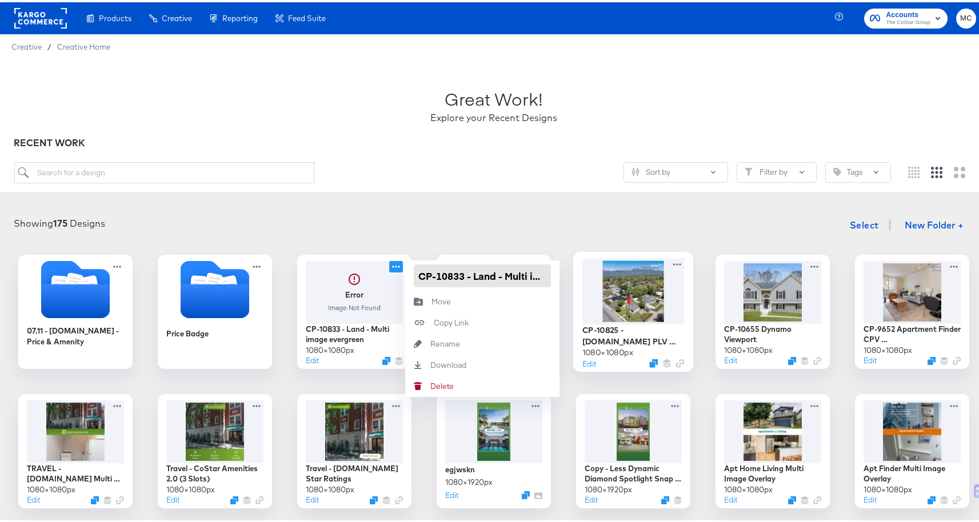
scroll to position [0, 62]
drag, startPoint x: 415, startPoint y: 276, endPoint x: 594, endPoint y: 271, distance: 179.0
click at [594, 271] on div "07.11 - Homes.com - Price & Amenity Price Badge Error Image Not Found CP-10833 …" at bounding box center [493, 519] width 965 height 533
click at [236, 169] on input "search" at bounding box center [164, 170] width 301 height 21
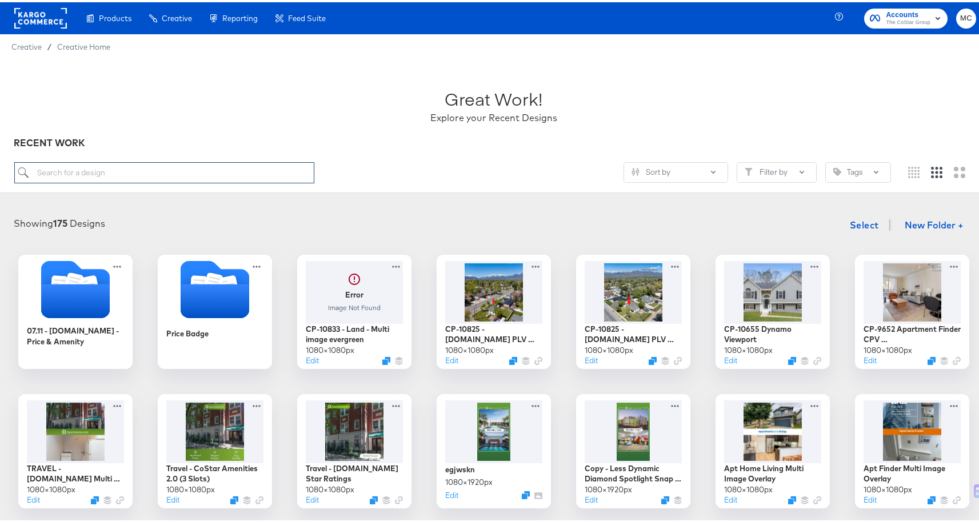
click at [236, 169] on input "search" at bounding box center [164, 170] width 301 height 21
paste input "CP-10833 - Land - Multi image evergreen"
type input "CP-10833 - Land - Multi image evergreen"
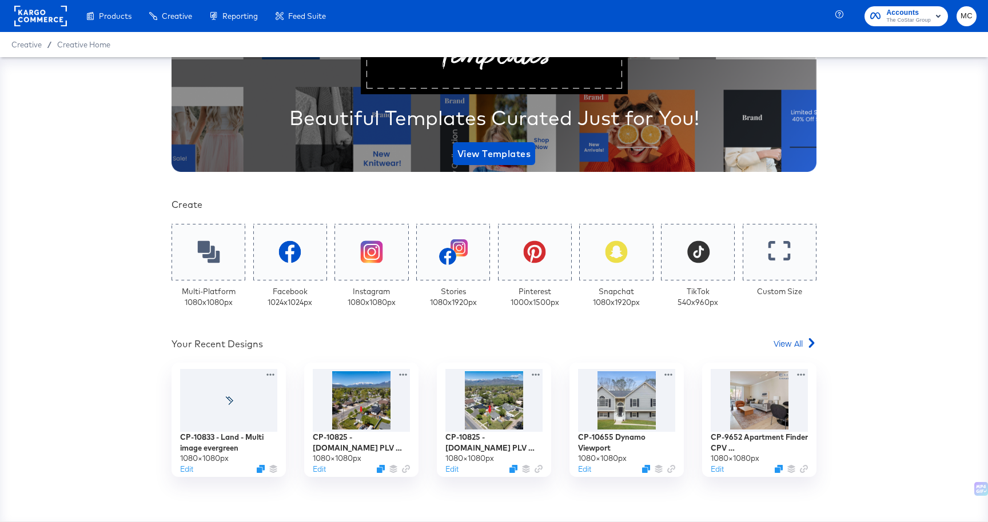
scroll to position [191, 0]
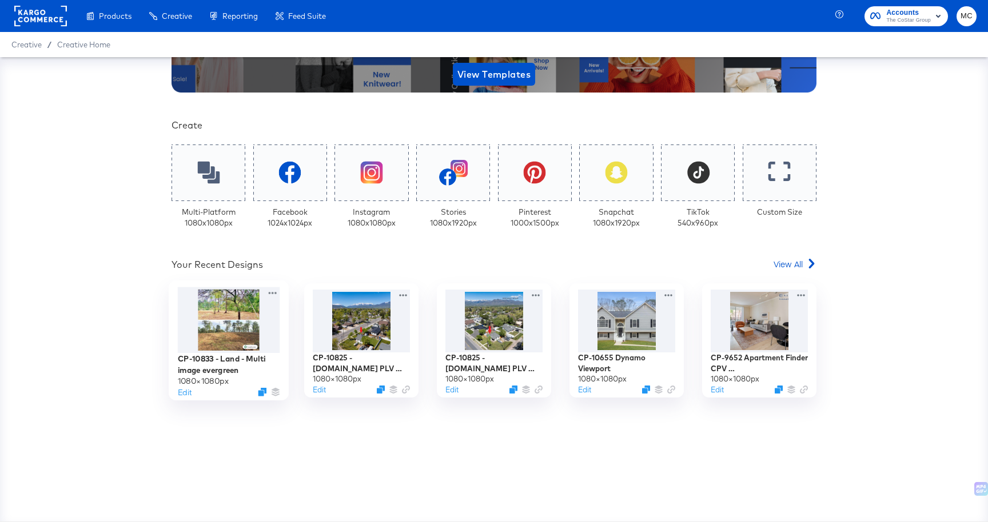
click at [214, 338] on div at bounding box center [229, 321] width 102 height 66
